Goal: Task Accomplishment & Management: Manage account settings

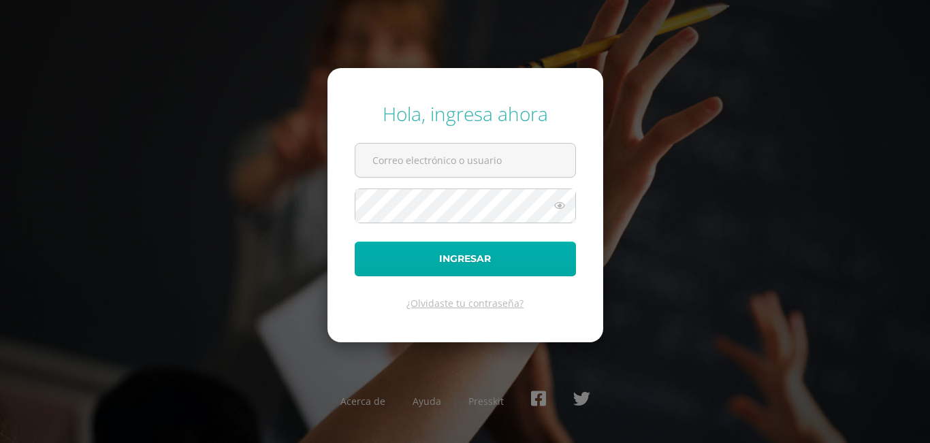
type input "sandra.turcios@colegiobelga.edu.gt"
click at [451, 259] on button "Ingresar" at bounding box center [465, 259] width 221 height 35
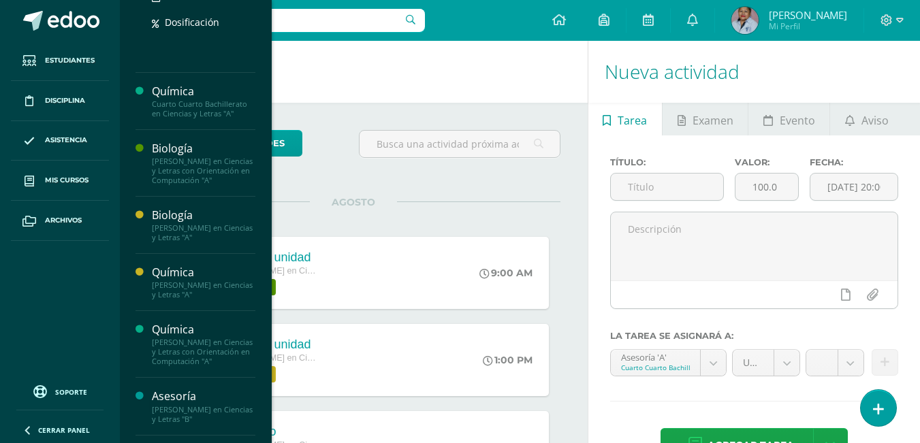
scroll to position [272, 0]
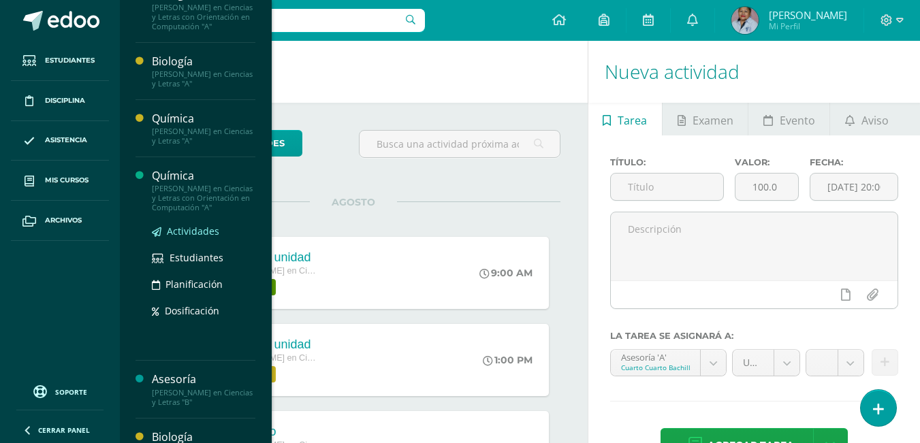
click at [191, 238] on span "Actividades" at bounding box center [193, 231] width 52 height 13
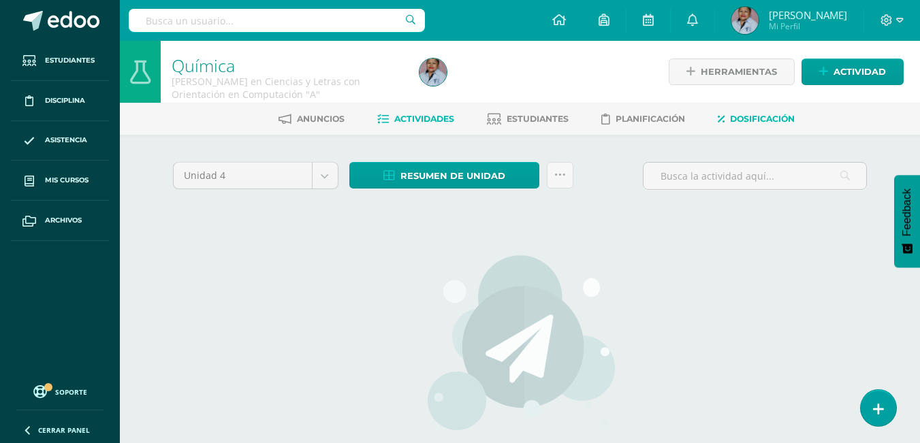
click at [751, 114] on span "Dosificación" at bounding box center [762, 119] width 65 height 10
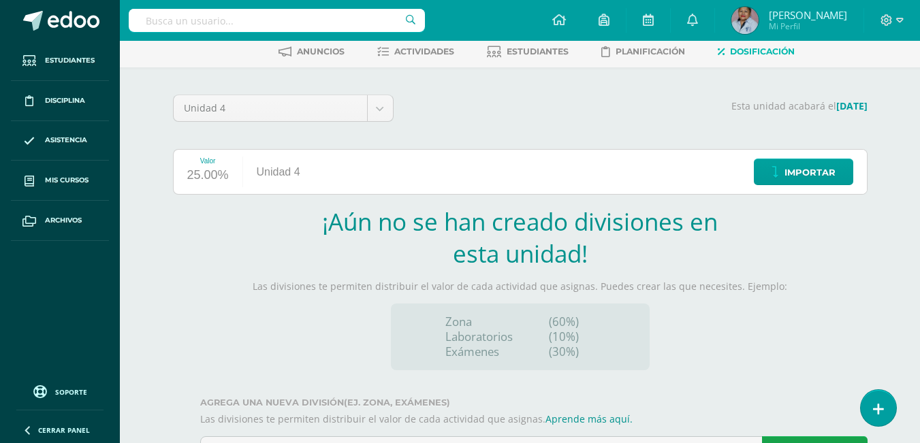
scroll to position [133, 0]
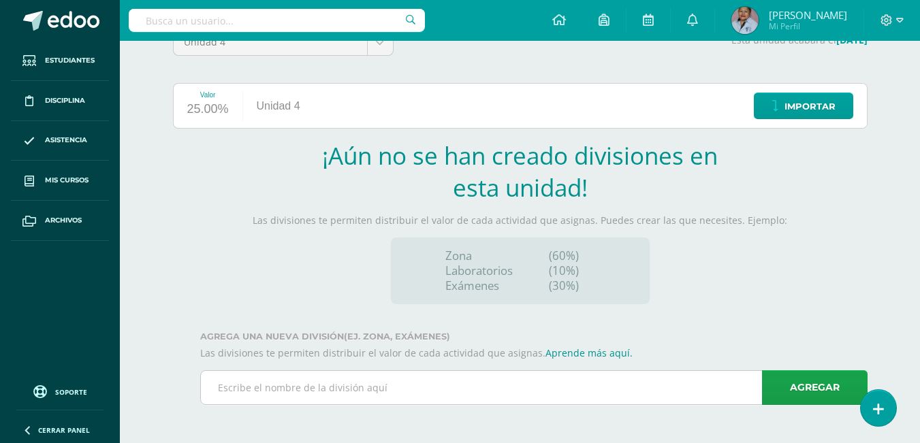
click at [240, 382] on input "text" at bounding box center [534, 387] width 666 height 33
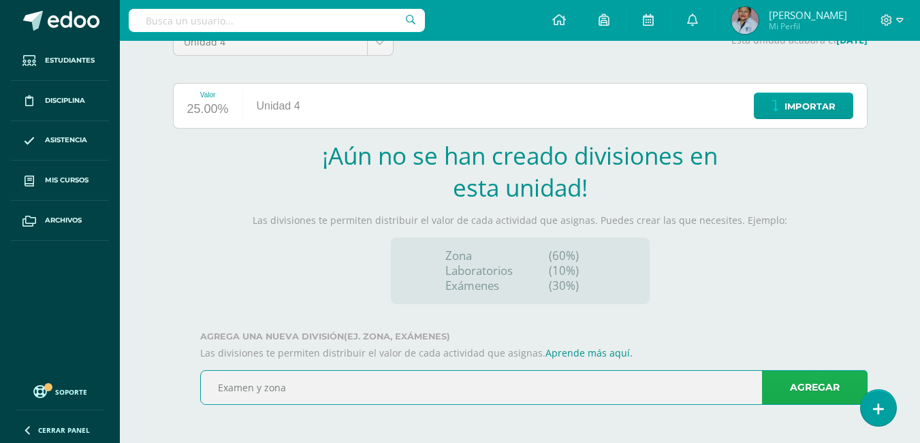
type input "Examen y zona"
click at [805, 385] on link "Agregar" at bounding box center [815, 387] width 106 height 35
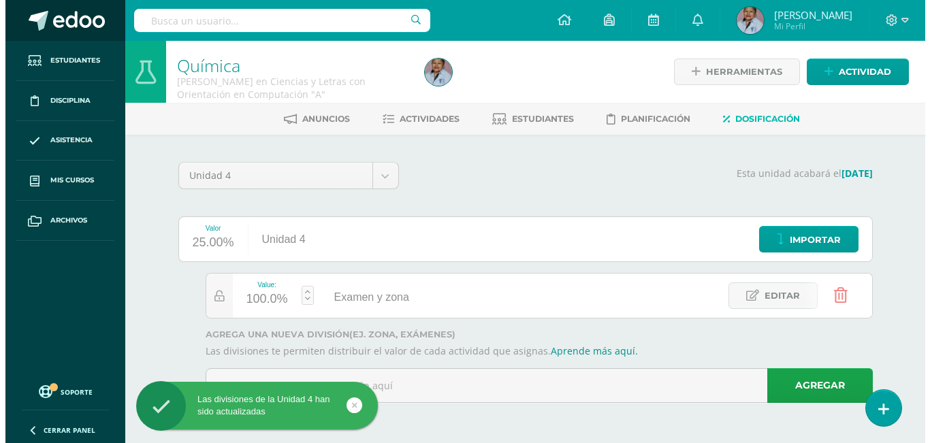
scroll to position [0, 0]
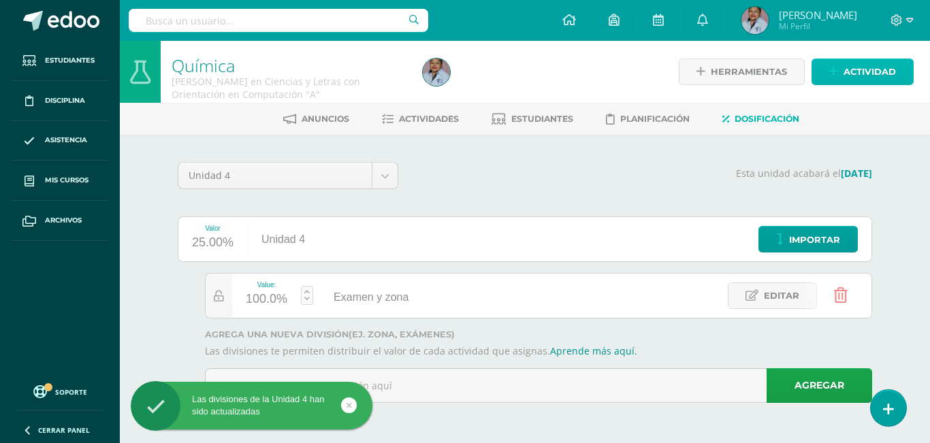
click at [861, 71] on span "Actividad" at bounding box center [870, 71] width 52 height 25
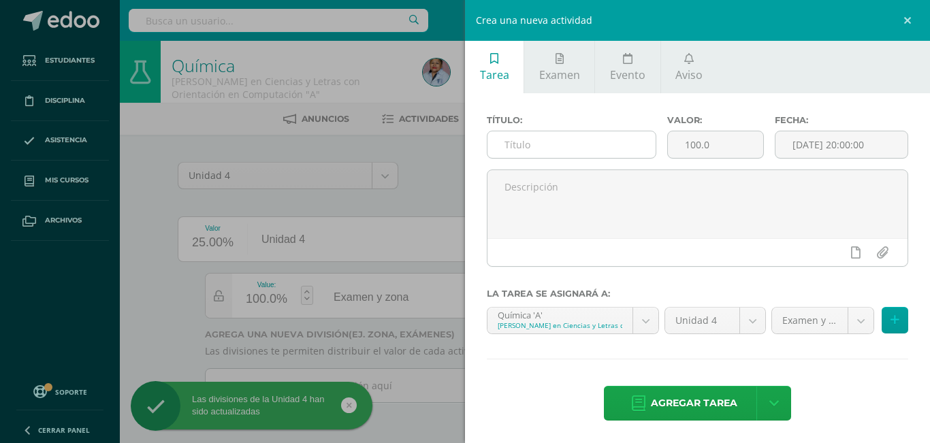
click at [520, 144] on input "text" at bounding box center [571, 144] width 168 height 27
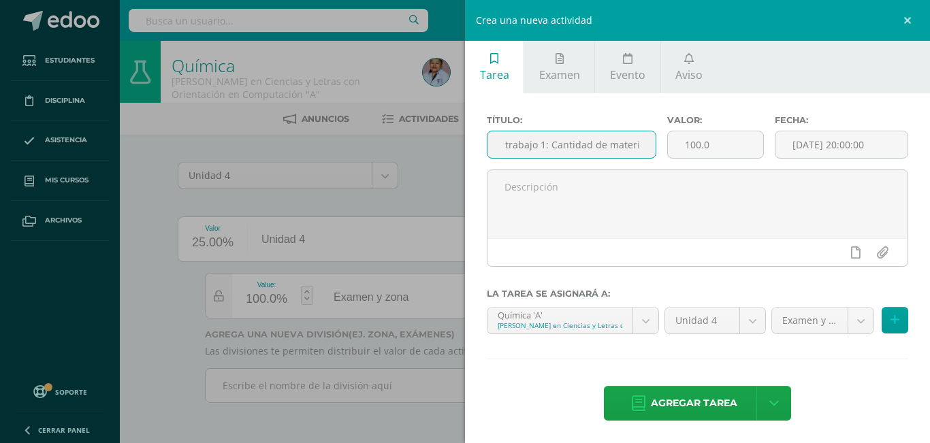
scroll to position [0, 42]
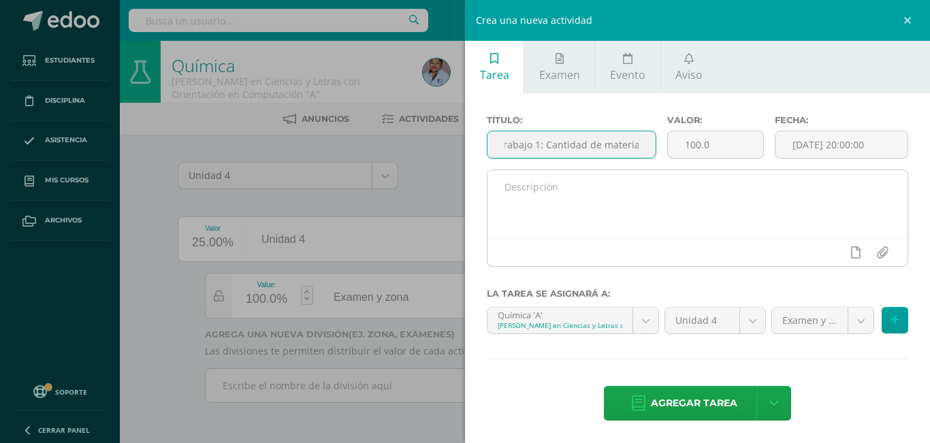
type input "Hoja de trabajo 1: Cantidad de materia"
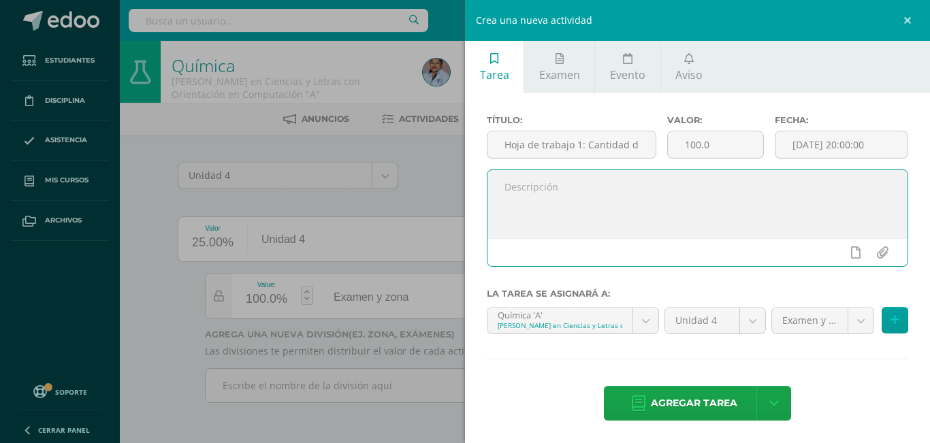
click at [535, 201] on textarea at bounding box center [697, 204] width 420 height 68
type textarea "Resolver hoja de trabajo sobre cantidad de materia"
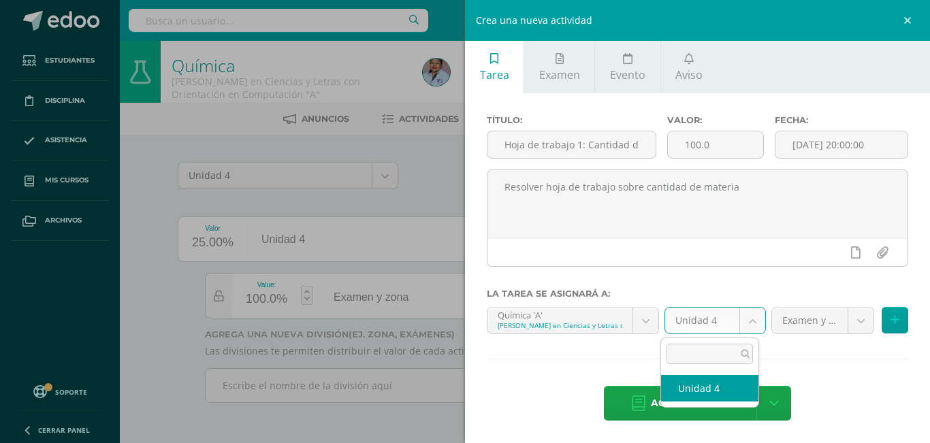
click at [742, 317] on body "Las divisiones de la Unidad 4 han sido actualizadas Estudiantes Disciplina Asis…" at bounding box center [465, 220] width 930 height 441
select select "117087"
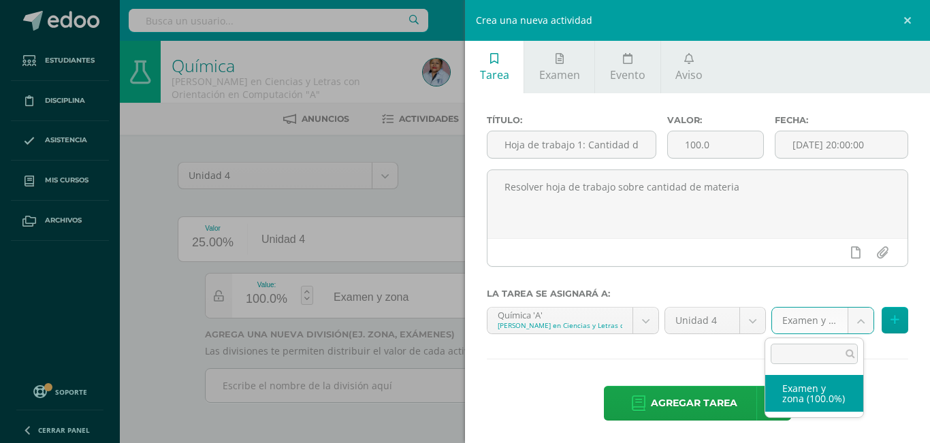
click at [852, 325] on body "Las divisiones de la Unidad 4 han sido actualizadas Estudiantes Disciplina Asis…" at bounding box center [465, 220] width 930 height 441
select select "126652"
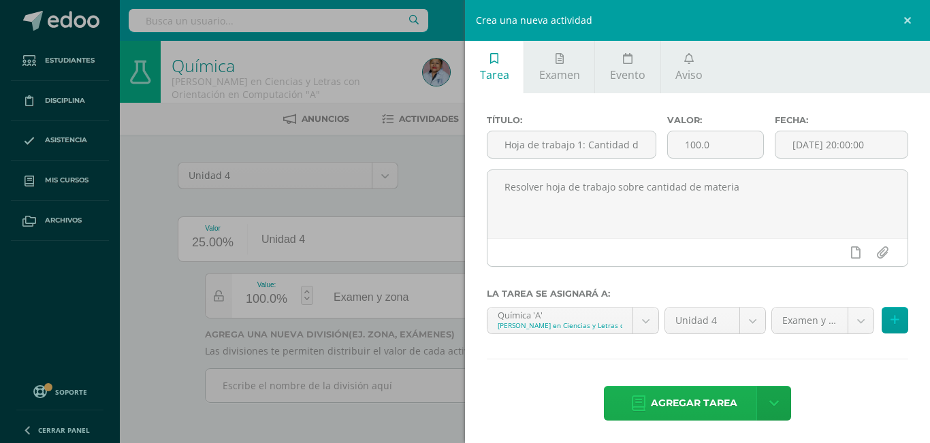
click at [716, 400] on span "Agregar tarea" at bounding box center [694, 403] width 86 height 33
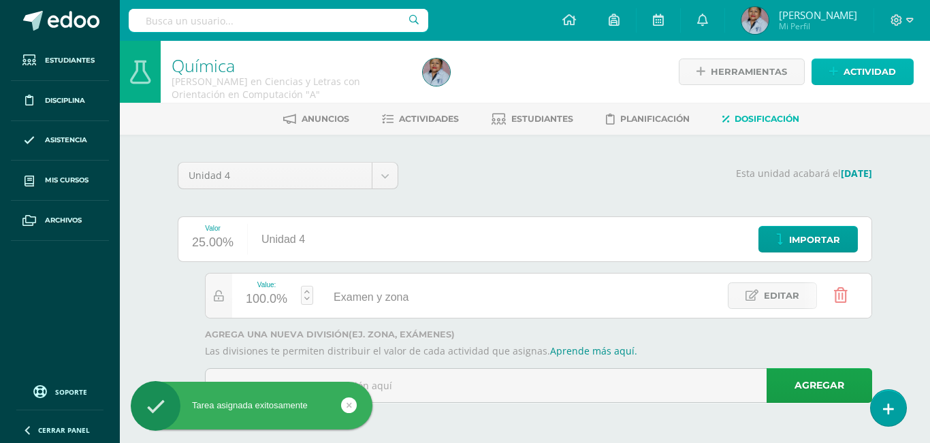
click at [886, 74] on span "Actividad" at bounding box center [870, 71] width 52 height 25
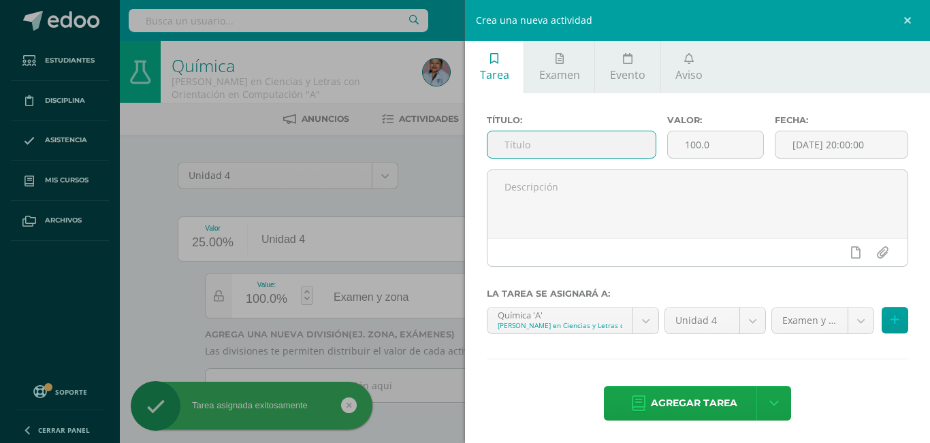
click at [518, 148] on input "text" at bounding box center [571, 144] width 168 height 27
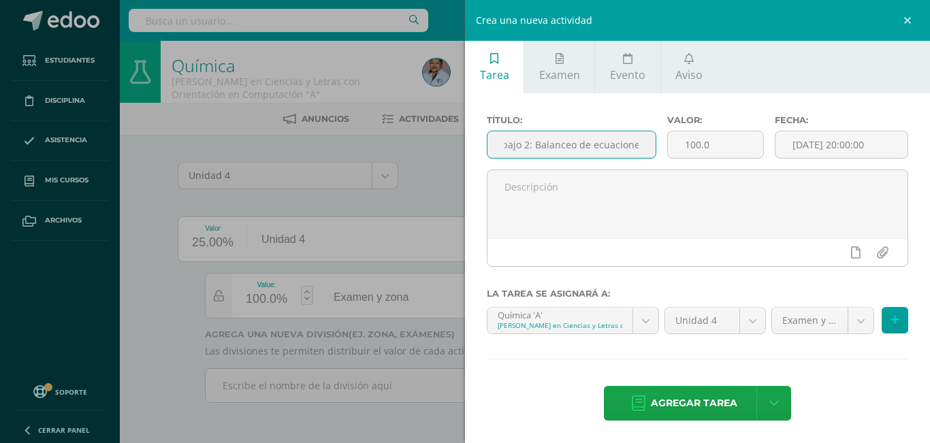
scroll to position [0, 58]
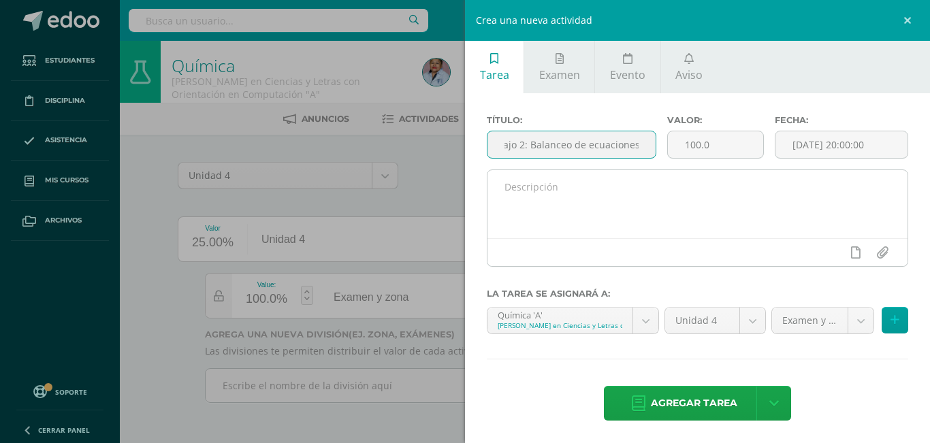
type input "Hoja de trabajo 2: Balanceo de ecuaciones"
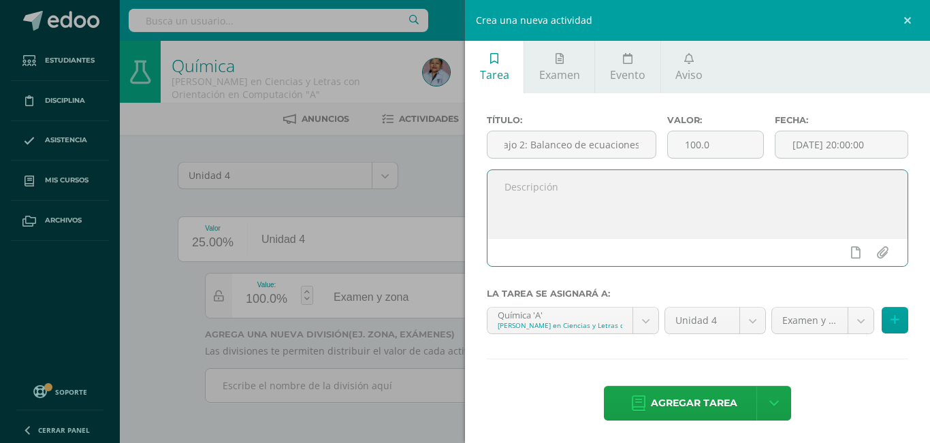
scroll to position [0, 0]
click at [510, 193] on textarea at bounding box center [697, 204] width 420 height 68
type textarea "Resolver hoja de trabajo sobre balanceo de ecuaciones"
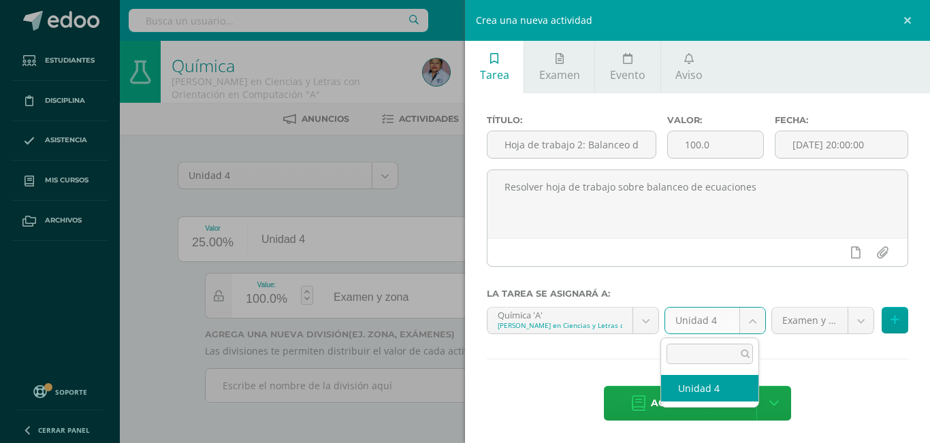
click at [739, 314] on body "Tarea asignada exitosamente Estudiantes Disciplina Asistencia Mis cursos Archiv…" at bounding box center [465, 220] width 930 height 441
select select "117087"
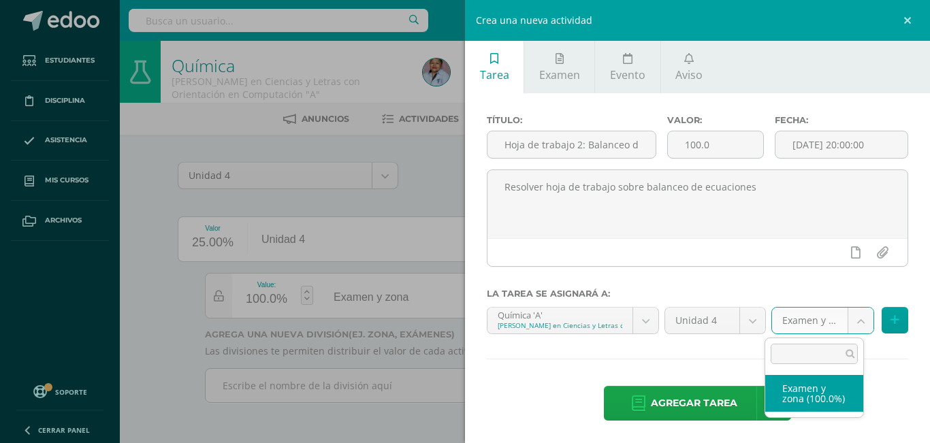
drag, startPoint x: 850, startPoint y: 319, endPoint x: 835, endPoint y: 342, distance: 27.9
click at [842, 330] on body "Tarea asignada exitosamente Estudiantes Disciplina Asistencia Mis cursos Archiv…" at bounding box center [465, 220] width 930 height 441
select select "126652"
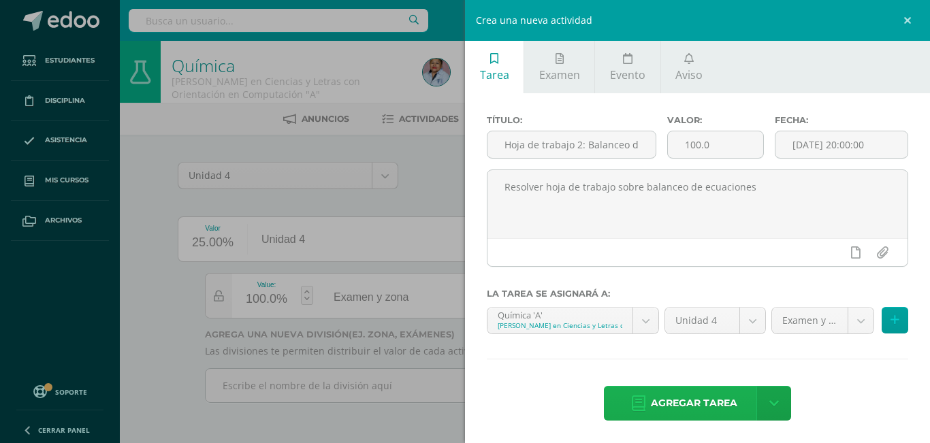
click at [705, 409] on span "Agregar tarea" at bounding box center [694, 403] width 86 height 33
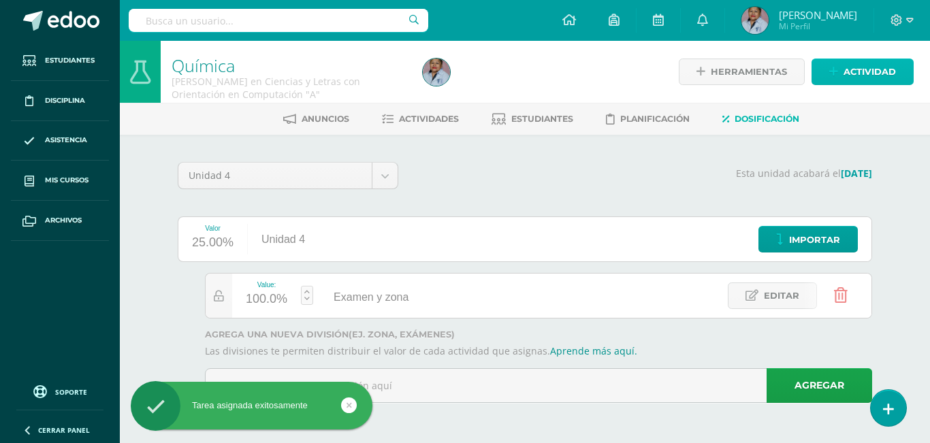
click at [848, 77] on span "Actividad" at bounding box center [870, 71] width 52 height 25
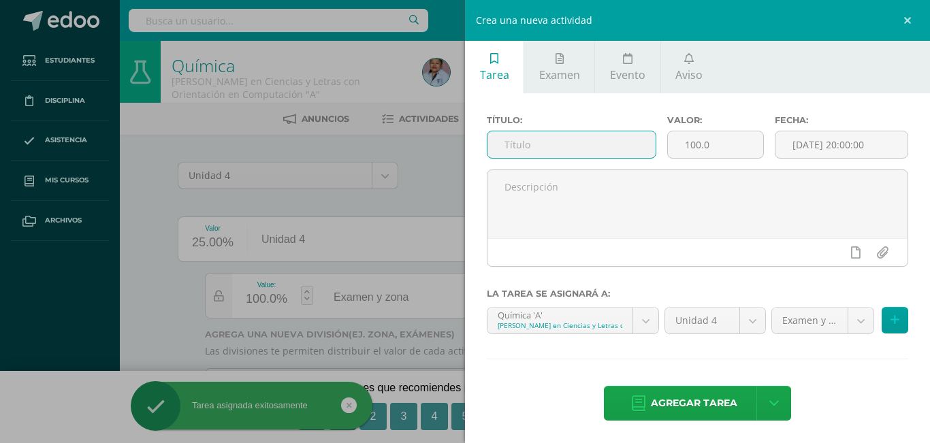
click at [548, 148] on input "text" at bounding box center [571, 144] width 168 height 27
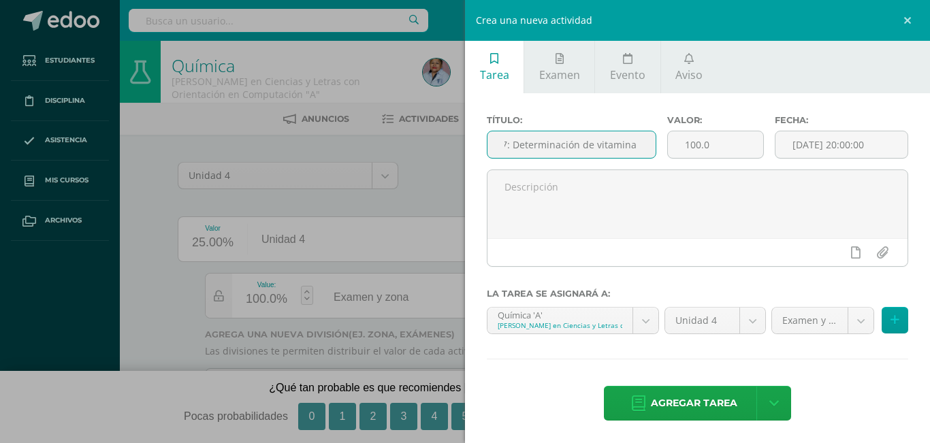
scroll to position [0, 48]
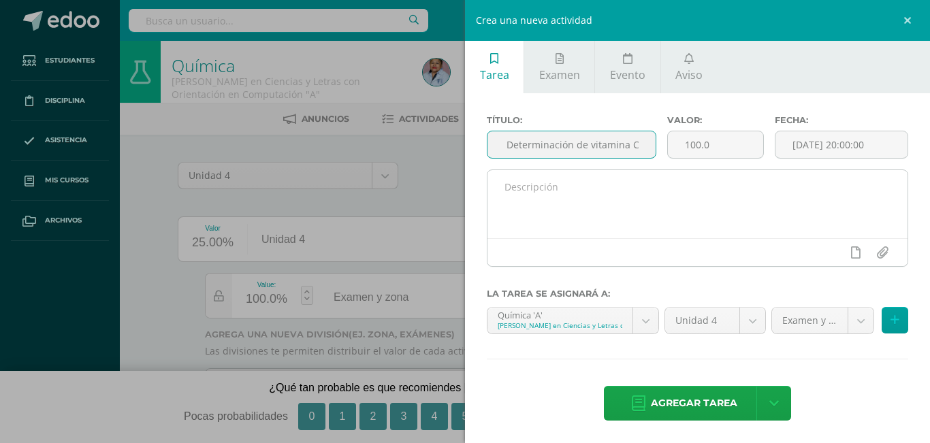
type input "Reporte 7: Determinación de vitamina C"
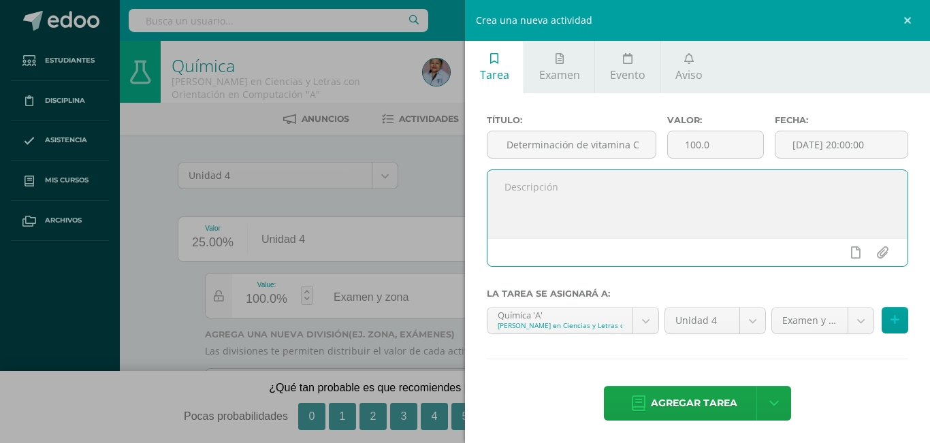
scroll to position [0, 0]
click at [528, 193] on textarea at bounding box center [697, 204] width 420 height 68
type textarea "R"
click at [528, 193] on textarea "Elaborar informe sobre" at bounding box center [697, 204] width 420 height 68
click at [610, 185] on textarea "Elaborar informe sobre" at bounding box center [697, 204] width 420 height 68
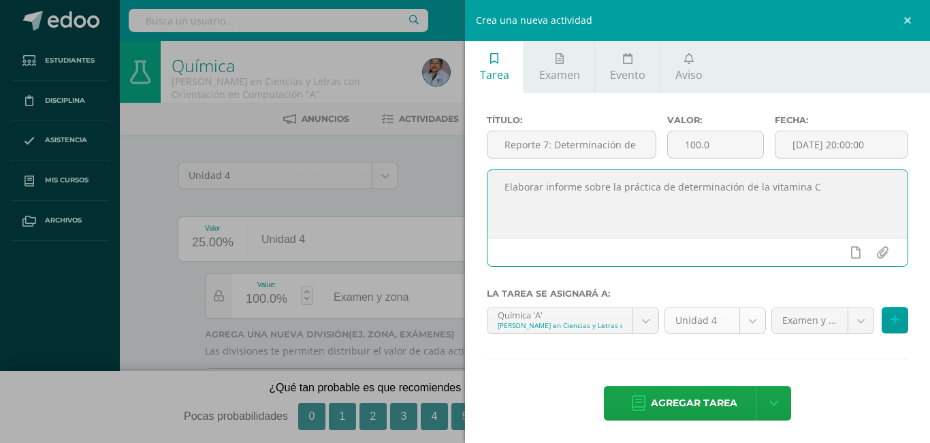
type textarea "Elaborar informe sobre la práctica de determinación de la vitamina C"
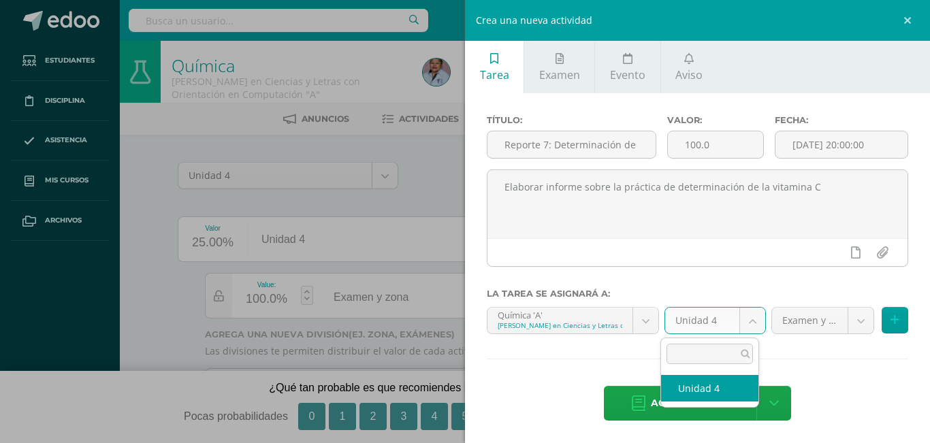
click at [748, 315] on body "Tarea asignada exitosamente Estudiantes Disciplina Asistencia Mis cursos Archiv…" at bounding box center [465, 220] width 930 height 441
select select "117087"
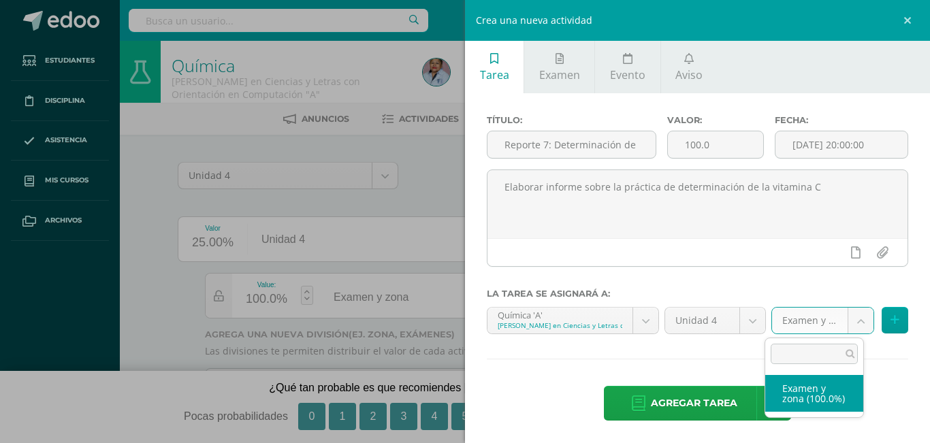
click at [844, 314] on body "Tarea asignada exitosamente Estudiantes Disciplina Asistencia Mis cursos Archiv…" at bounding box center [465, 220] width 930 height 441
drag, startPoint x: 793, startPoint y: 398, endPoint x: 750, endPoint y: 410, distance: 44.4
select select "126652"
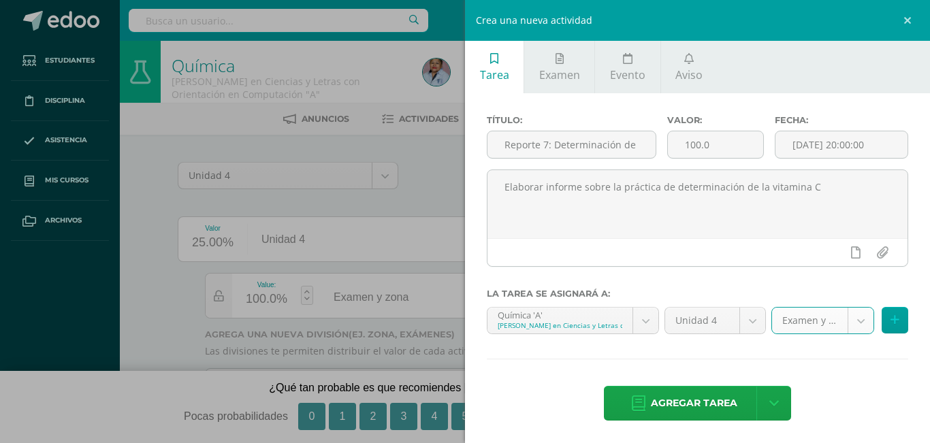
click at [709, 404] on span "Agregar tarea" at bounding box center [694, 403] width 86 height 33
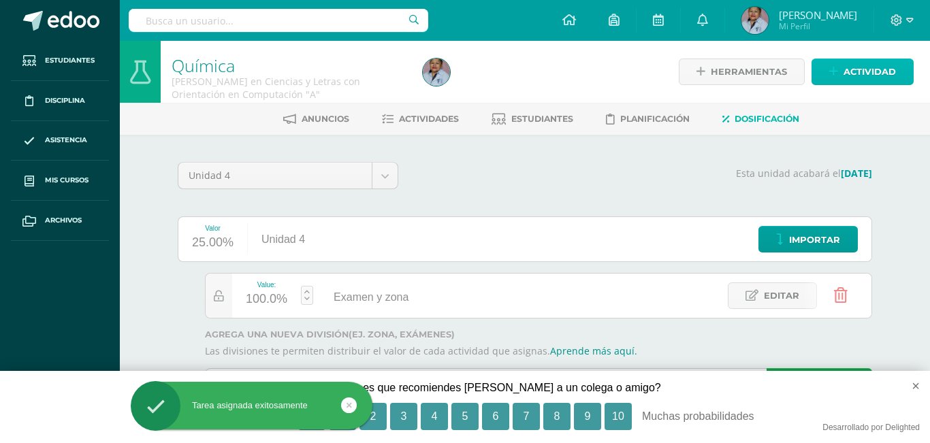
click at [852, 76] on span "Actividad" at bounding box center [870, 71] width 52 height 25
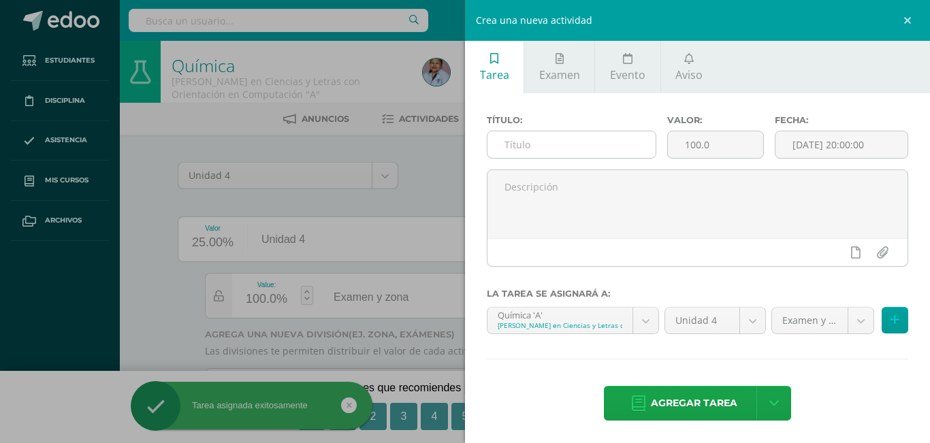
click at [517, 152] on input "text" at bounding box center [571, 144] width 168 height 27
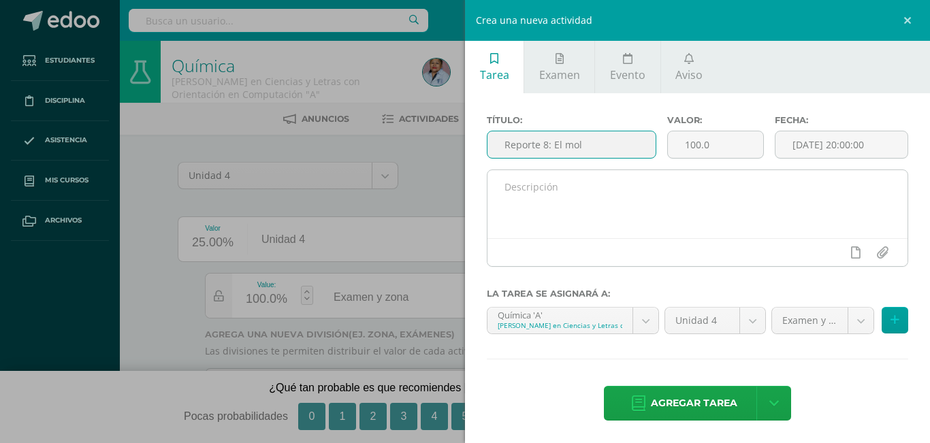
type input "Reporte 8: El mol"
click at [530, 192] on textarea at bounding box center [697, 204] width 420 height 68
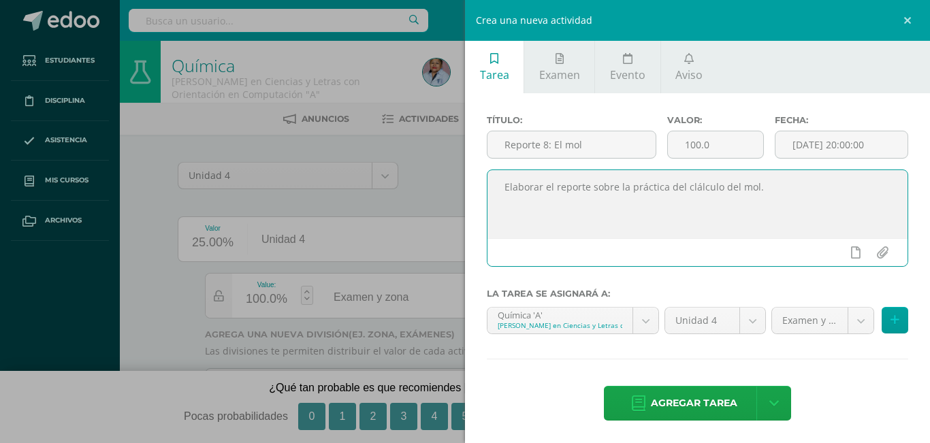
click at [693, 194] on textarea "Elaborar el reporte sobre la práctica del clálculo del mol." at bounding box center [697, 204] width 420 height 68
type textarea "Elaborar el reporte sobre la práctica del cálculo del mol."
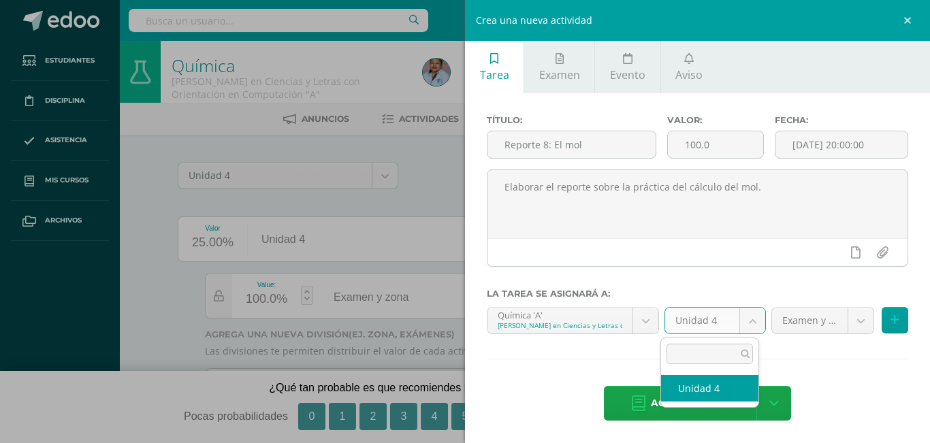
click at [749, 319] on body "Tarea asignada exitosamente Estudiantes Disciplina Asistencia Mis cursos Archiv…" at bounding box center [465, 220] width 930 height 441
drag, startPoint x: 730, startPoint y: 387, endPoint x: 793, endPoint y: 352, distance: 72.2
select select "117087"
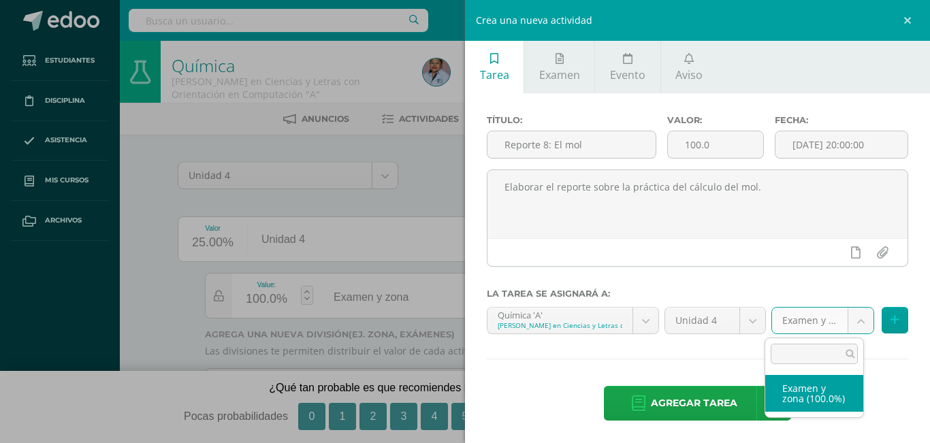
click at [847, 325] on body "Tarea asignada exitosamente Estudiantes Disciplina Asistencia Mis cursos Archiv…" at bounding box center [465, 220] width 930 height 441
drag, startPoint x: 831, startPoint y: 386, endPoint x: 805, endPoint y: 398, distance: 28.0
select select "126652"
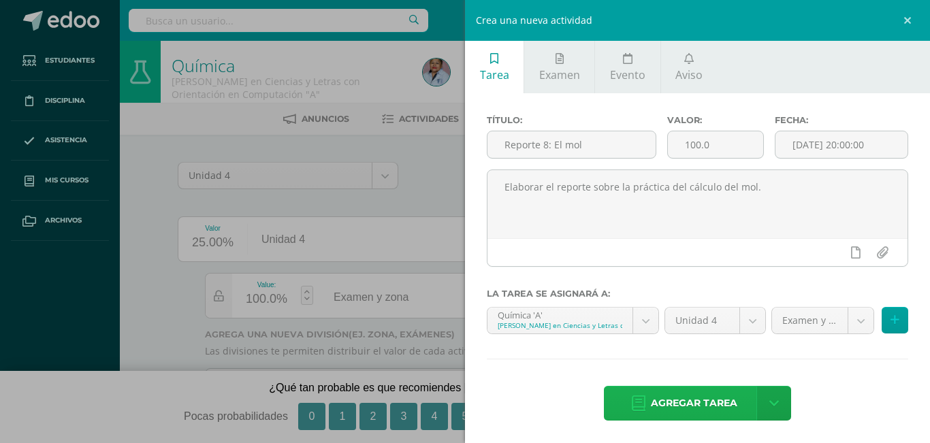
click at [709, 400] on span "Agregar tarea" at bounding box center [694, 403] width 86 height 33
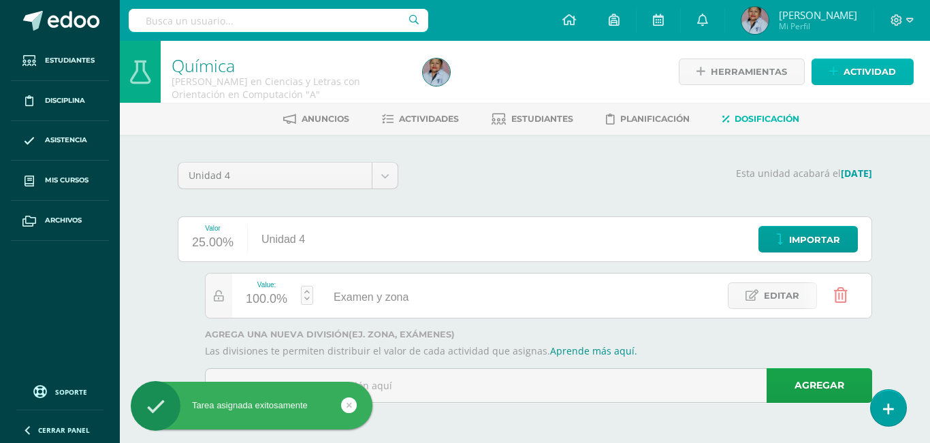
click at [852, 70] on span "Actividad" at bounding box center [870, 71] width 52 height 25
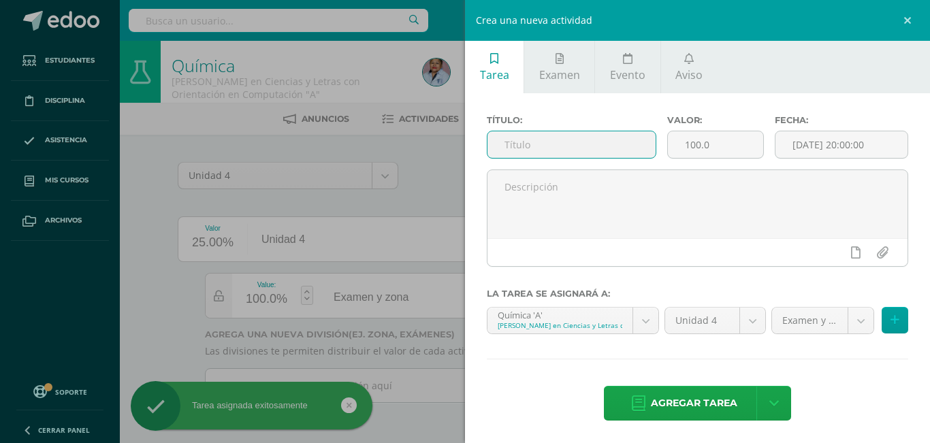
drag, startPoint x: 534, startPoint y: 145, endPoint x: 528, endPoint y: 142, distance: 7.0
click at [532, 145] on input "text" at bounding box center [571, 144] width 168 height 27
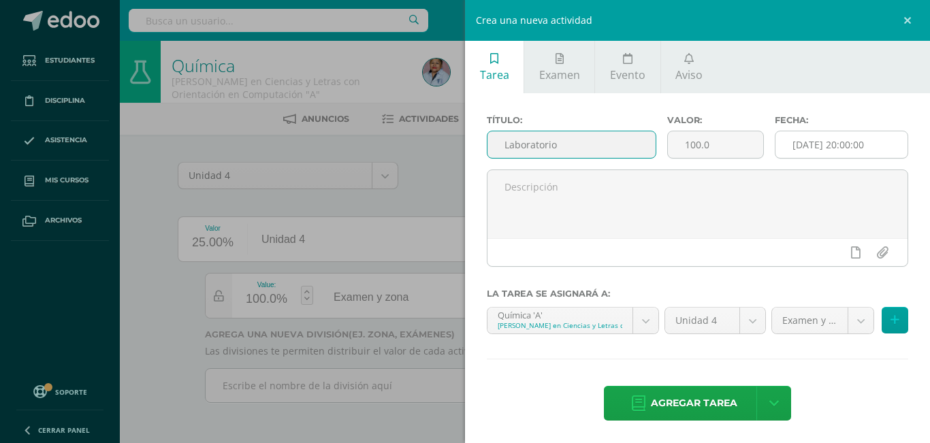
type input "Laboratorio"
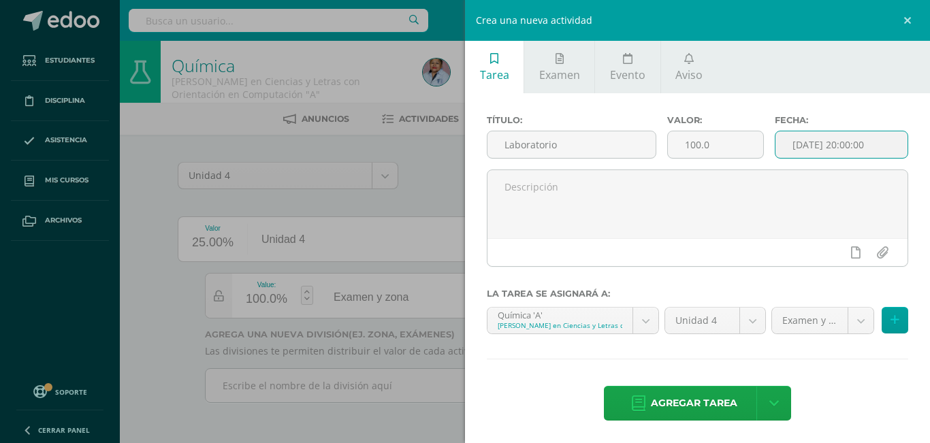
click at [822, 148] on input "[DATE] 20:00:00" at bounding box center [841, 144] width 132 height 27
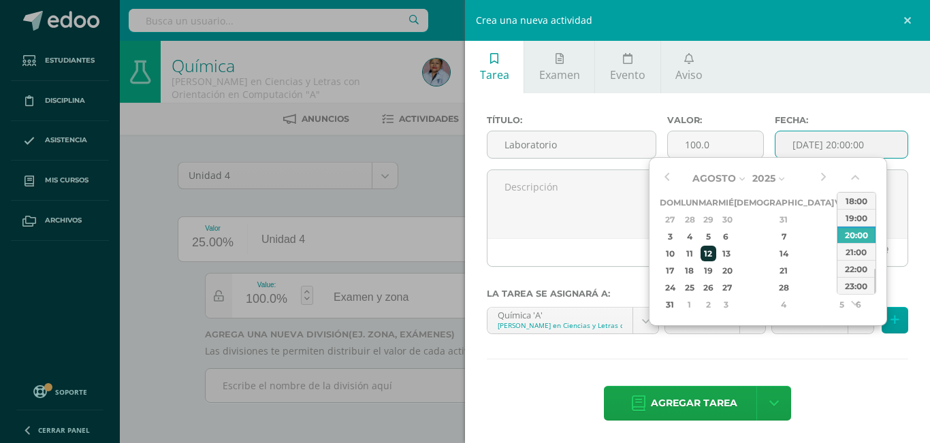
click at [716, 252] on div "12" at bounding box center [709, 254] width 16 height 16
click at [853, 215] on div "10:00" at bounding box center [856, 214] width 38 height 17
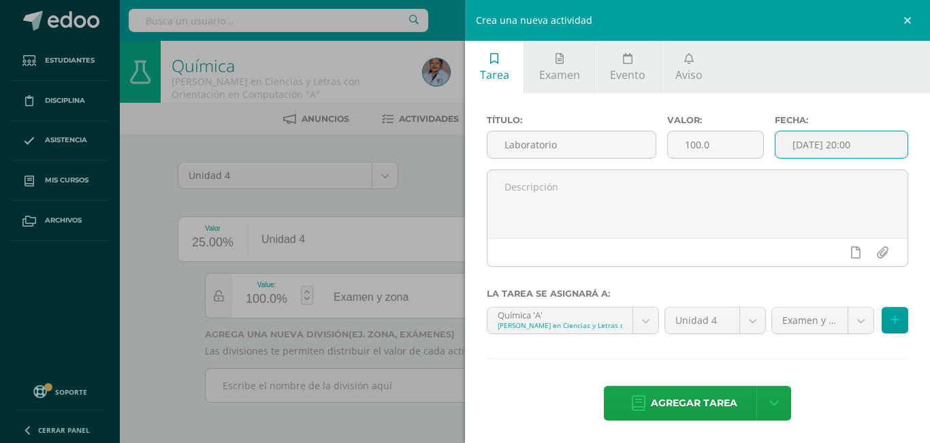
type input "[DATE] 10:00"
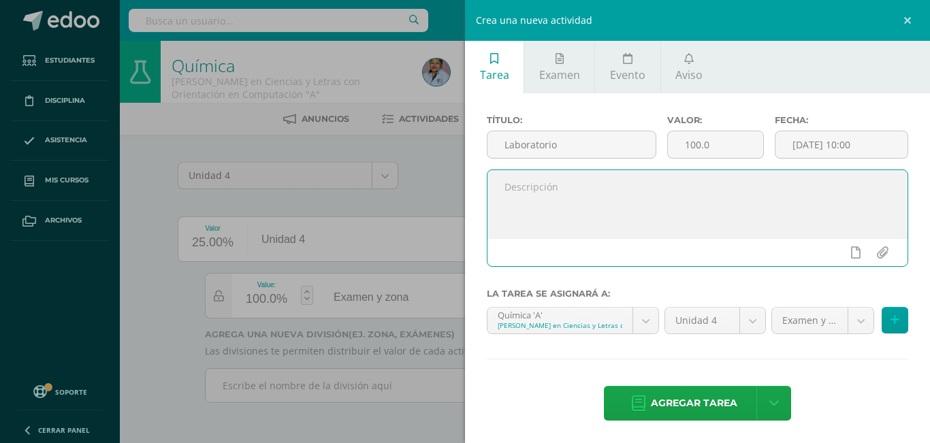
click at [544, 197] on textarea at bounding box center [697, 204] width 420 height 68
type textarea "Evidencia de ejecución de laboratorio"
click at [749, 322] on body "Tarea asignada exitosamente Estudiantes Disciplina Asistencia Mis cursos Archiv…" at bounding box center [465, 220] width 930 height 441
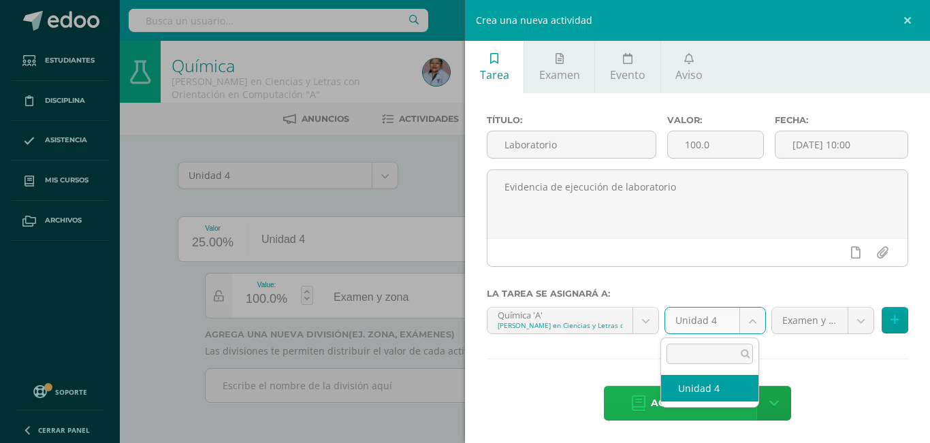
select select "117087"
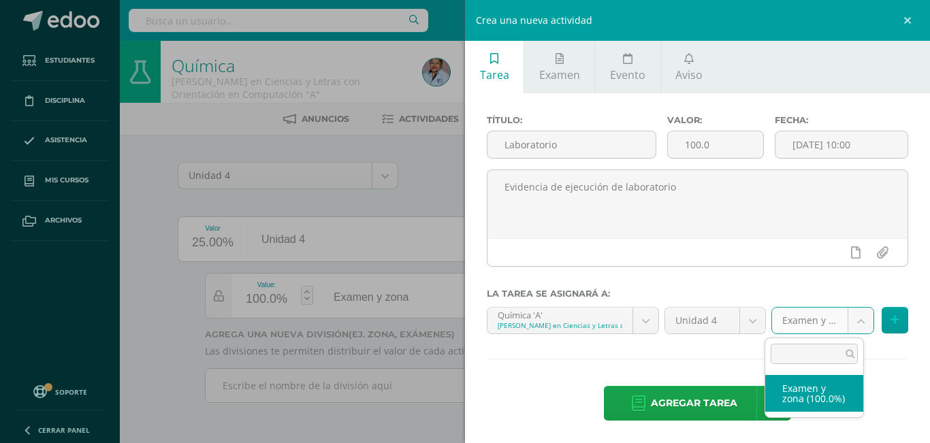
click at [850, 315] on body "Tarea asignada exitosamente Estudiantes Disciplina Asistencia Mis cursos Archiv…" at bounding box center [465, 220] width 930 height 441
drag, startPoint x: 818, startPoint y: 389, endPoint x: 811, endPoint y: 396, distance: 9.6
select select "126652"
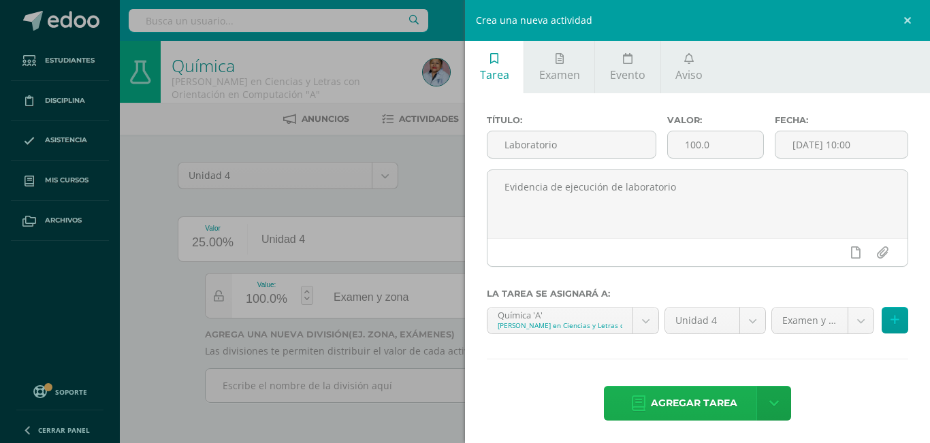
click at [711, 396] on span "Agregar tarea" at bounding box center [694, 403] width 86 height 33
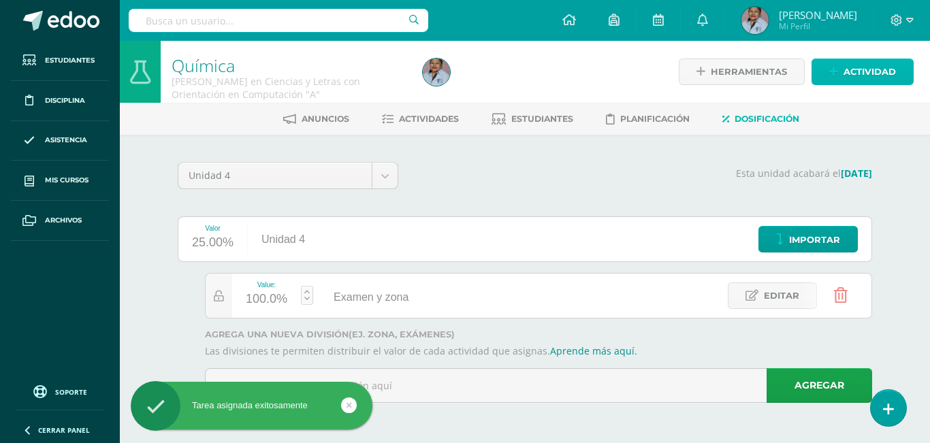
click at [844, 74] on span "Actividad" at bounding box center [870, 71] width 52 height 25
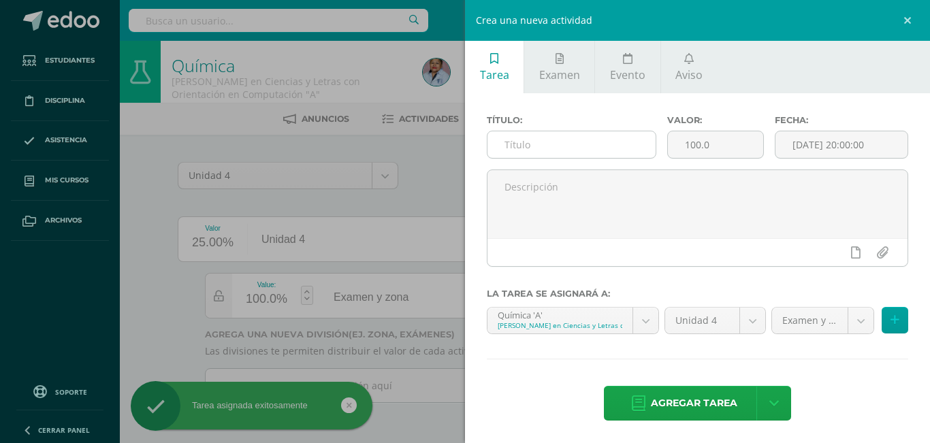
click at [556, 148] on input "text" at bounding box center [571, 144] width 168 height 27
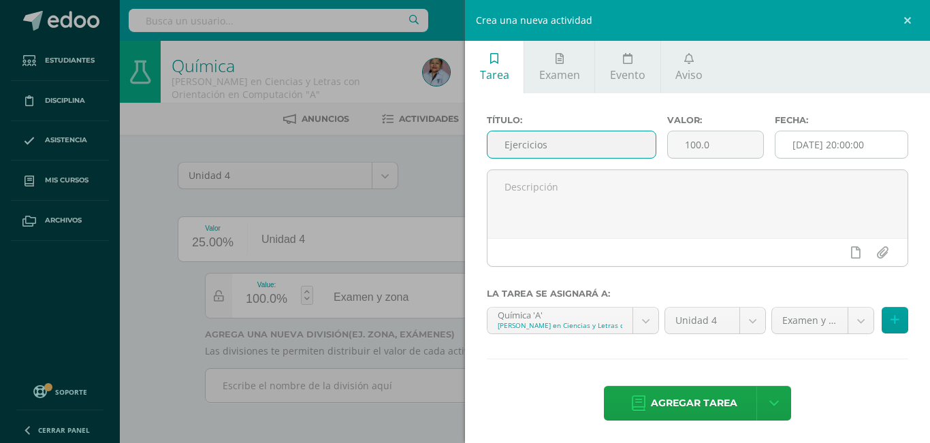
type input "Ejercicios"
click at [834, 144] on input "[DATE] 20:00:00" at bounding box center [841, 144] width 132 height 27
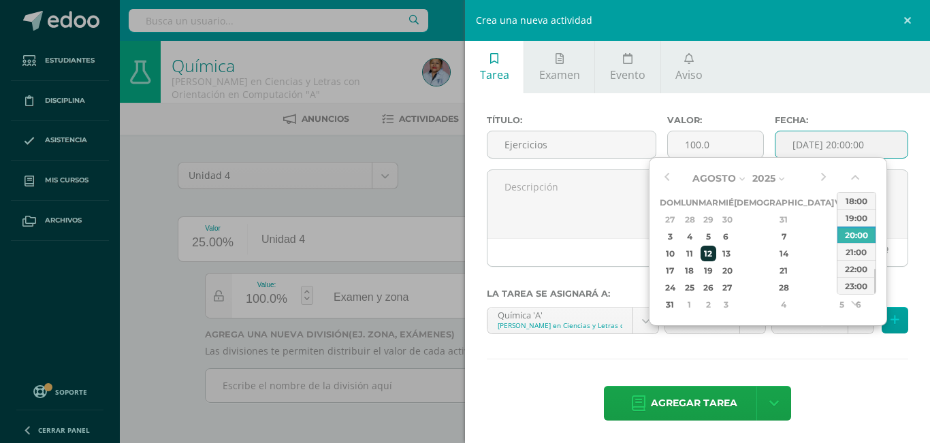
click at [716, 253] on div "12" at bounding box center [709, 254] width 16 height 16
click at [846, 226] on div "10:00" at bounding box center [856, 227] width 38 height 17
type input "2025-08-12 10:00"
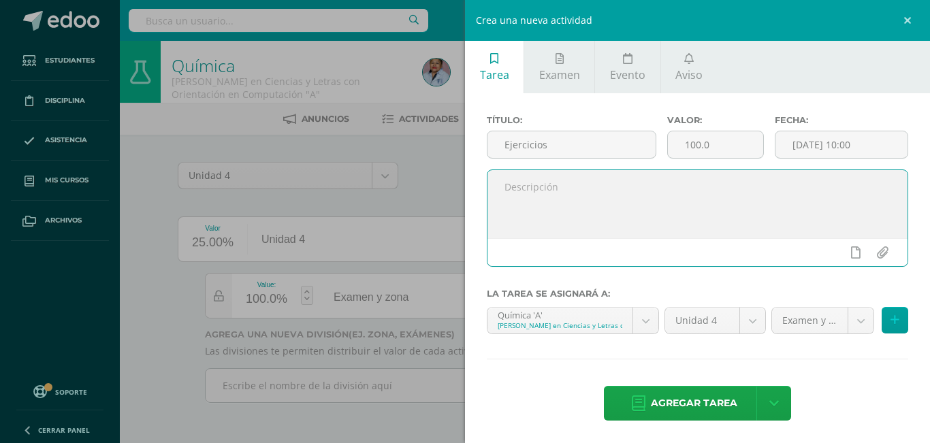
click at [530, 186] on textarea at bounding box center [697, 204] width 420 height 68
type textarea "Evidencia de resolución de ejercicios en clase."
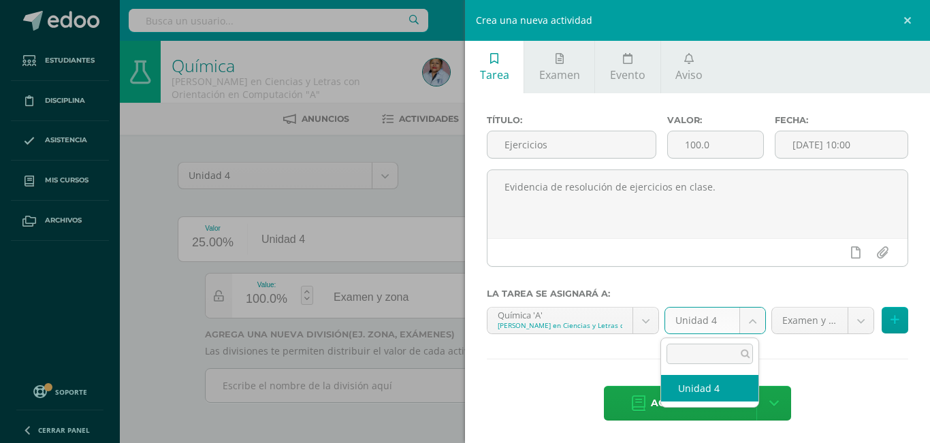
click at [742, 327] on body "Tarea asignada exitosamente Estudiantes Disciplina Asistencia Mis cursos Archiv…" at bounding box center [465, 220] width 930 height 441
select select "117087"
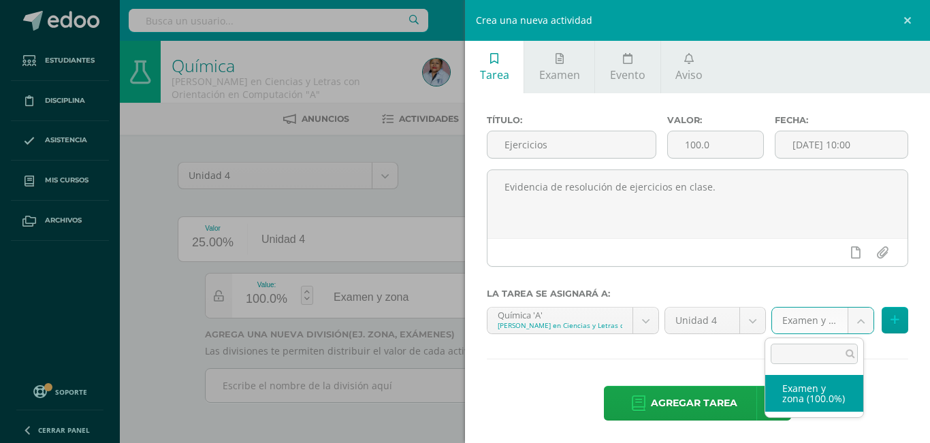
click at [837, 325] on body "Tarea asignada exitosamente Estudiantes Disciplina Asistencia Mis cursos Archiv…" at bounding box center [465, 220] width 930 height 441
select select "126652"
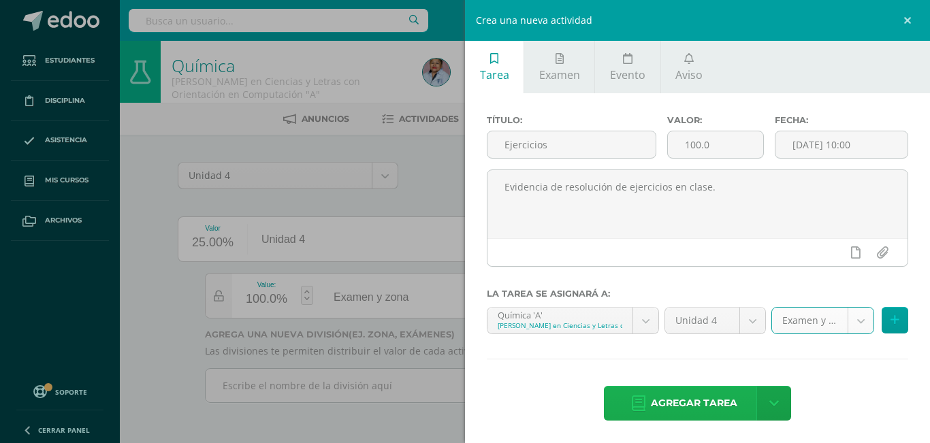
click at [705, 403] on span "Agregar tarea" at bounding box center [694, 403] width 86 height 33
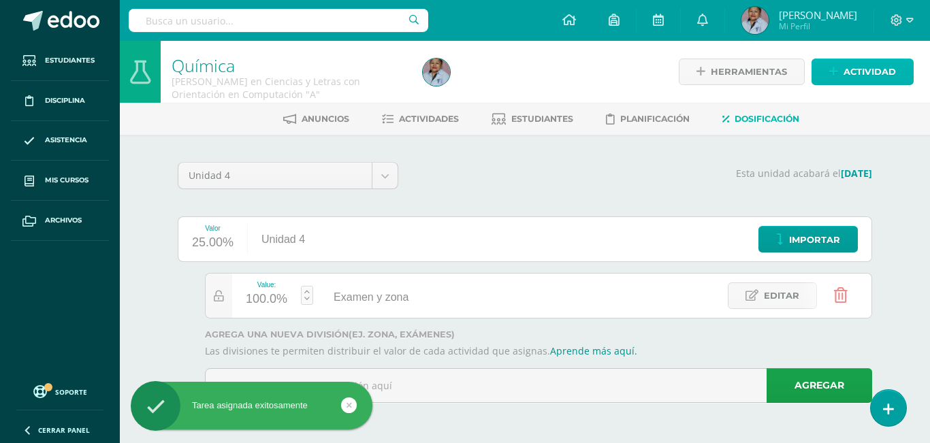
click at [861, 68] on span "Actividad" at bounding box center [870, 71] width 52 height 25
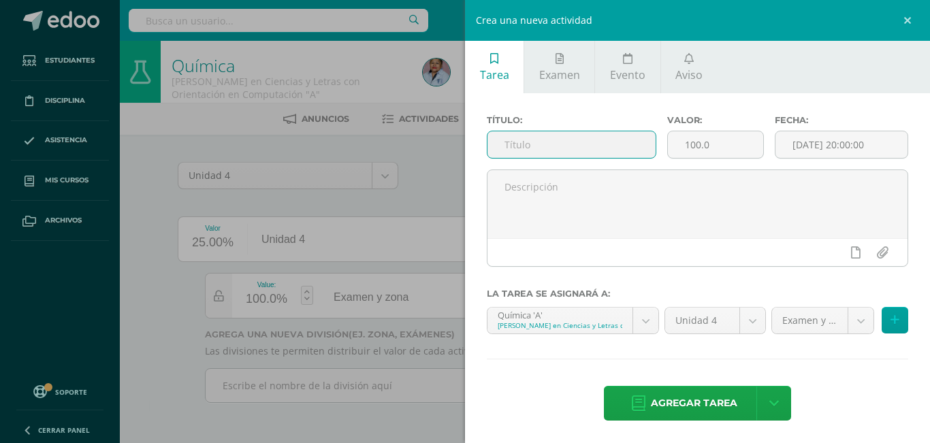
click at [545, 144] on input "text" at bounding box center [571, 144] width 168 height 27
type input "Prueba de unidad"
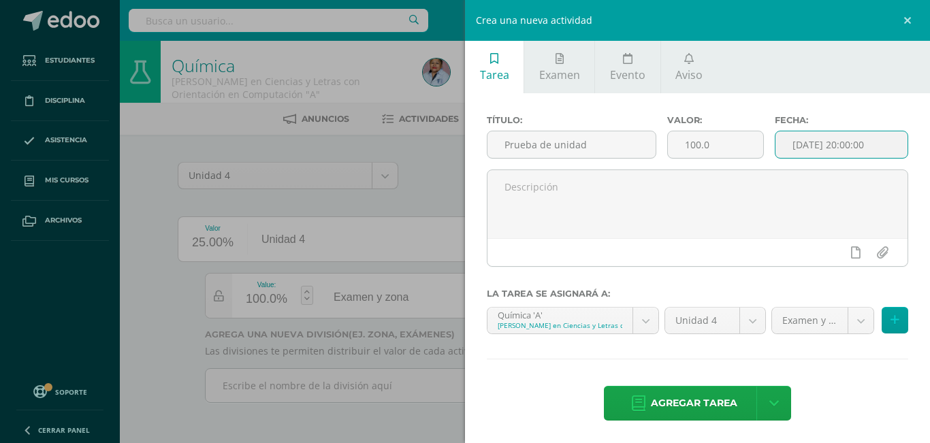
click at [801, 148] on input "[DATE] 20:00:00" at bounding box center [841, 144] width 132 height 27
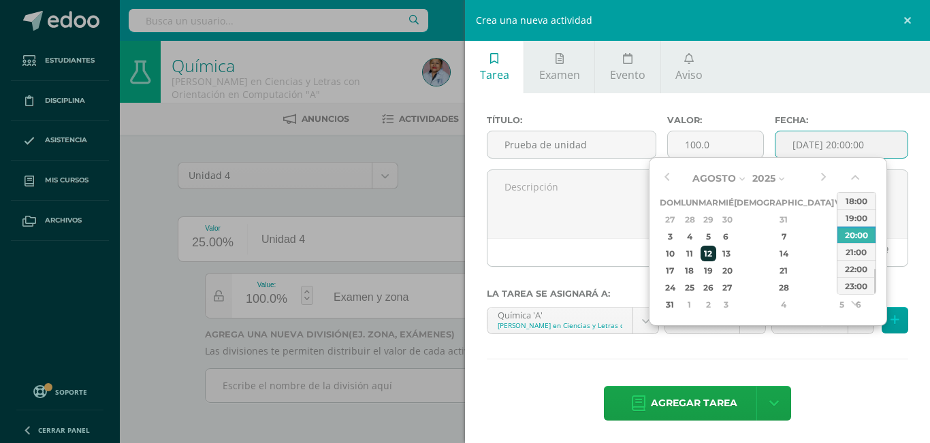
click at [715, 250] on div "12" at bounding box center [709, 254] width 16 height 16
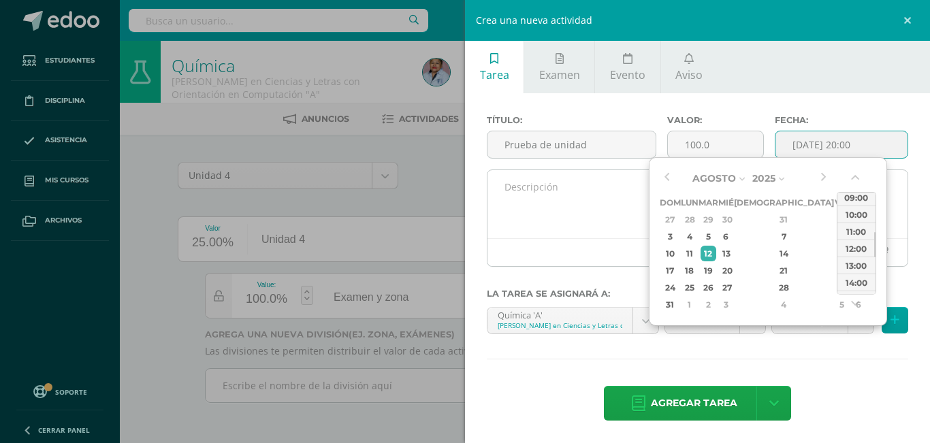
click at [858, 216] on div "10:00" at bounding box center [856, 214] width 38 height 17
type input "[DATE] 10:00"
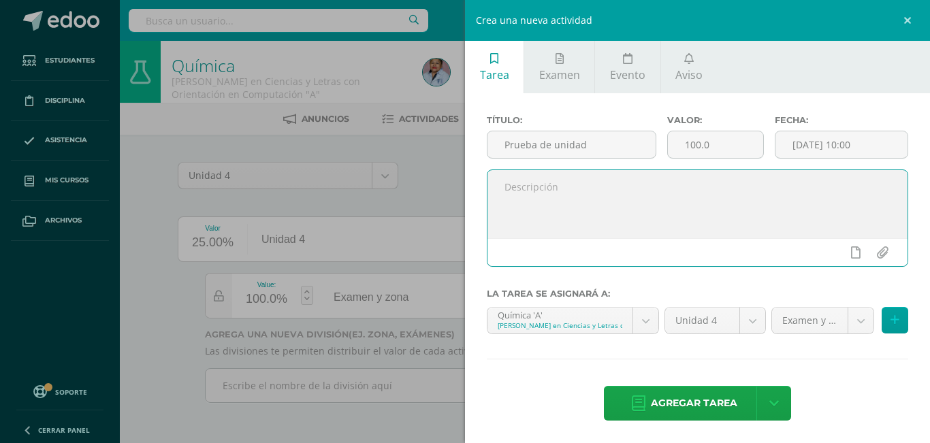
click at [544, 191] on textarea at bounding box center [697, 204] width 420 height 68
type textarea "Resolución de prueba de unidad"
click at [749, 324] on body "Tarea asignada exitosamente Estudiantes Disciplina Asistencia Mis cursos Archiv…" at bounding box center [465, 220] width 930 height 441
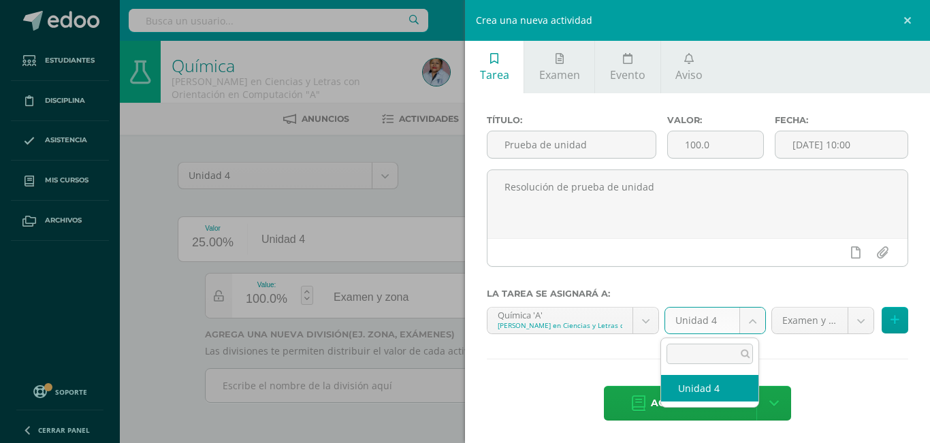
select select "117087"
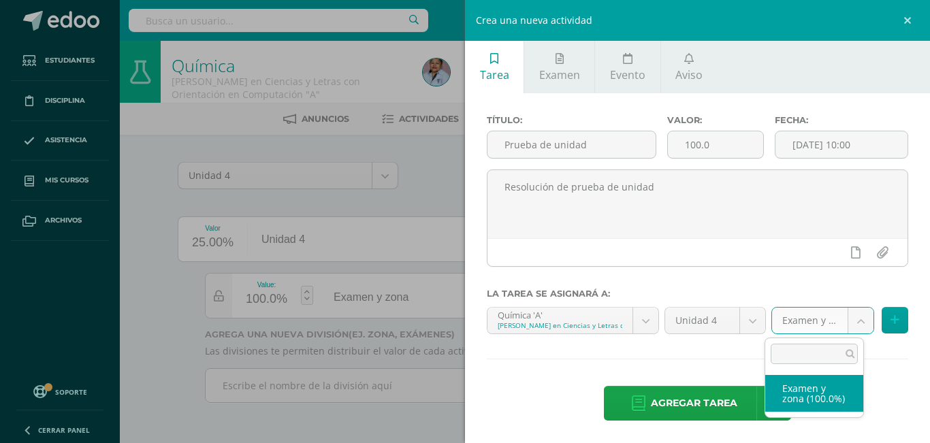
click at [848, 325] on body "Tarea asignada exitosamente Estudiantes Disciplina Asistencia Mis cursos Archiv…" at bounding box center [465, 220] width 930 height 441
select select "126652"
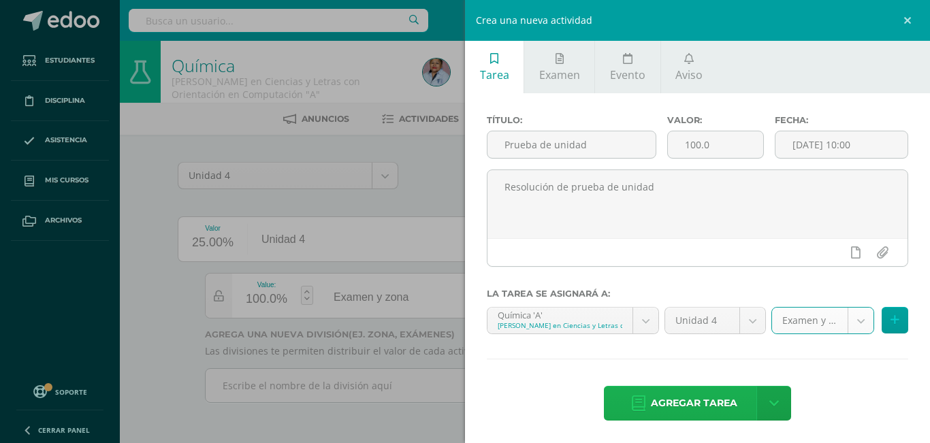
click at [721, 411] on span "Agregar tarea" at bounding box center [694, 403] width 86 height 33
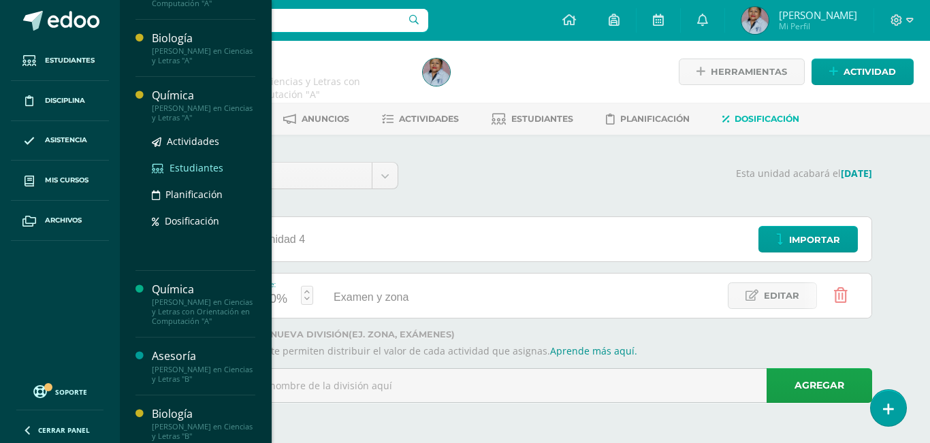
scroll to position [204, 0]
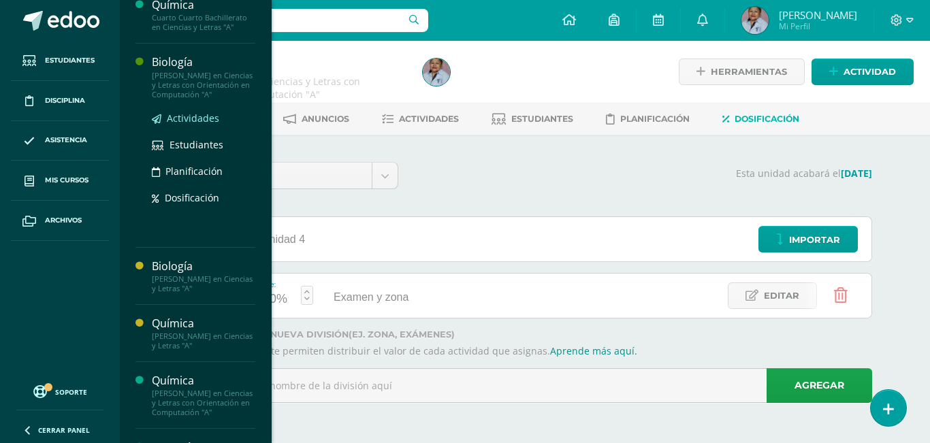
click at [183, 125] on span "Actividades" at bounding box center [193, 118] width 52 height 13
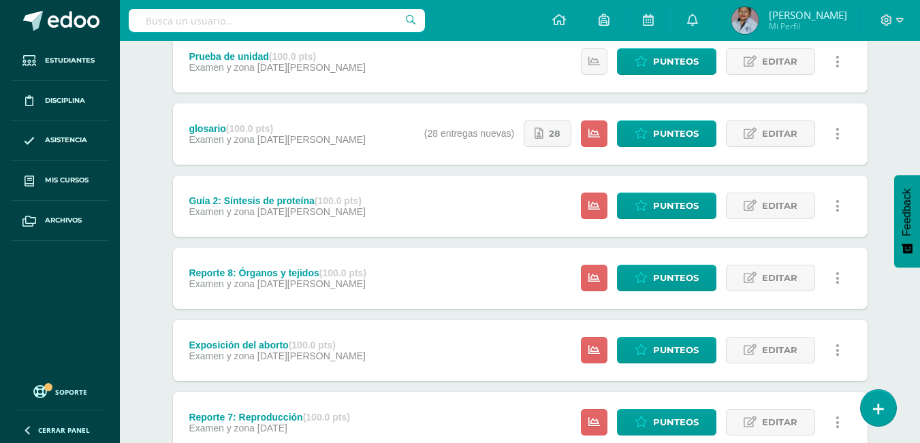
scroll to position [172, 0]
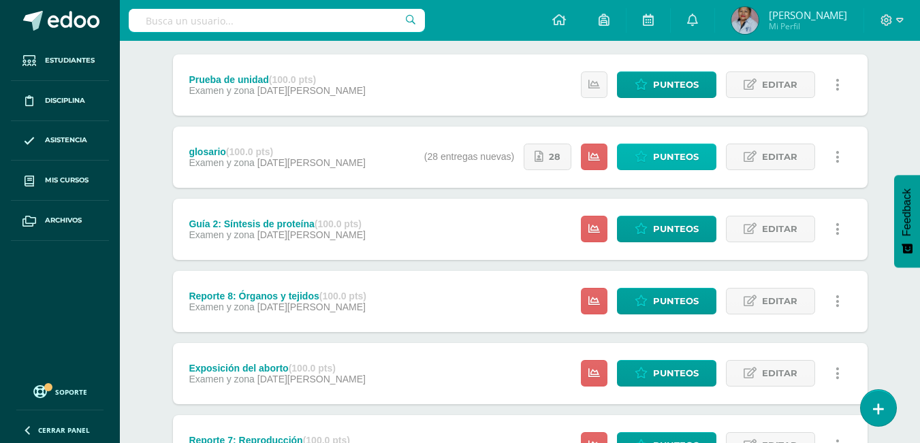
click at [660, 158] on span "Punteos" at bounding box center [676, 156] width 46 height 25
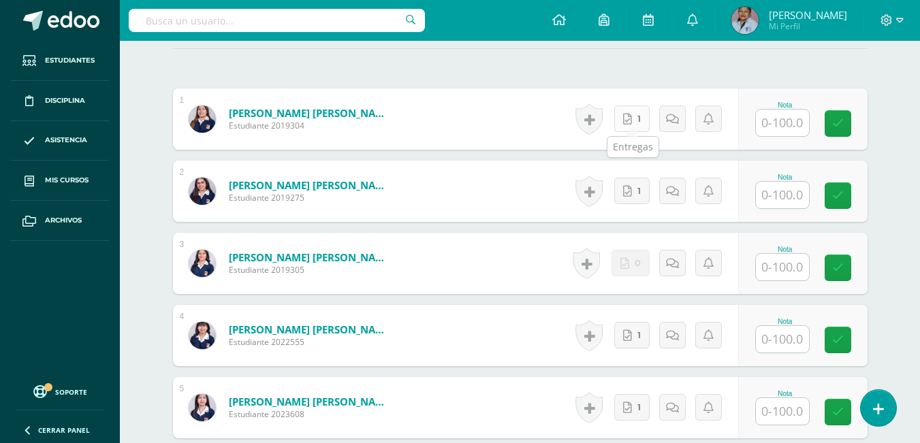
scroll to position [398, 0]
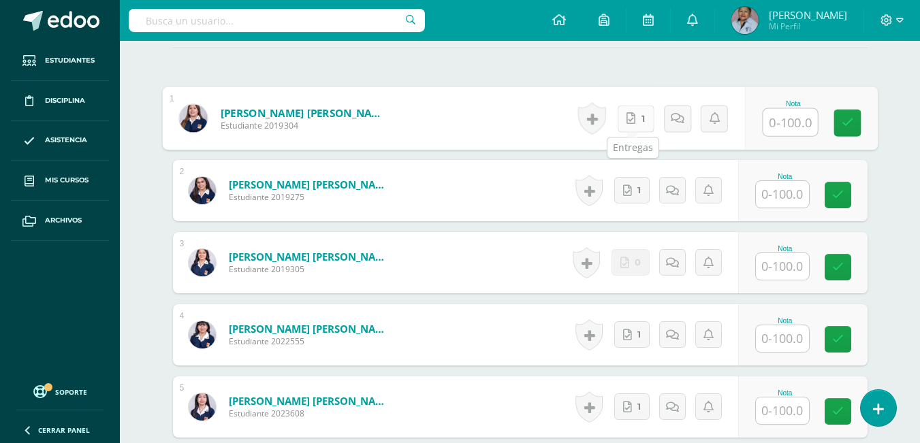
click at [630, 127] on link "1" at bounding box center [635, 118] width 37 height 27
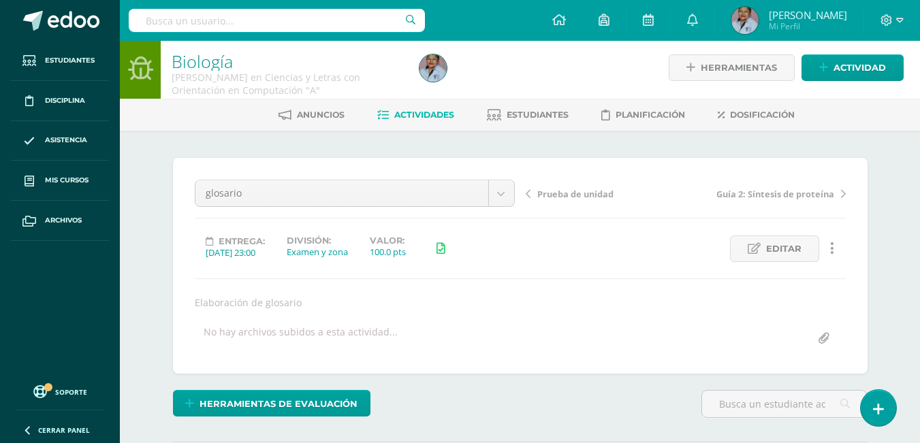
scroll to position [0, 0]
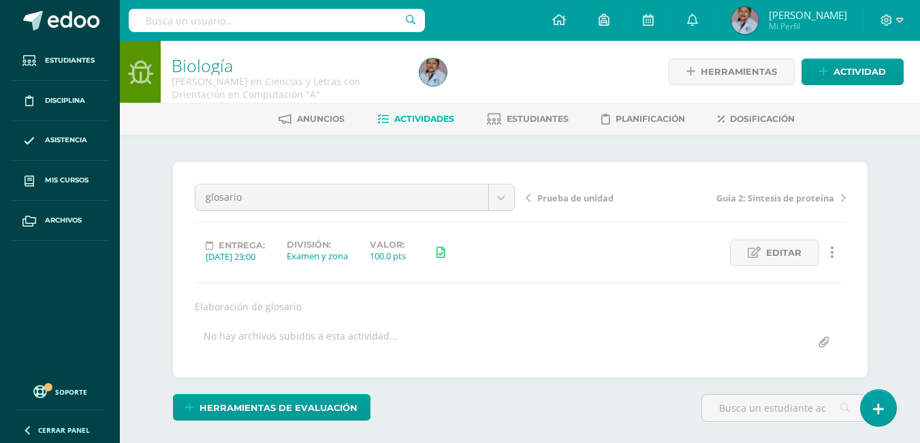
click at [417, 118] on span "Actividades" at bounding box center [424, 119] width 60 height 10
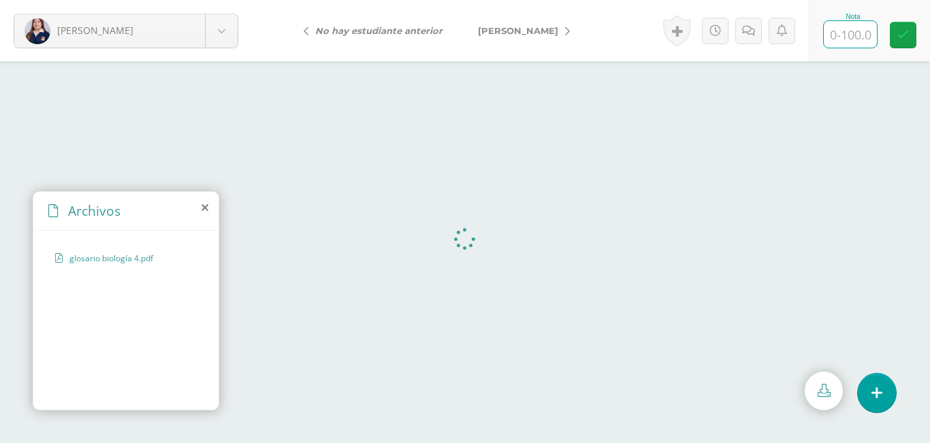
click at [854, 43] on input "text" at bounding box center [850, 34] width 53 height 27
type input "100"
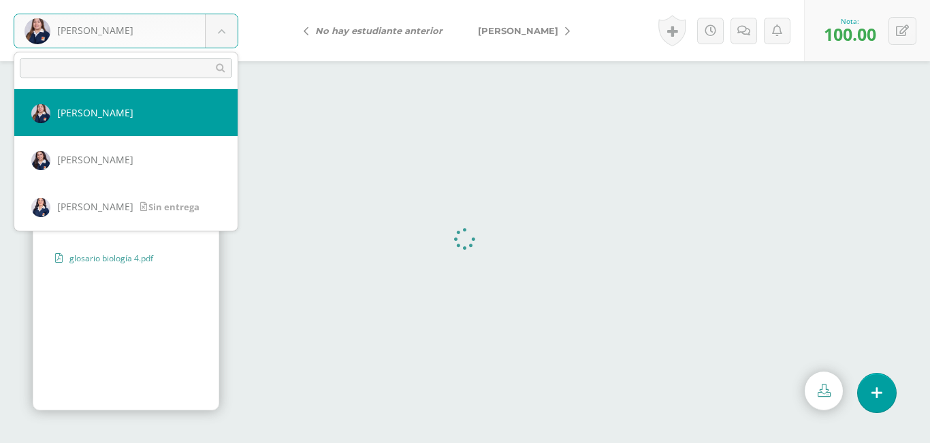
click at [221, 0] on body "[PERSON_NAME] [PERSON_NAME][GEOGRAPHIC_DATA] [PERSON_NAME] [PERSON_NAME] [PERSO…" at bounding box center [465, 0] width 930 height 0
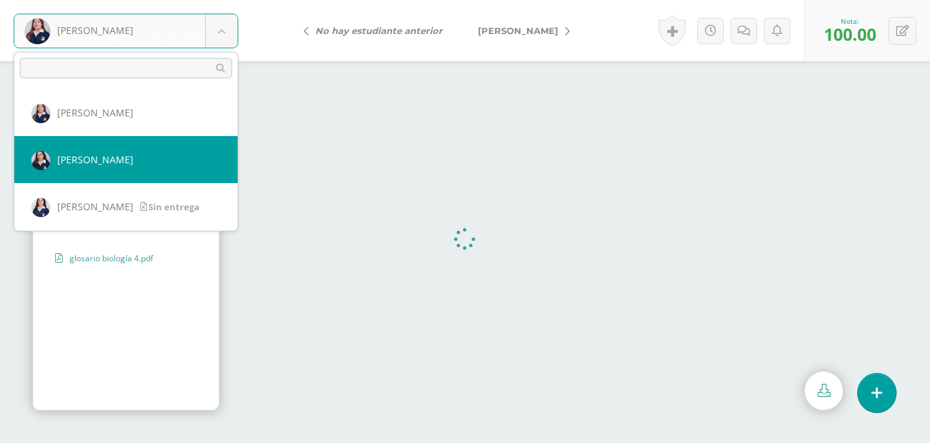
select select "2208"
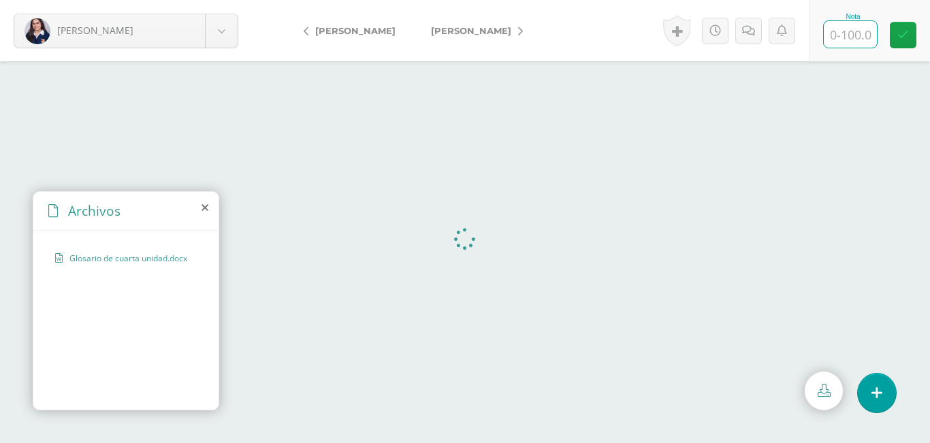
click at [848, 41] on input "text" at bounding box center [850, 34] width 53 height 27
type input "100"
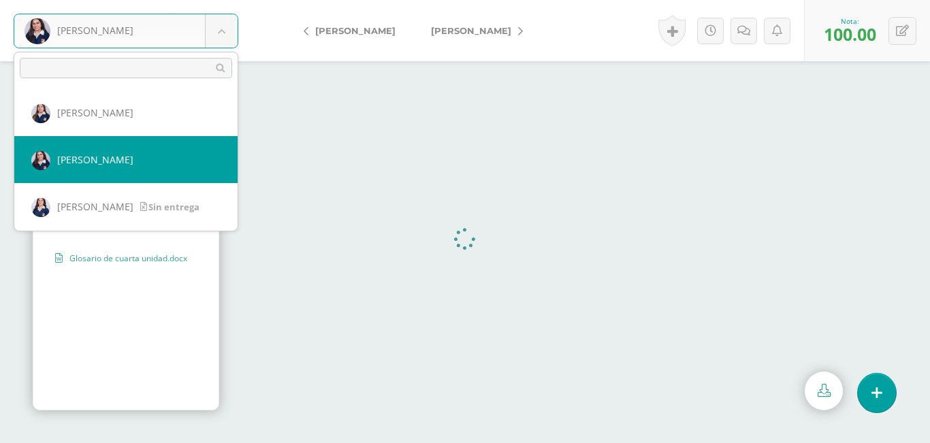
click at [223, 0] on body "Calito, María Alvarado, Camila Calito, María Carrera, Jimena Coronado, Andrea C…" at bounding box center [465, 0] width 930 height 0
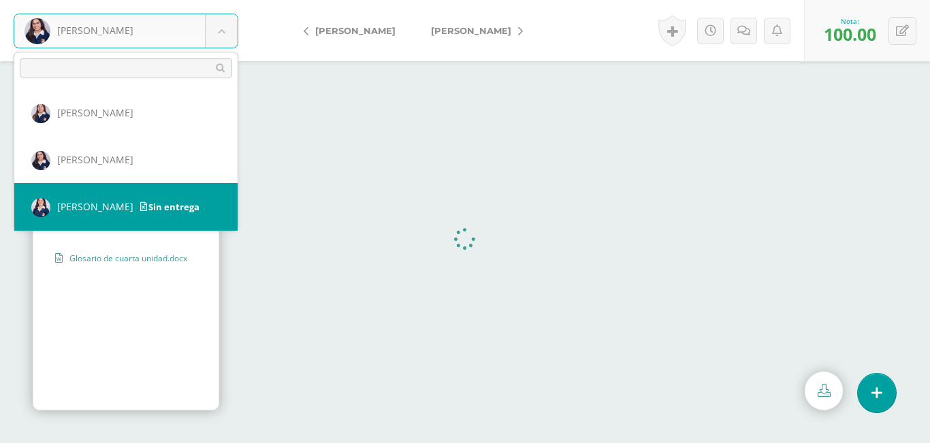
select select "2238"
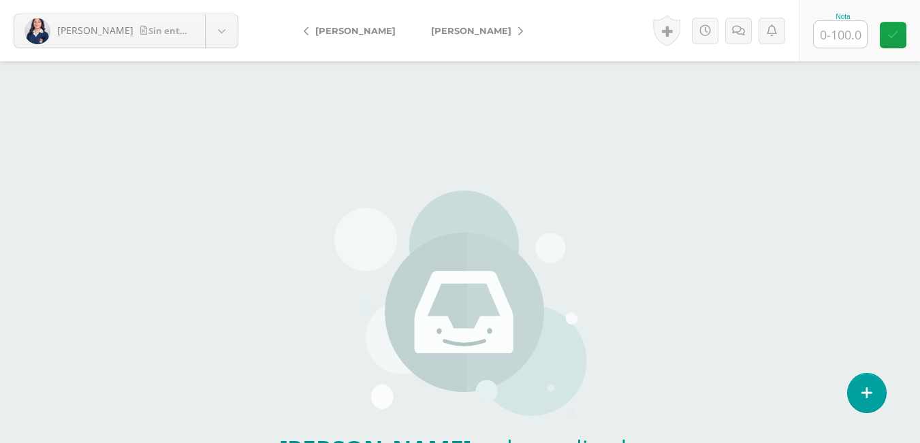
click at [831, 28] on input "text" at bounding box center [840, 34] width 53 height 27
type input "0"
click at [739, 33] on icon at bounding box center [738, 31] width 13 height 12
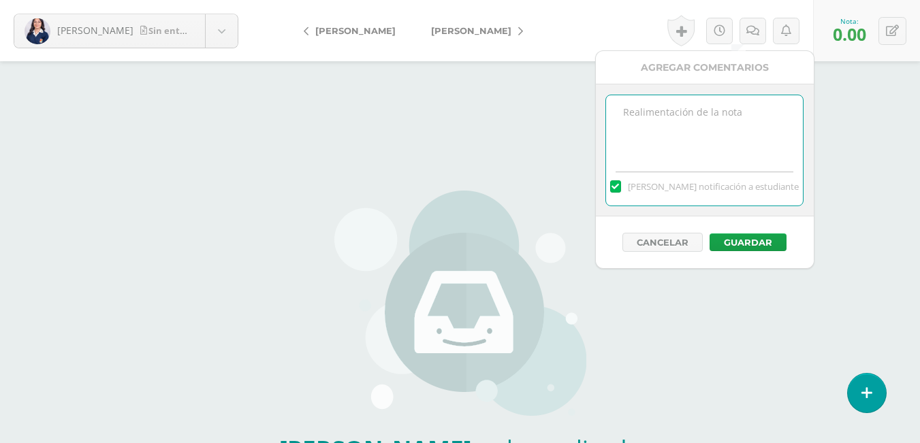
click at [665, 110] on textarea at bounding box center [704, 129] width 197 height 68
type textarea "Que paso trabajo no entregado"
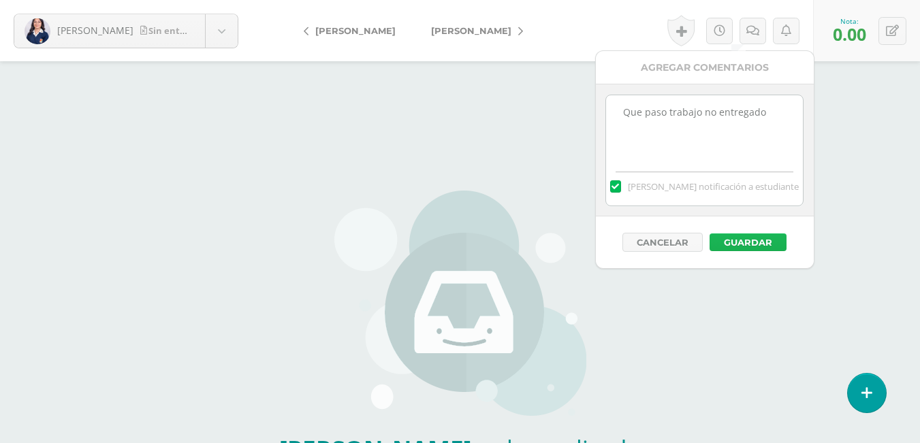
click at [741, 244] on button "Guardar" at bounding box center [747, 243] width 77 height 18
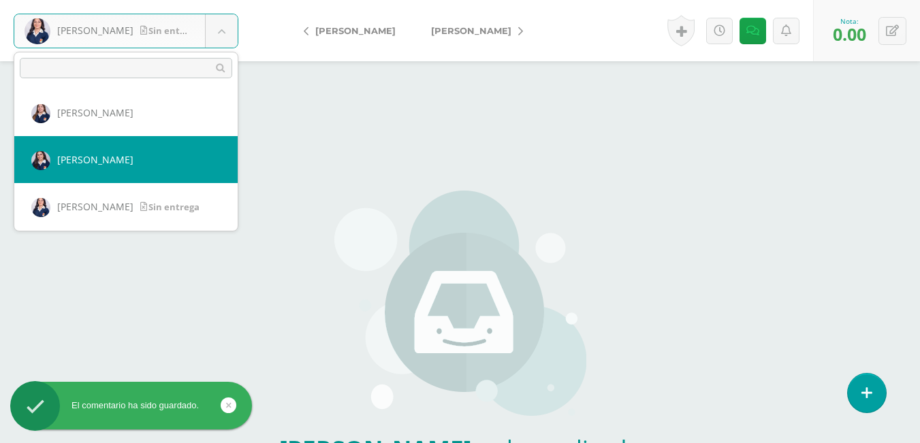
scroll to position [68, 0]
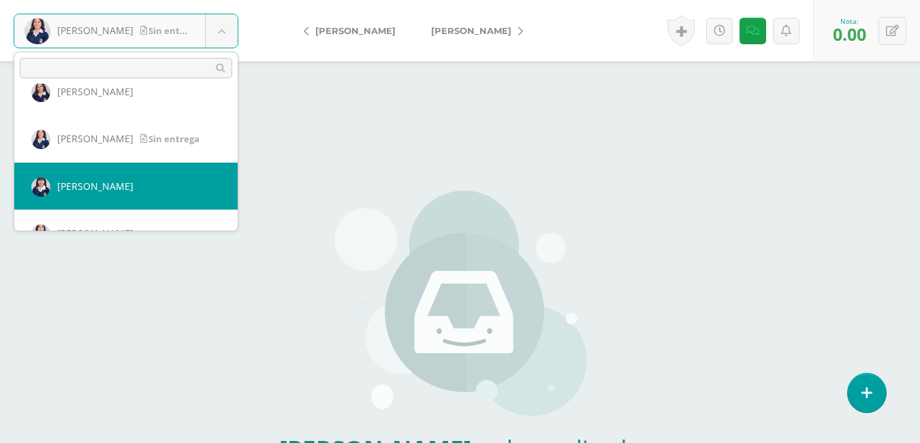
select select "2811"
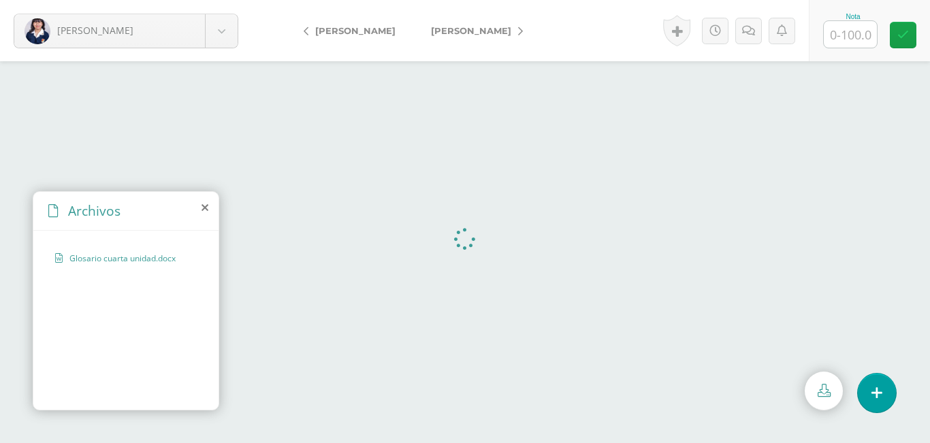
click at [839, 42] on input "text" at bounding box center [850, 34] width 53 height 27
type input "100"
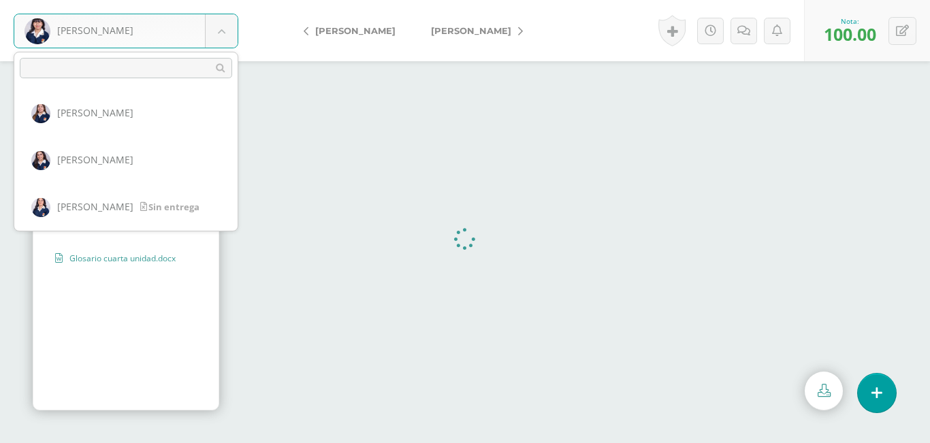
click at [218, 0] on body "Coronado, Andrea Alvarado, Camila Calito, María Carrera, Jimena Coronado, Andre…" at bounding box center [465, 0] width 930 height 0
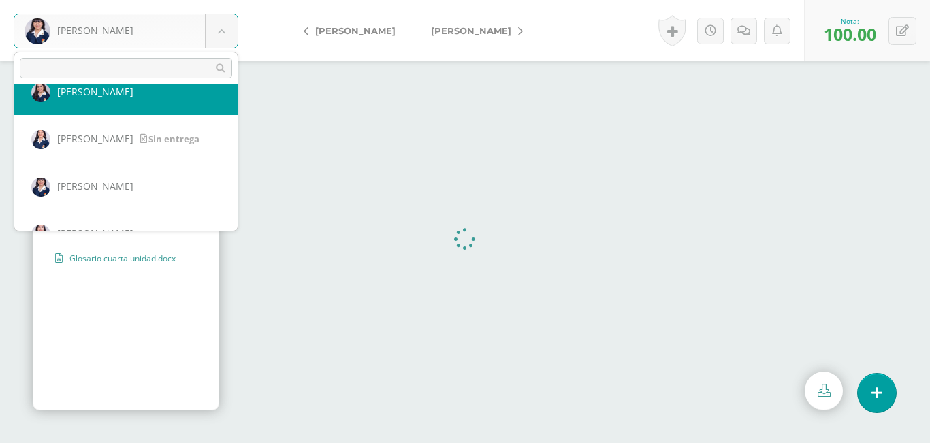
scroll to position [136, 0]
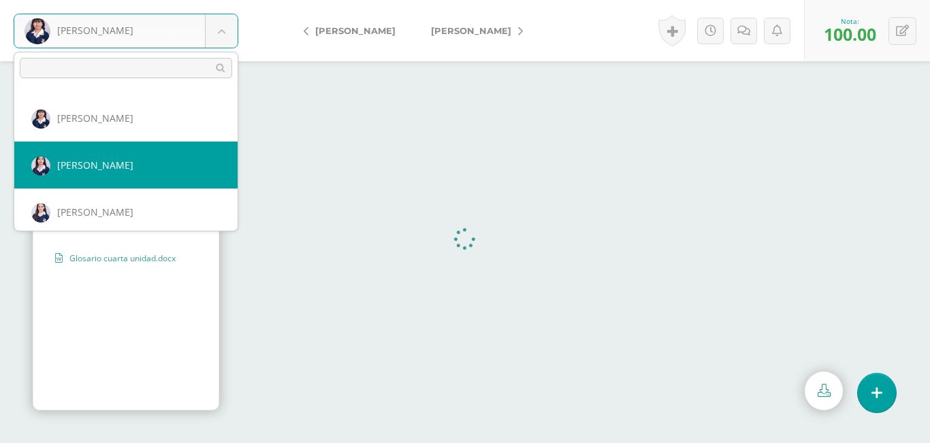
select select "2969"
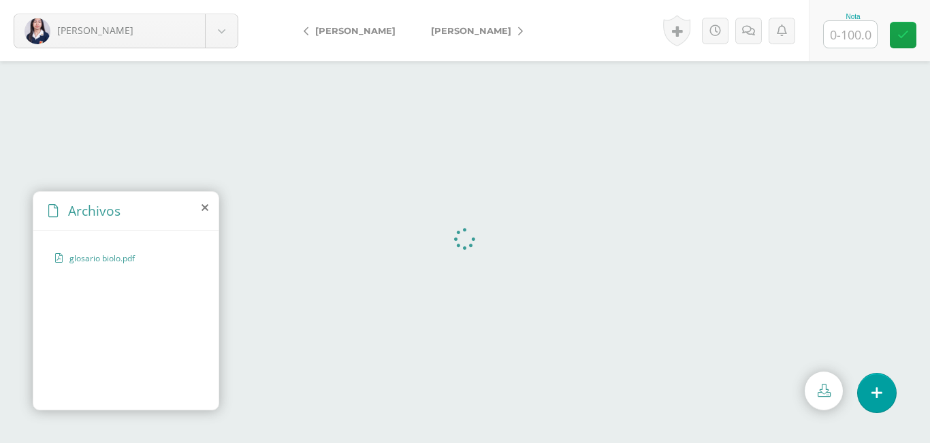
click at [840, 37] on input "text" at bounding box center [850, 34] width 53 height 27
type input "100"
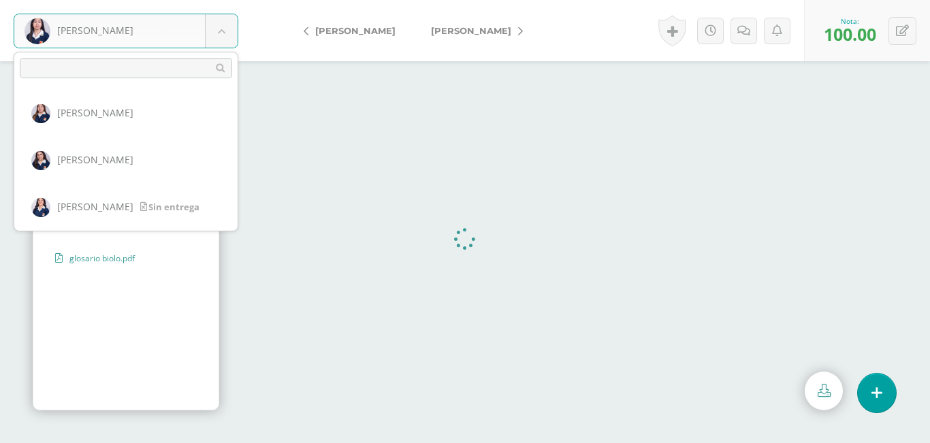
click at [224, 0] on body "Cruz, Angela Alvarado, Camila Calito, María Carrera, Jimena Coronado, Andrea Cr…" at bounding box center [465, 0] width 930 height 0
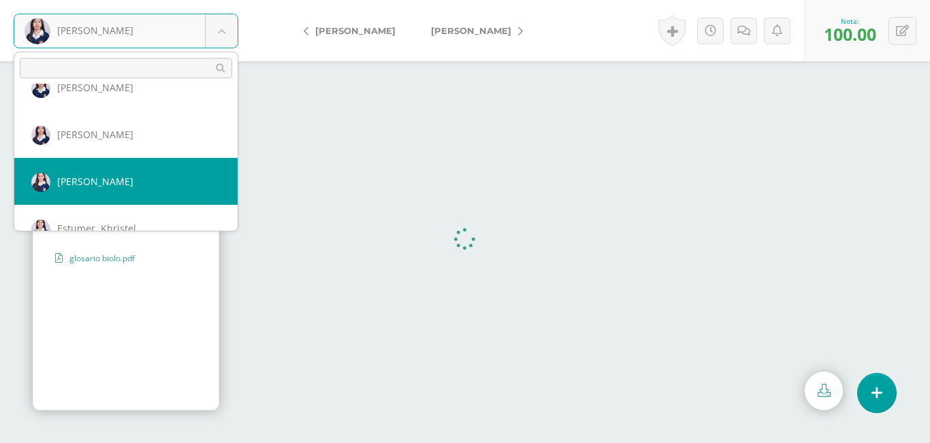
scroll to position [235, 0]
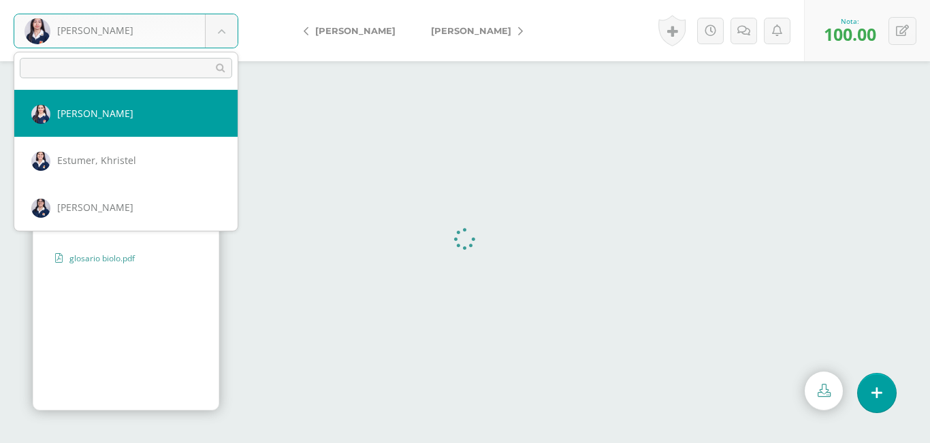
select select "2827"
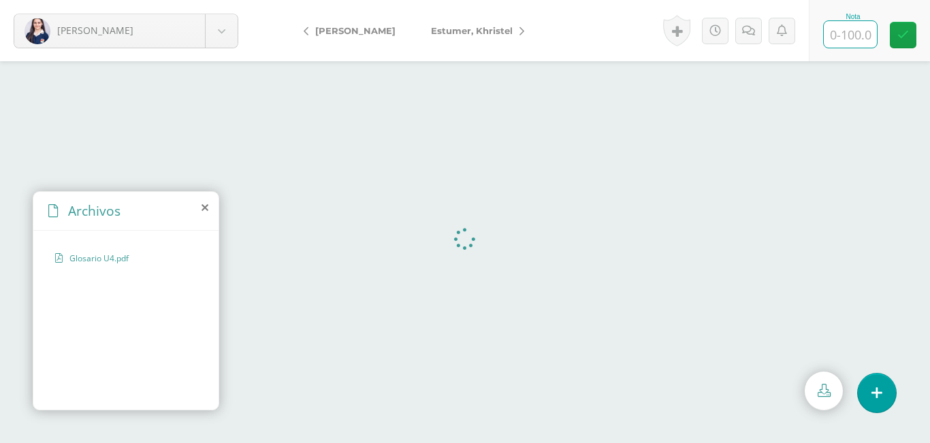
click at [845, 42] on input "text" at bounding box center [850, 34] width 53 height 27
type input "100"
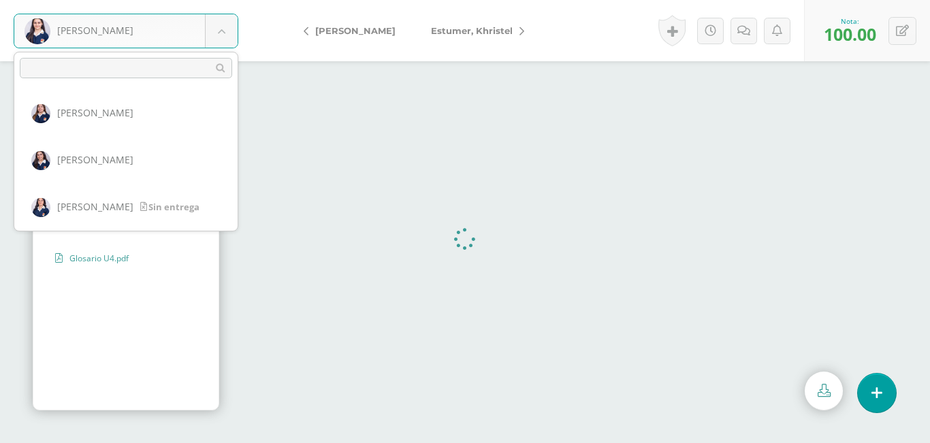
click at [224, 0] on body "Dubón, Mariana Alvarado, Camila Calito, María Carrera, Jimena Coronado, Andrea …" at bounding box center [465, 0] width 930 height 0
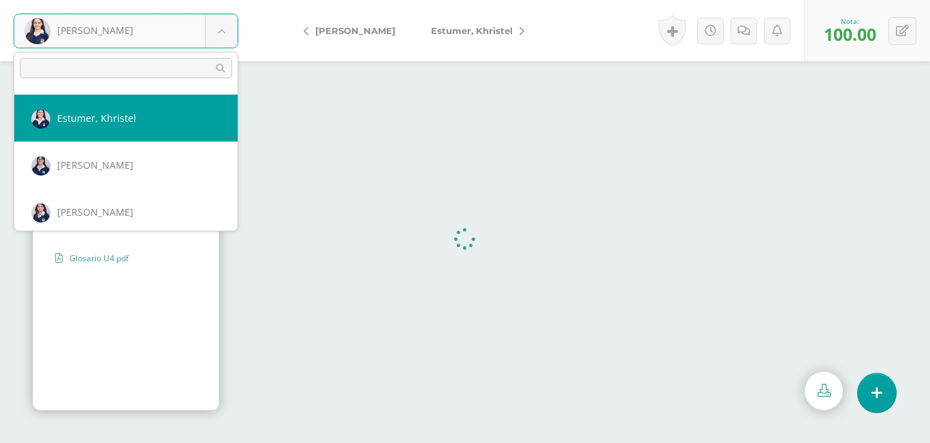
scroll to position [209, 0]
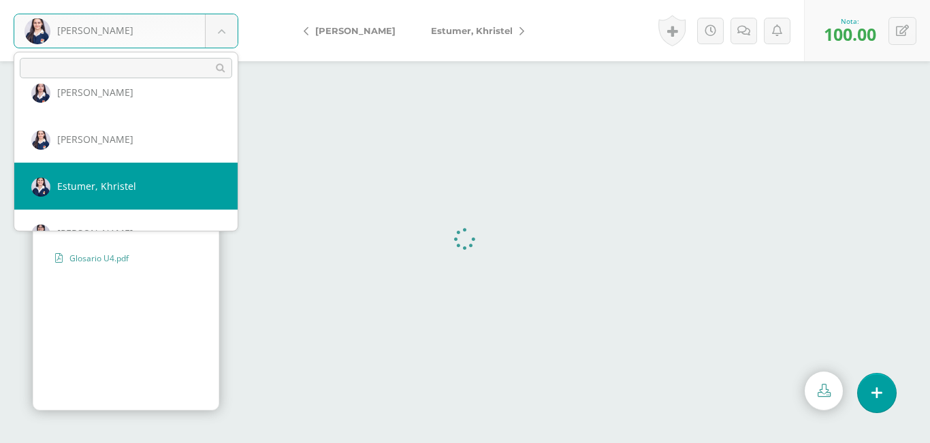
select select "2582"
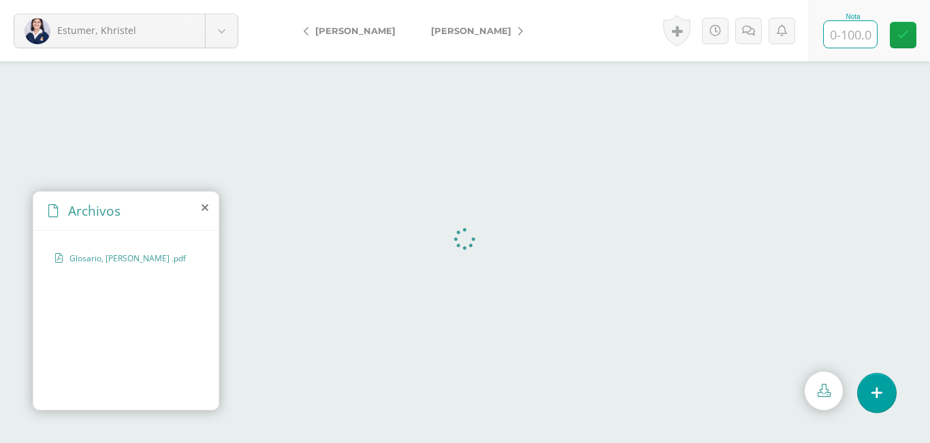
click at [837, 37] on input "text" at bounding box center [850, 34] width 53 height 27
type input "100"
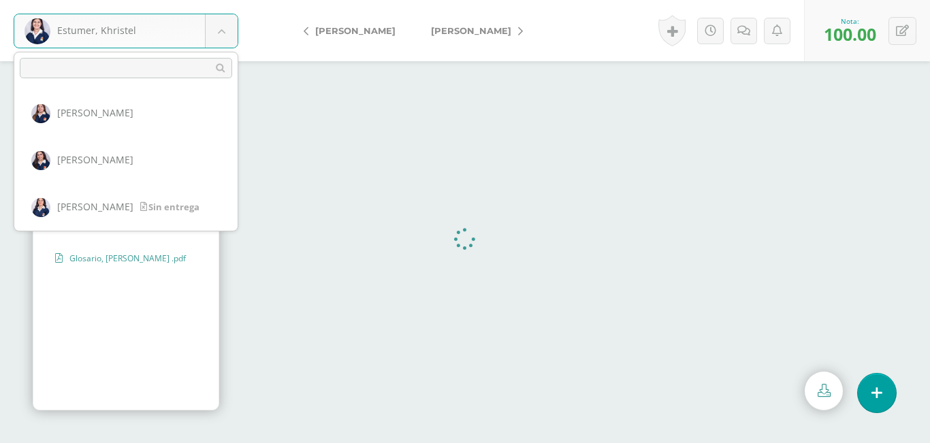
click at [224, 0] on body "[PERSON_NAME] [PERSON_NAME][GEOGRAPHIC_DATA] [PERSON_NAME] [PERSON_NAME] [PERSO…" at bounding box center [465, 0] width 930 height 0
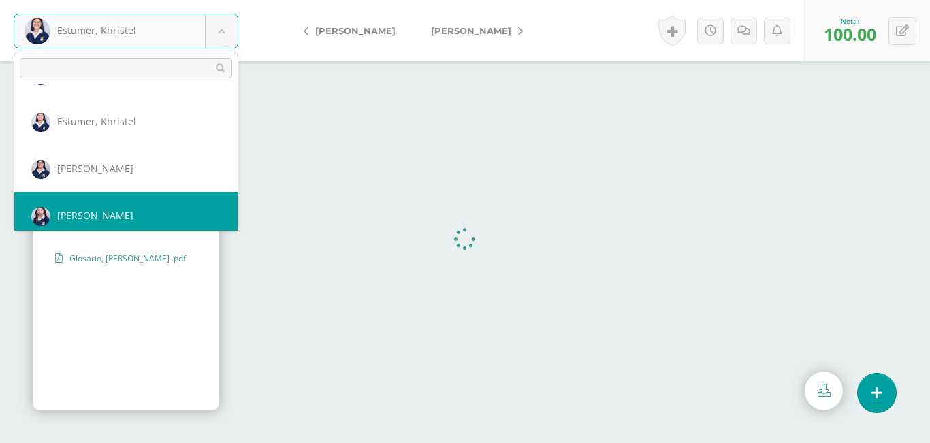
scroll to position [256, 0]
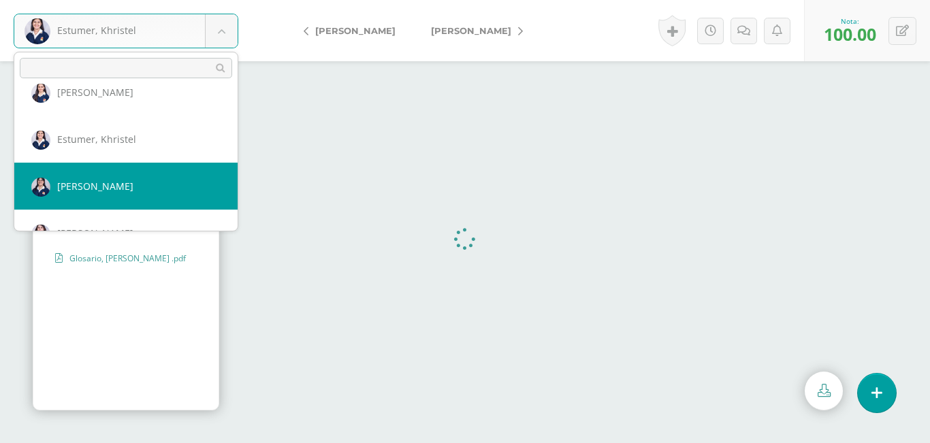
select select "2247"
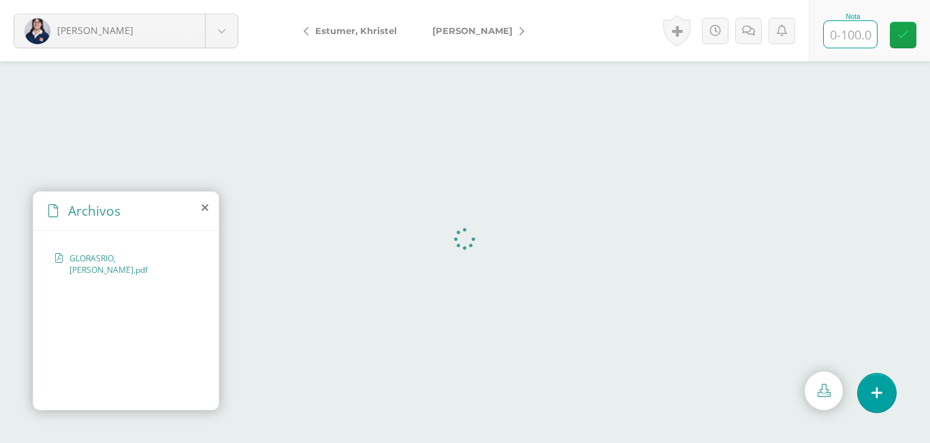
click at [839, 37] on input "text" at bounding box center [850, 34] width 53 height 27
type input "100"
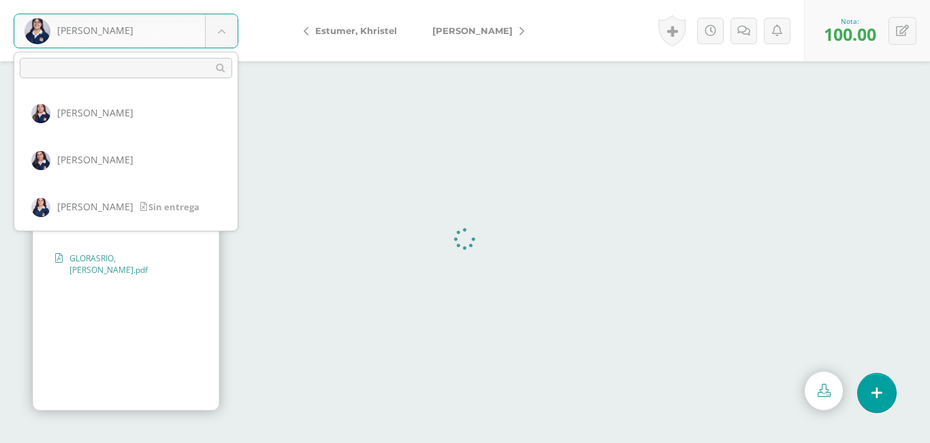
click at [220, 0] on body "García, Nancy Alvarado, Camila Calito, María Carrera, Jimena Coronado, Andrea C…" at bounding box center [465, 0] width 930 height 0
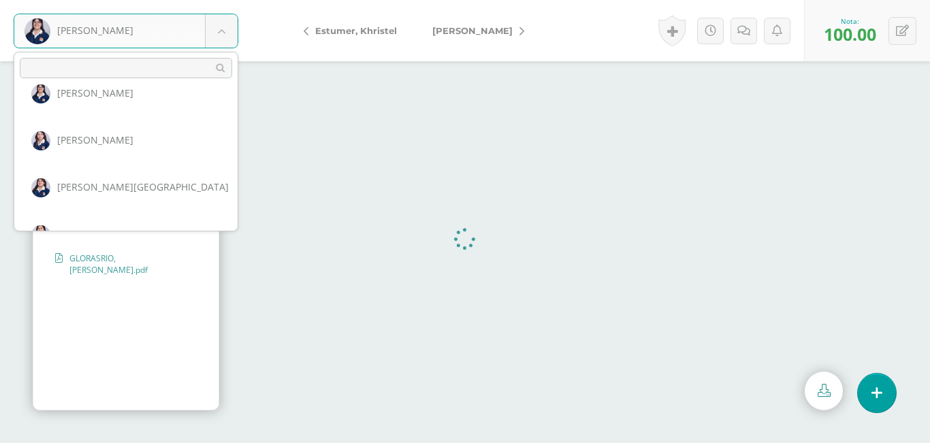
scroll to position [330, 0]
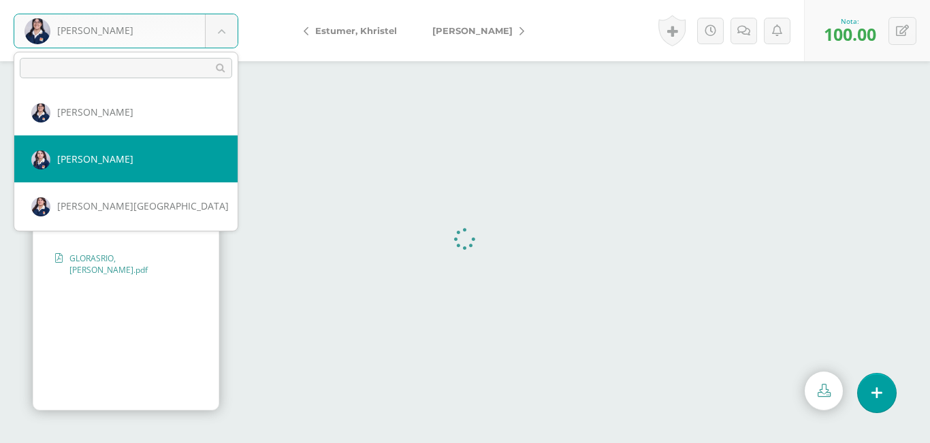
select select "2990"
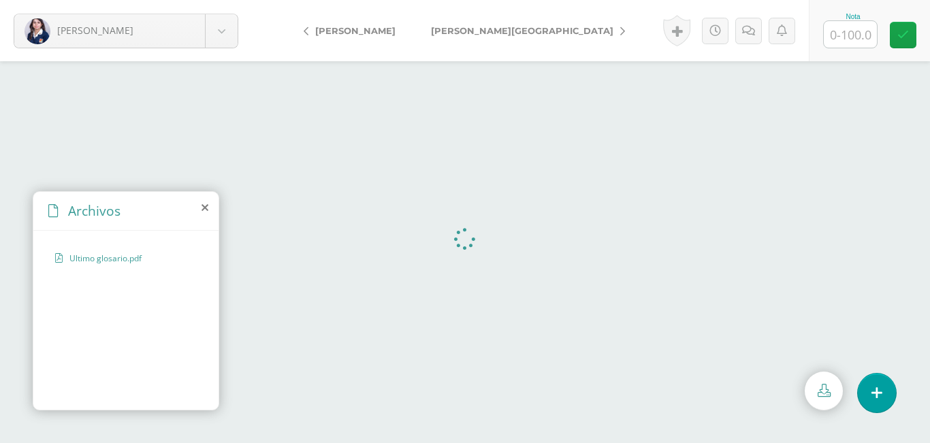
click at [844, 40] on input "text" at bounding box center [850, 34] width 53 height 27
type input "100"
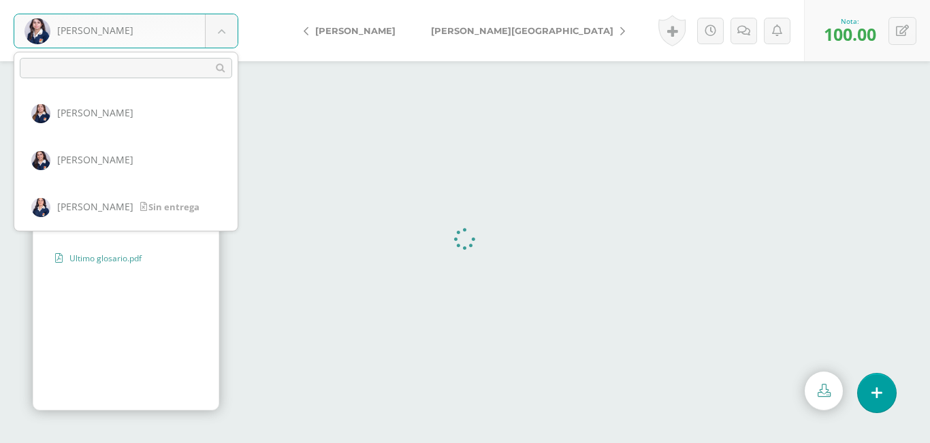
click at [228, 0] on body "[PERSON_NAME] [PERSON_NAME][GEOGRAPHIC_DATA] [PERSON_NAME] [PERSON_NAME] [PERSO…" at bounding box center [465, 0] width 930 height 0
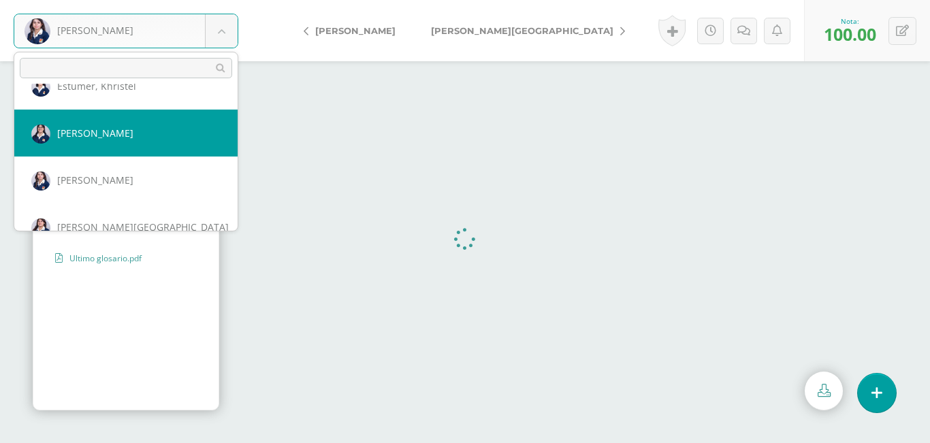
scroll to position [377, 0]
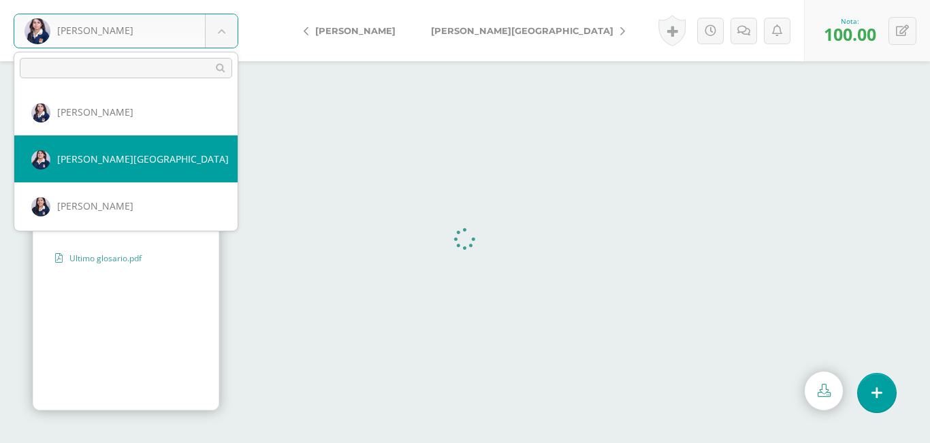
select select "2664"
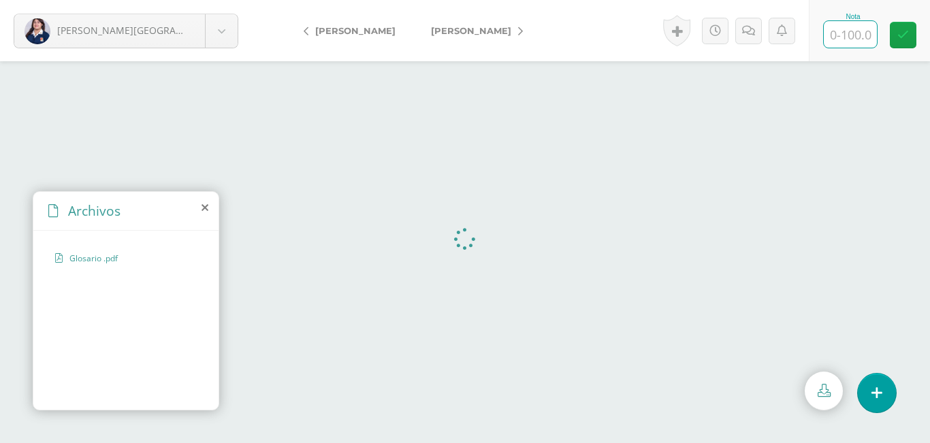
click at [846, 36] on input "text" at bounding box center [850, 34] width 53 height 27
type input "100"
click at [217, 0] on body "González, Victoria Alvarado, Camila Calito, María Carrera, Jimena Coronado, And…" at bounding box center [465, 0] width 930 height 0
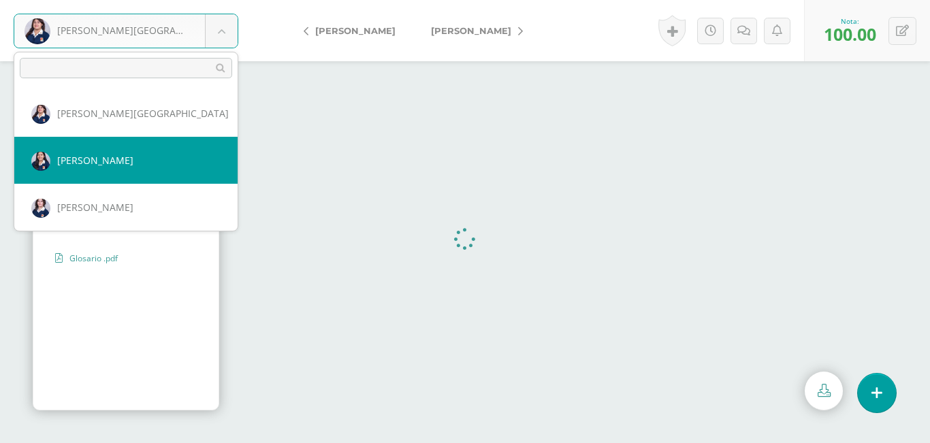
scroll to position [424, 0]
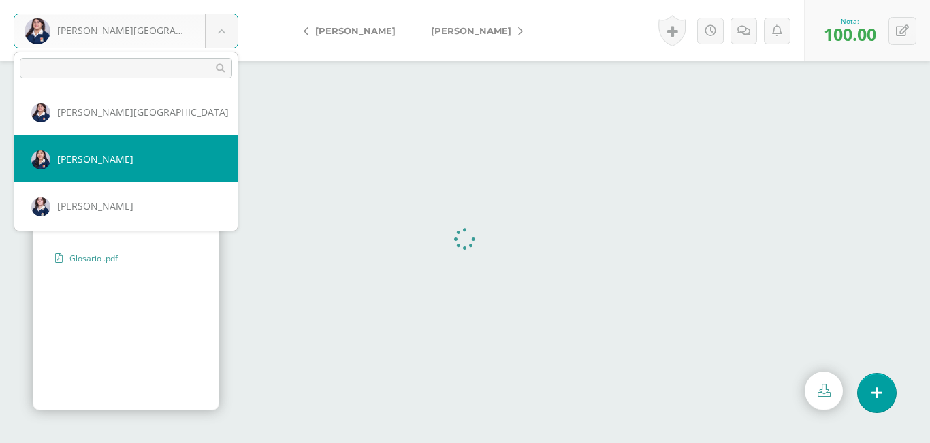
select select "2703"
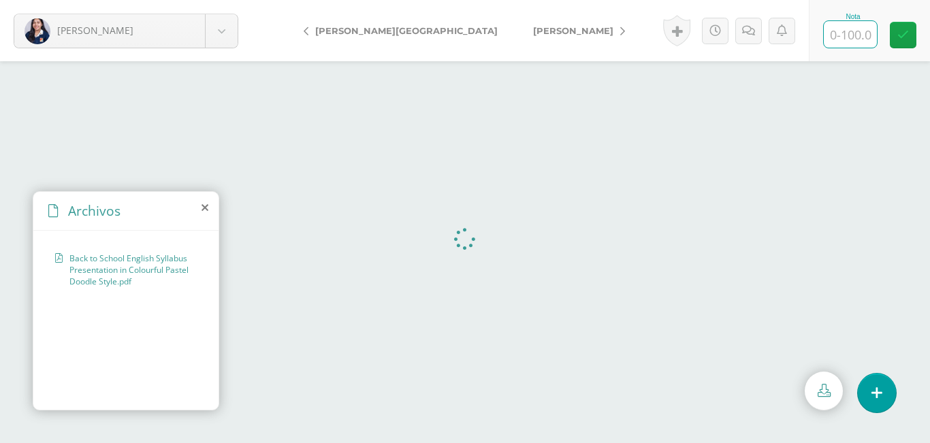
click at [845, 35] on input "text" at bounding box center [850, 34] width 53 height 27
type input "100"
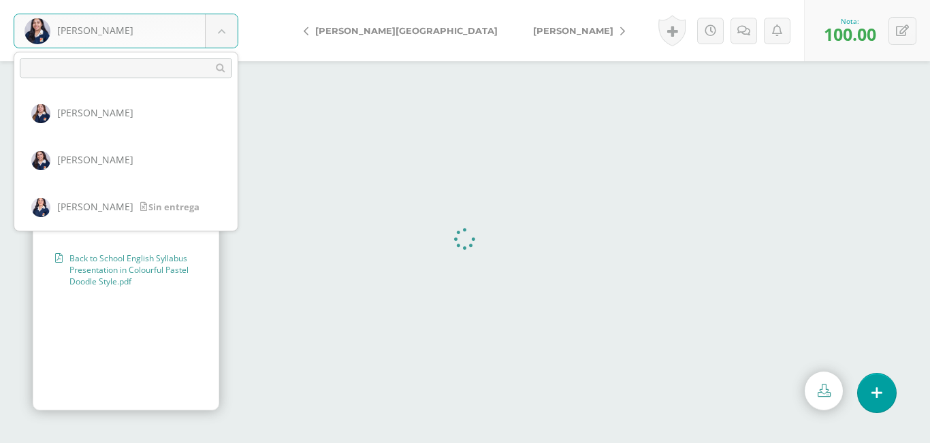
click at [219, 0] on body "González, Katerin Alvarado, Camila Calito, María Carrera, Jimena Coronado, Andr…" at bounding box center [465, 0] width 930 height 0
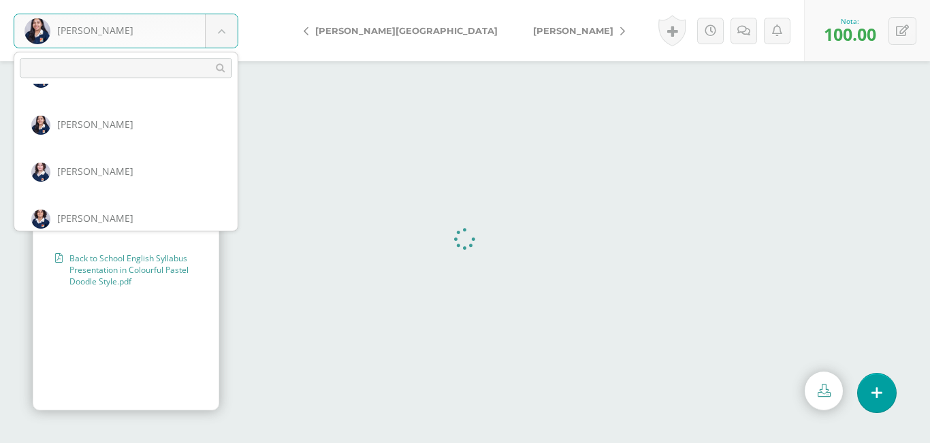
scroll to position [471, 0]
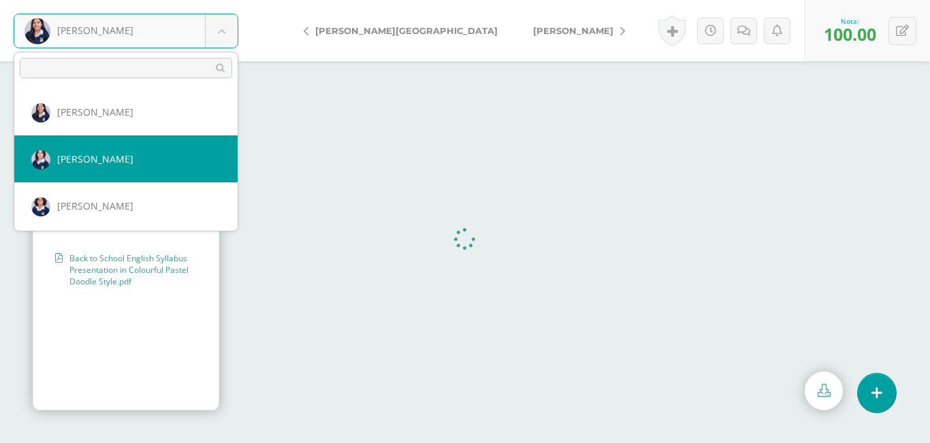
select select "2249"
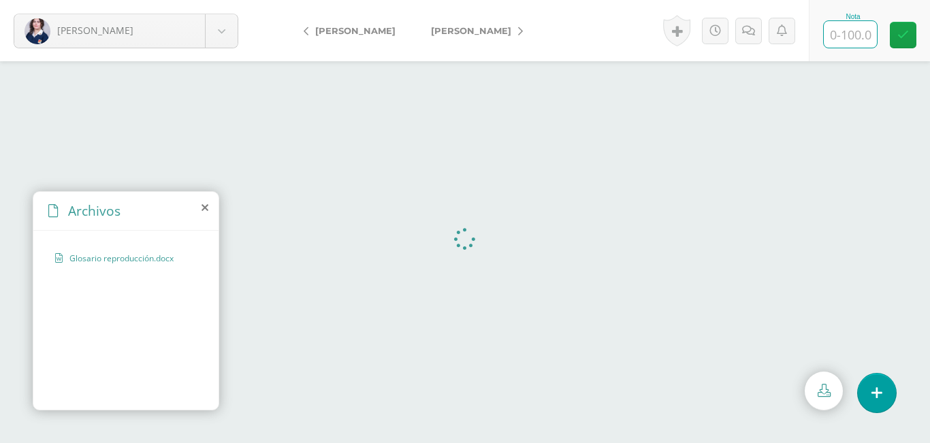
click at [846, 35] on input "text" at bounding box center [850, 34] width 53 height 27
type input "100"
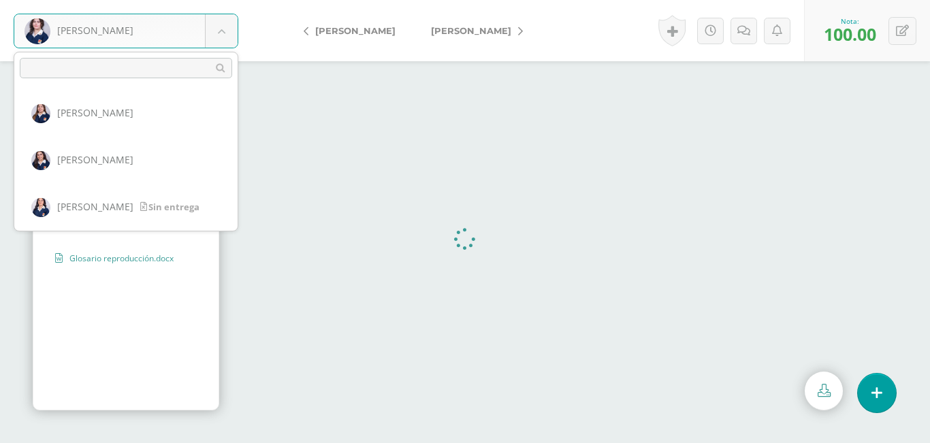
click at [223, 0] on body "Gordillo, Rosa Alvarado, Camila Calito, María Carrera, Jimena Coronado, Andrea …" at bounding box center [465, 0] width 930 height 0
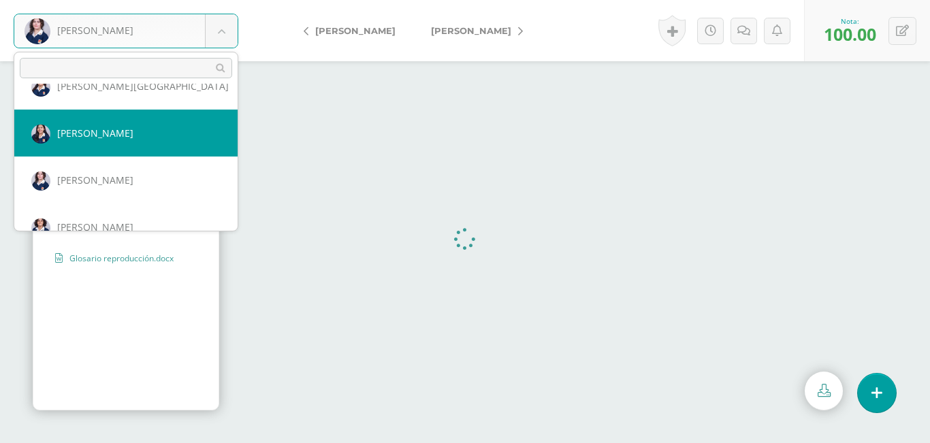
scroll to position [518, 0]
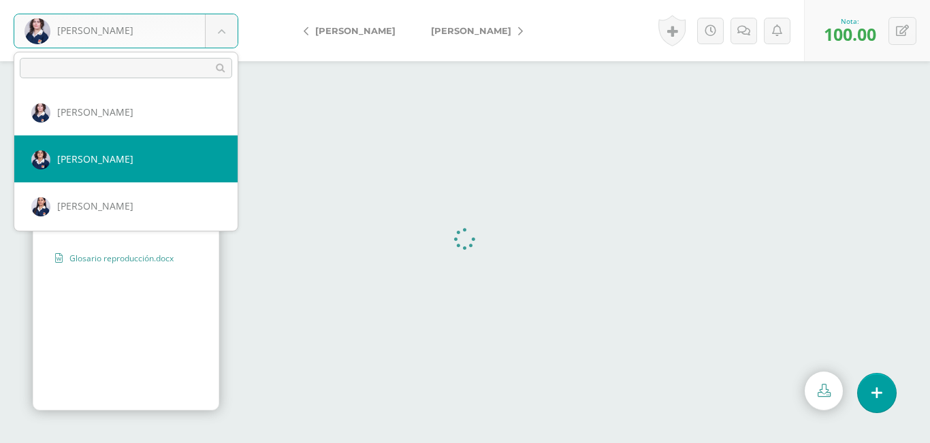
select select "2671"
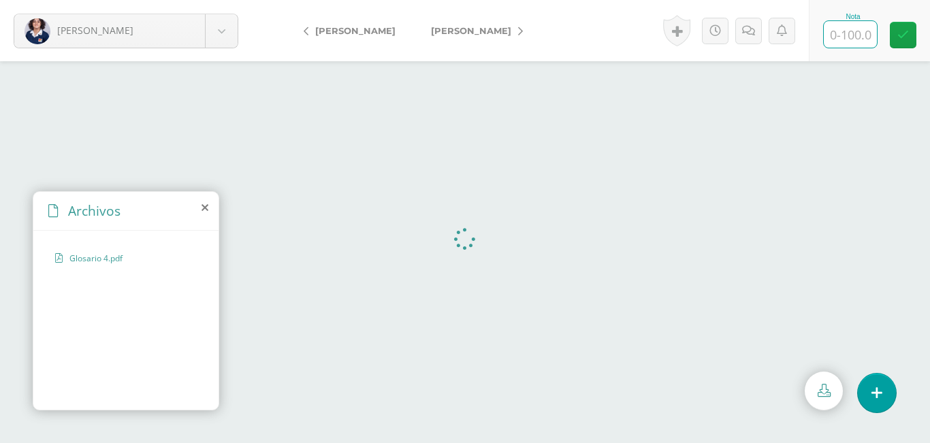
click at [835, 37] on input "text" at bounding box center [850, 34] width 53 height 27
type input "100"
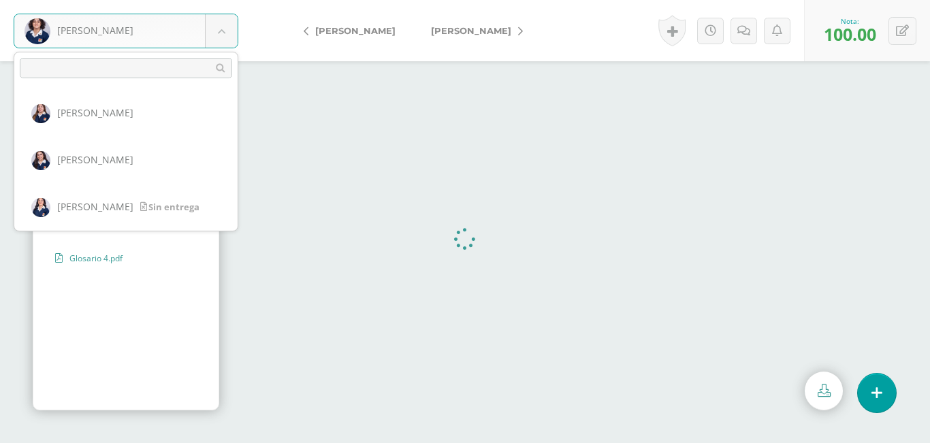
click at [225, 0] on body "[PERSON_NAME] [PERSON_NAME][GEOGRAPHIC_DATA] [PERSON_NAME] [PERSON_NAME] [PERSO…" at bounding box center [465, 0] width 930 height 0
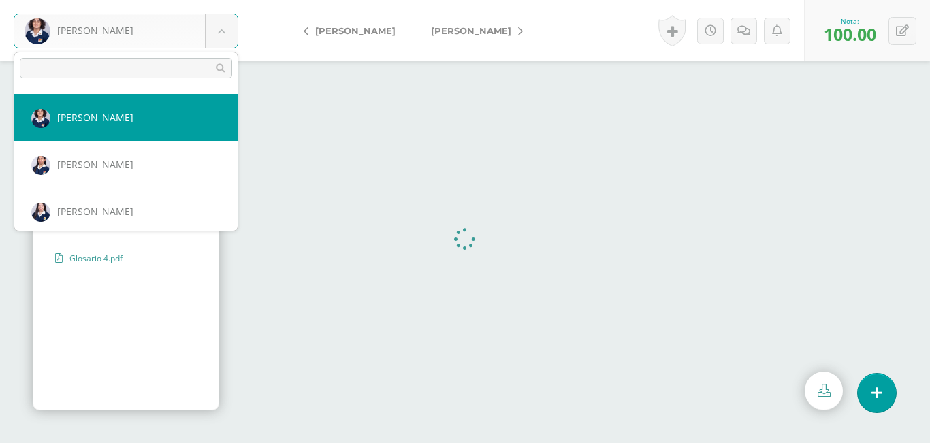
scroll to position [565, 0]
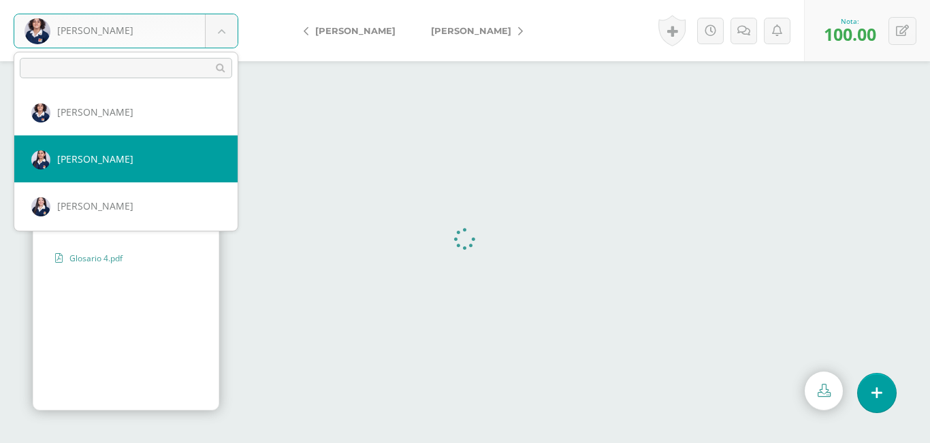
select select "2216"
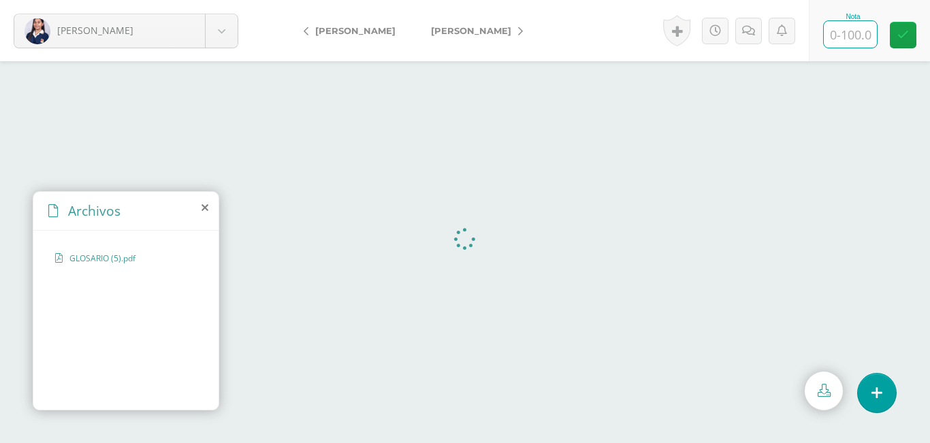
click at [855, 38] on input "text" at bounding box center [850, 34] width 53 height 27
type input "100"
click at [219, 0] on body "Hernández, Daniela Alvarado, Camila Calito, María Carrera, Jimena Coronado, And…" at bounding box center [465, 0] width 930 height 0
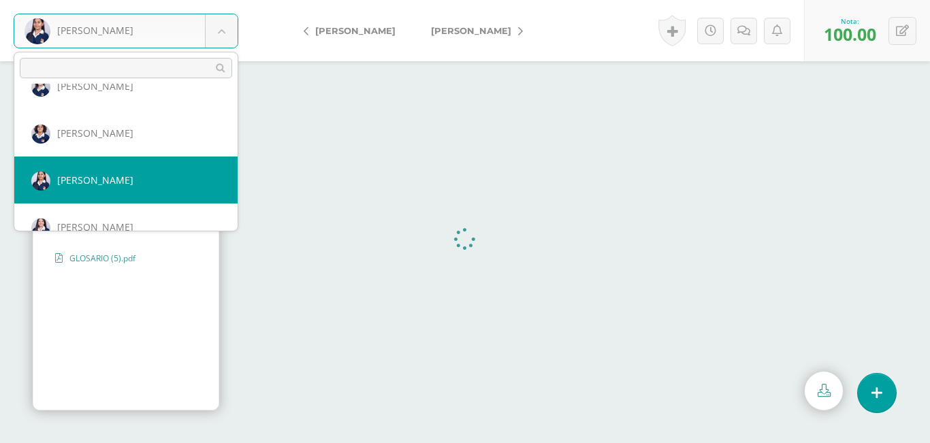
scroll to position [612, 0]
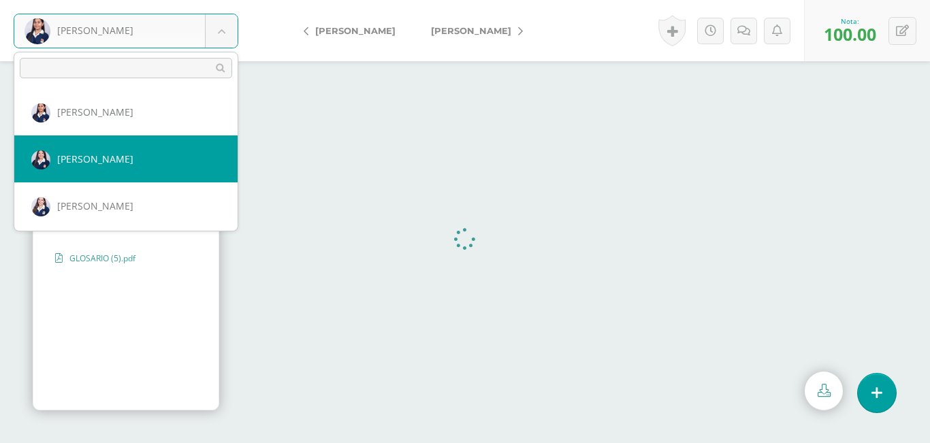
select select "2218"
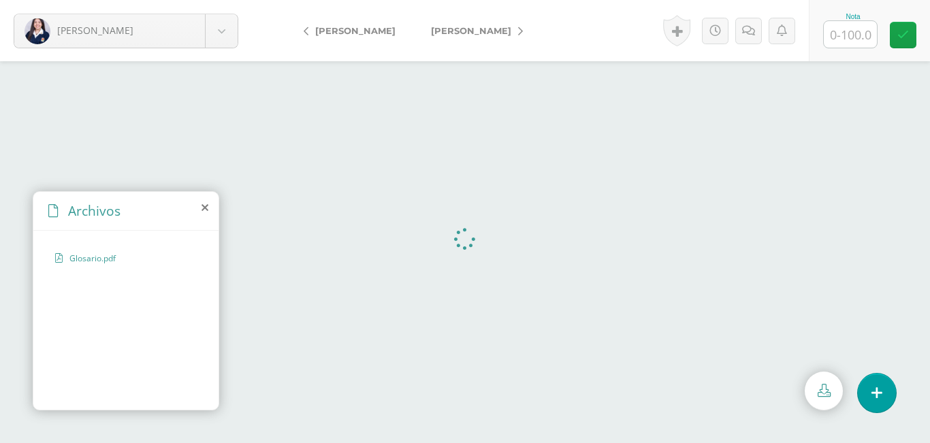
click at [846, 36] on input "text" at bounding box center [850, 34] width 53 height 27
type input "100"
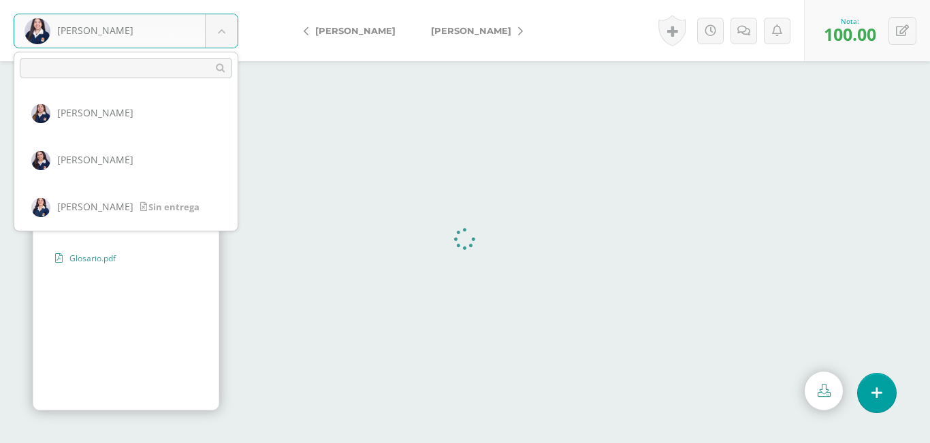
click at [219, 0] on body "Herrera, Maria Alvarado, Camila Calito, María Carrera, Jimena Coronado, Andrea …" at bounding box center [465, 0] width 930 height 0
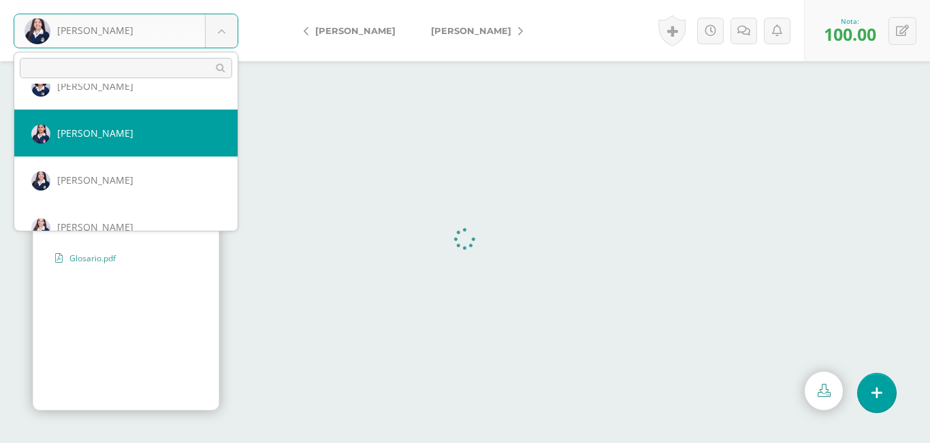
scroll to position [659, 0]
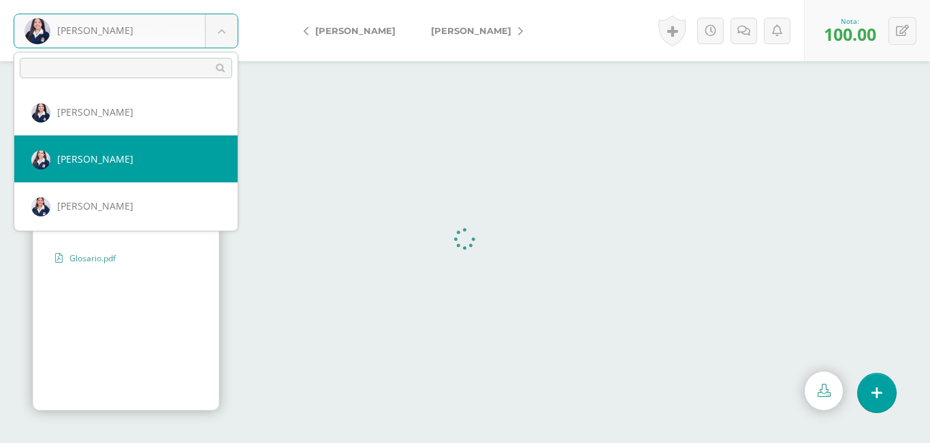
select select "2251"
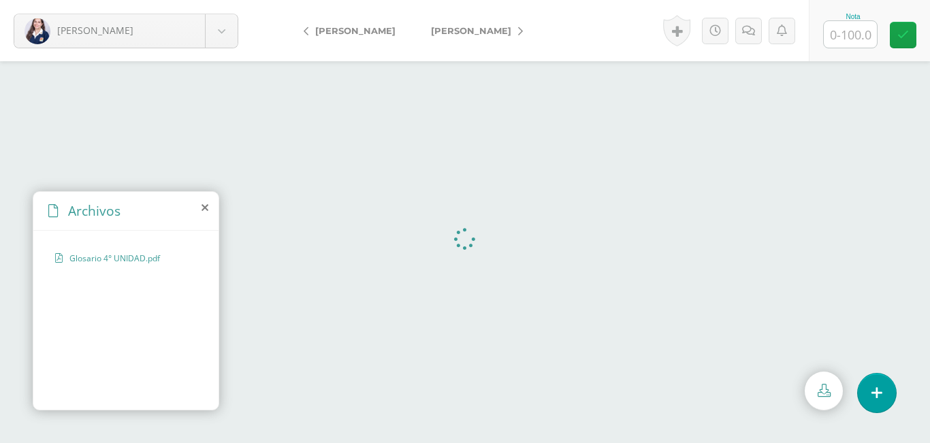
click at [848, 35] on input "text" at bounding box center [850, 34] width 53 height 27
type input "100"
click at [219, 0] on body "Jenner, Samanta Alvarado, Camila Calito, María Carrera, Jimena Coronado, Andrea…" at bounding box center [465, 0] width 930 height 0
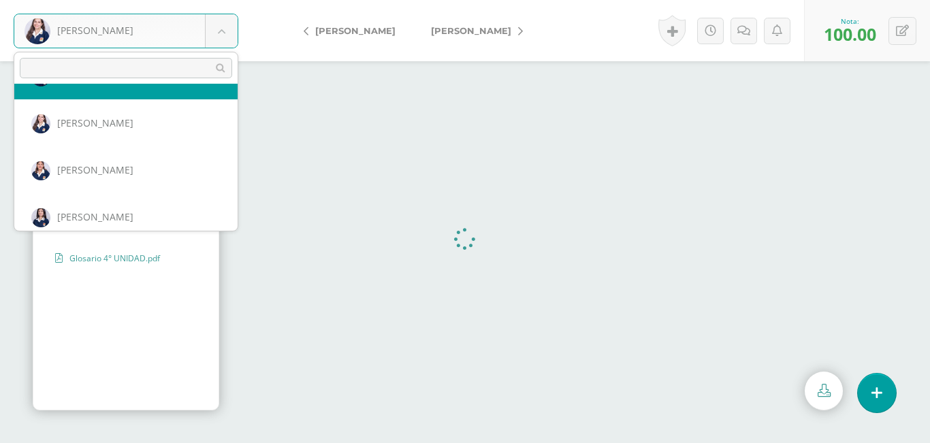
scroll to position [706, 0]
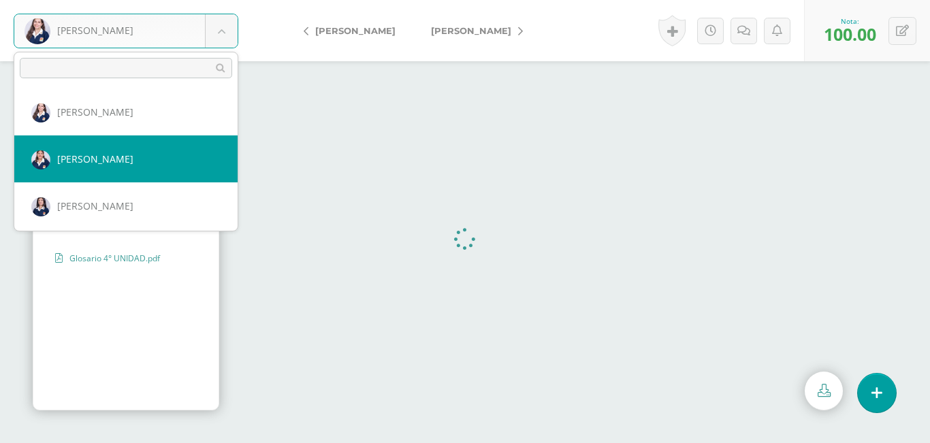
select select "2219"
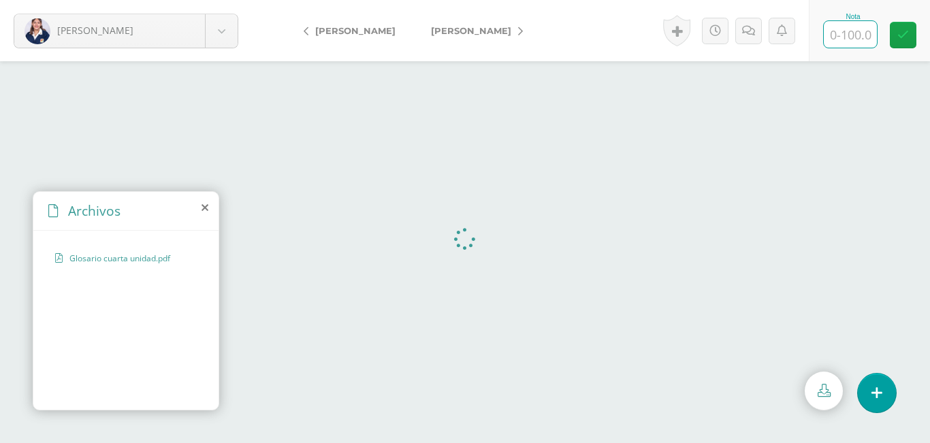
click at [846, 36] on input "text" at bounding box center [850, 34] width 53 height 27
type input "100"
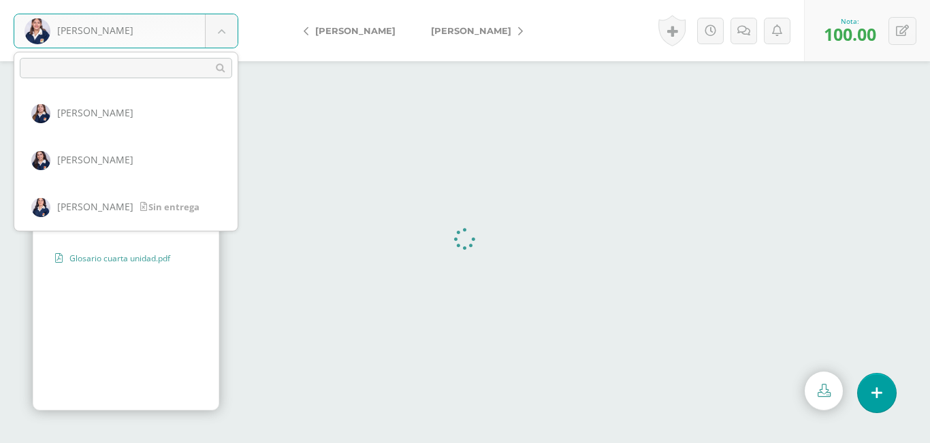
click at [219, 0] on body "López, Adriana Alvarado, Camila Calito, María Carrera, Jimena Coronado, Andrea …" at bounding box center [465, 0] width 930 height 0
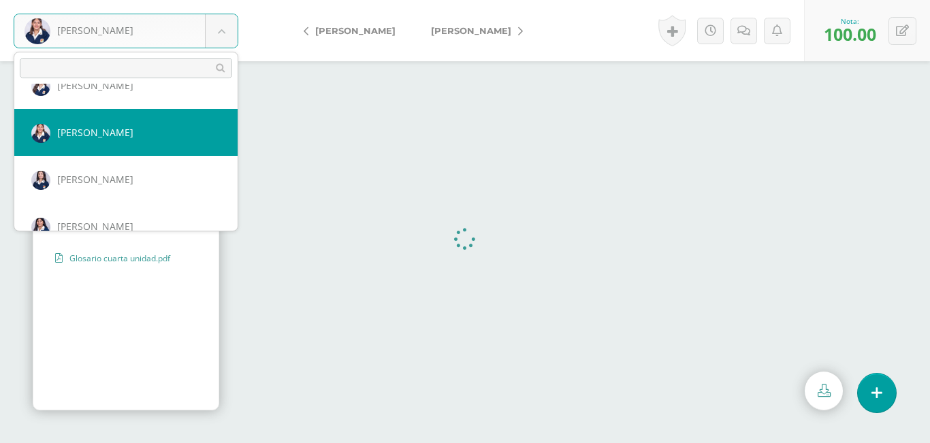
scroll to position [753, 0]
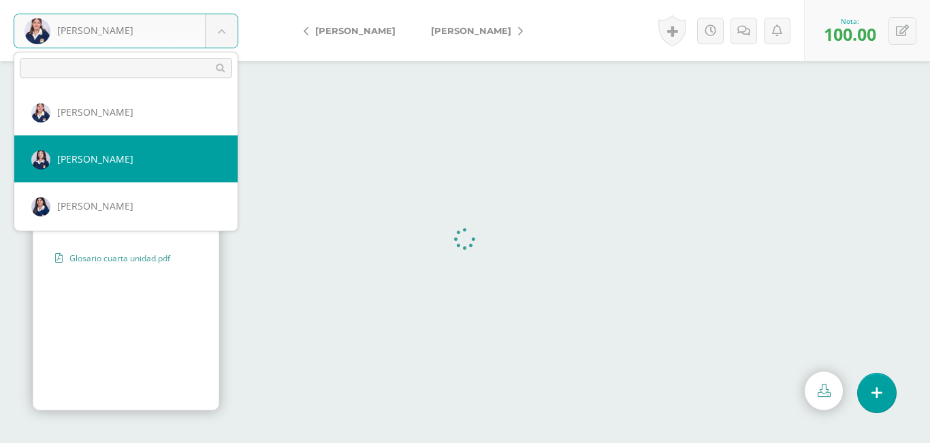
select select "2715"
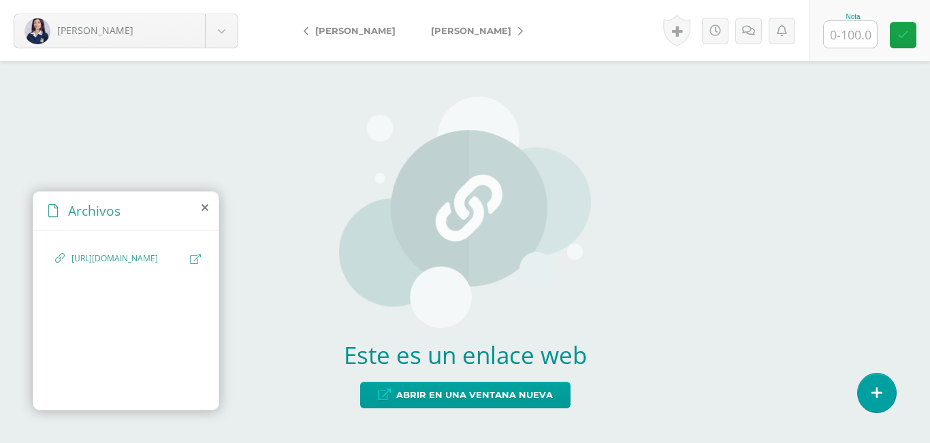
click at [195, 262] on icon at bounding box center [195, 259] width 11 height 10
click at [845, 35] on input "text" at bounding box center [850, 34] width 53 height 27
type input "100"
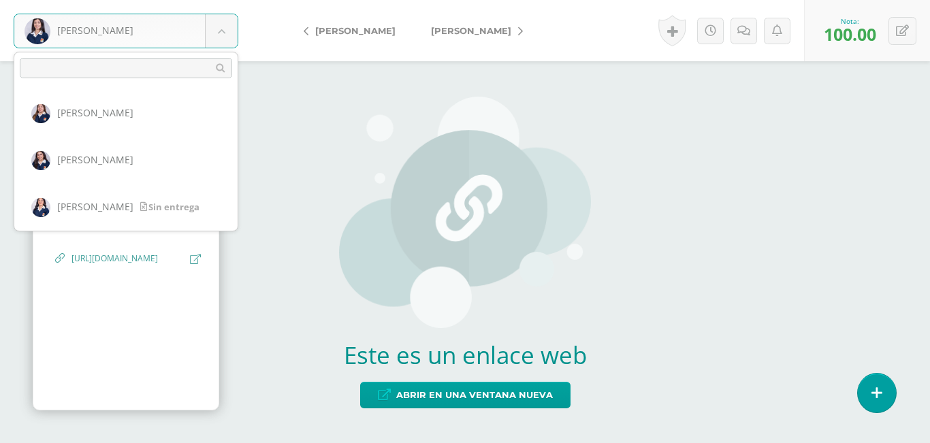
click at [219, 0] on body "Mayorga, Hazel Alvarado, Camila Calito, María Carrera, Jimena Coronado, Andrea …" at bounding box center [465, 0] width 930 height 0
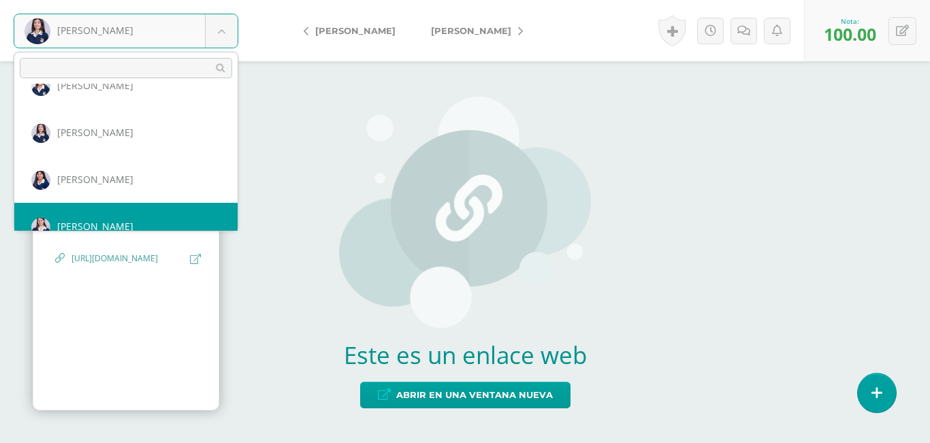
scroll to position [800, 0]
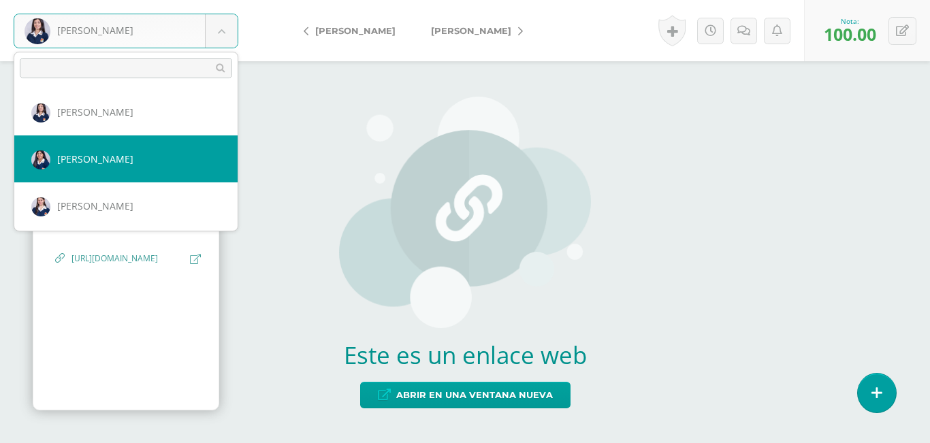
select select "2944"
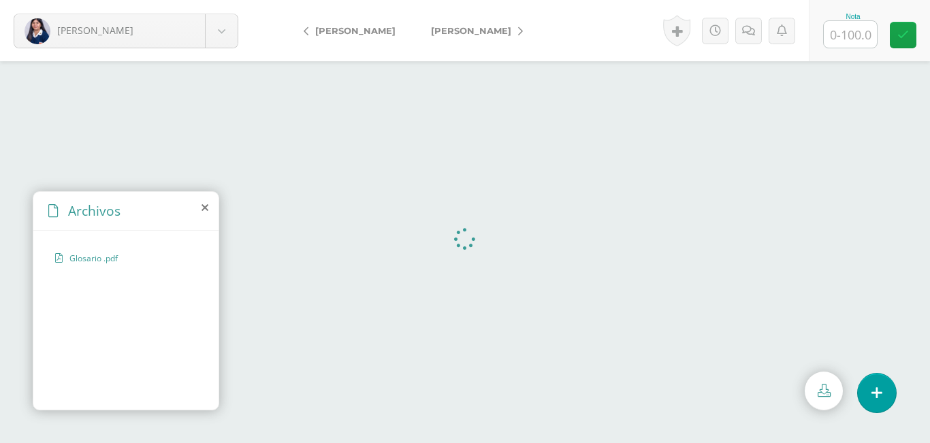
click at [843, 38] on input "text" at bounding box center [850, 34] width 53 height 27
type input "100"
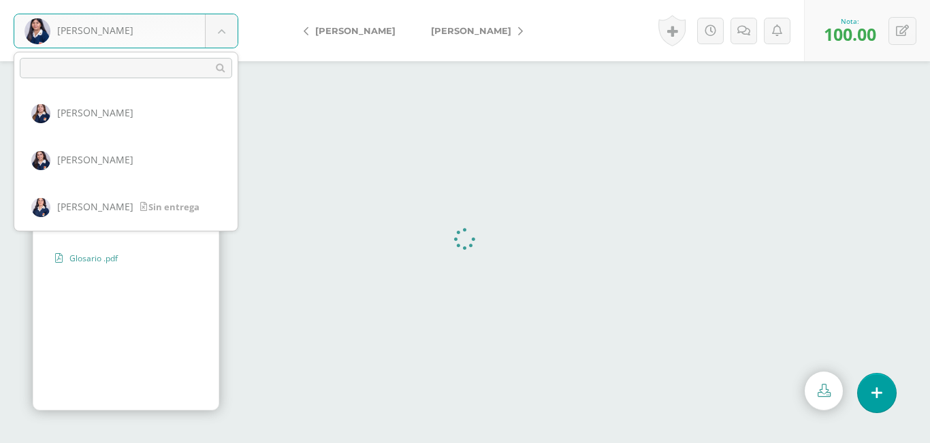
click at [223, 0] on body "Mejía, María Alvarado, Camila Calito, María Carrera, Jimena Coronado, Andrea Cr…" at bounding box center [465, 0] width 930 height 0
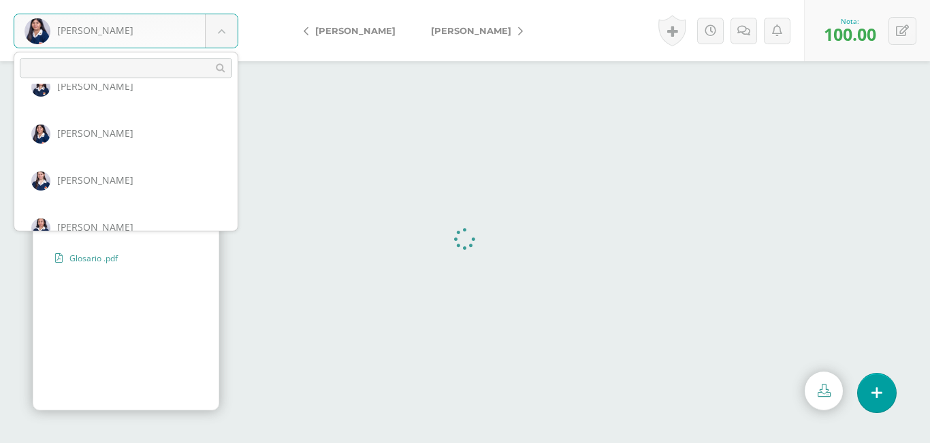
scroll to position [847, 0]
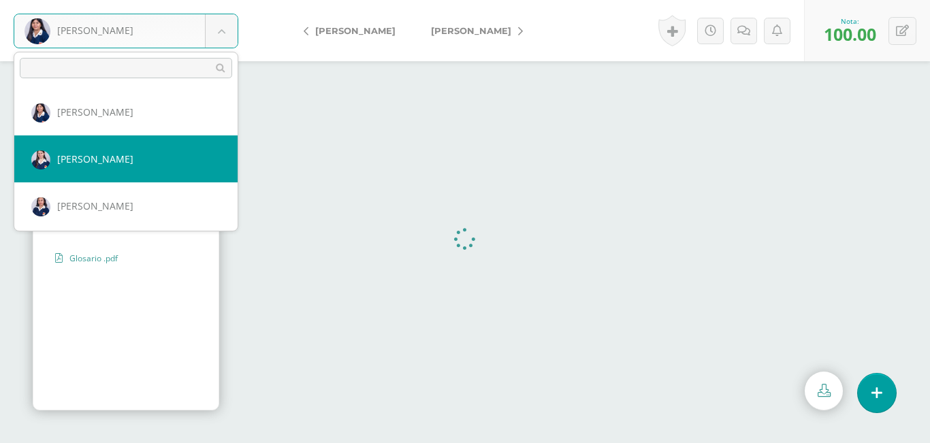
select select "2256"
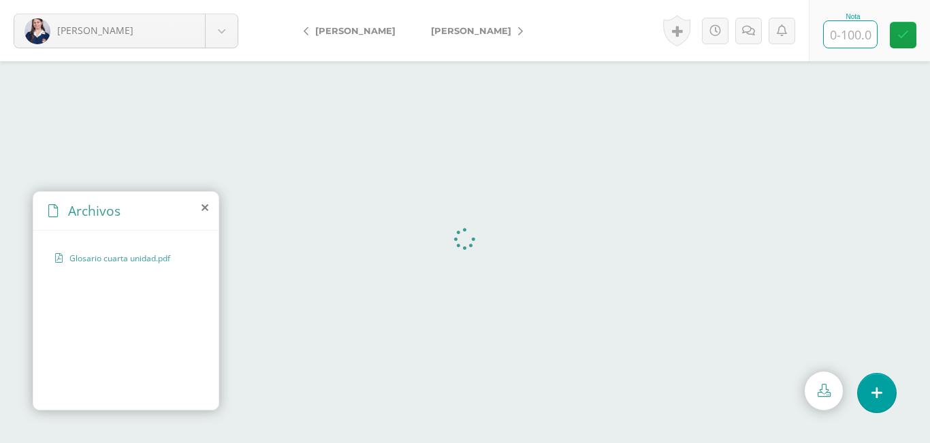
click at [831, 29] on input "text" at bounding box center [850, 34] width 53 height 27
type input "100"
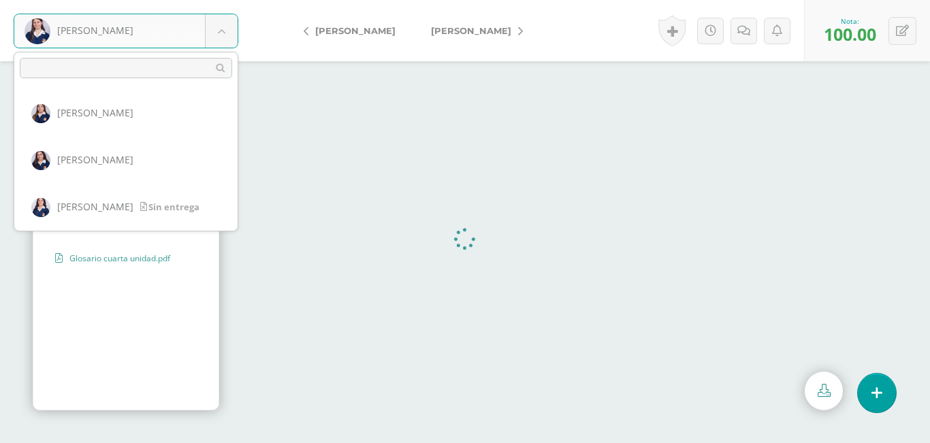
click at [227, 0] on body "Monroy, Maria Alvarado, Camila Calito, María Carrera, Jimena Coronado, Andrea C…" at bounding box center [465, 0] width 930 height 0
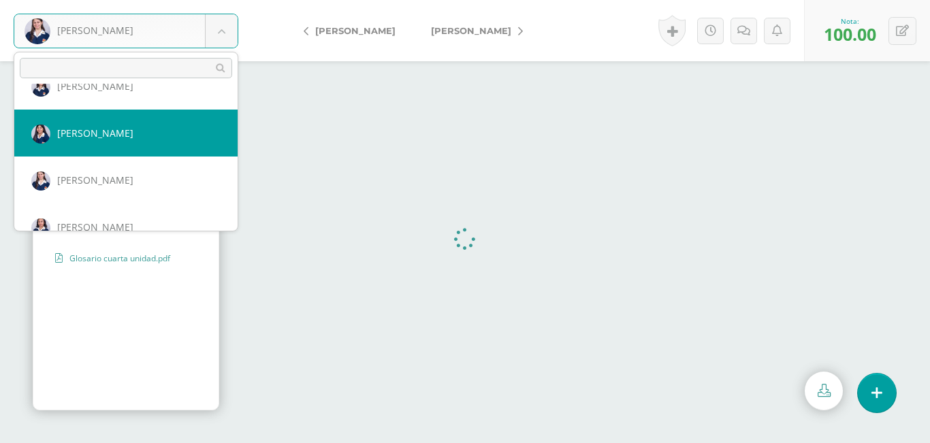
scroll to position [894, 0]
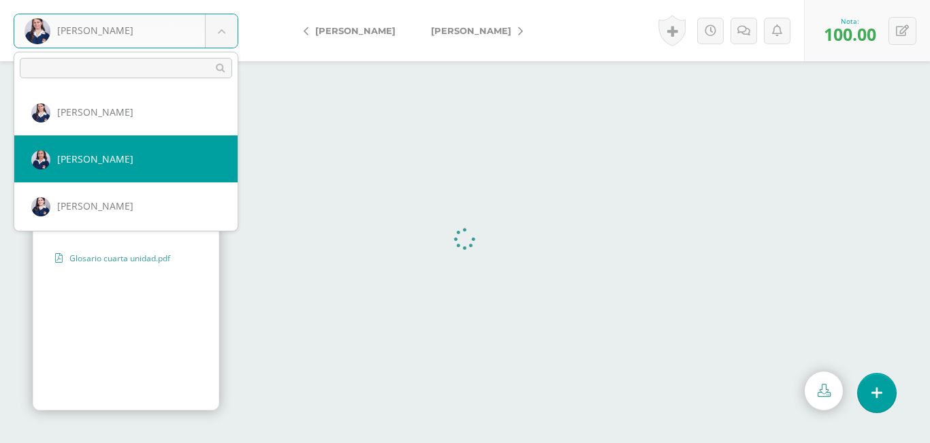
select select "2222"
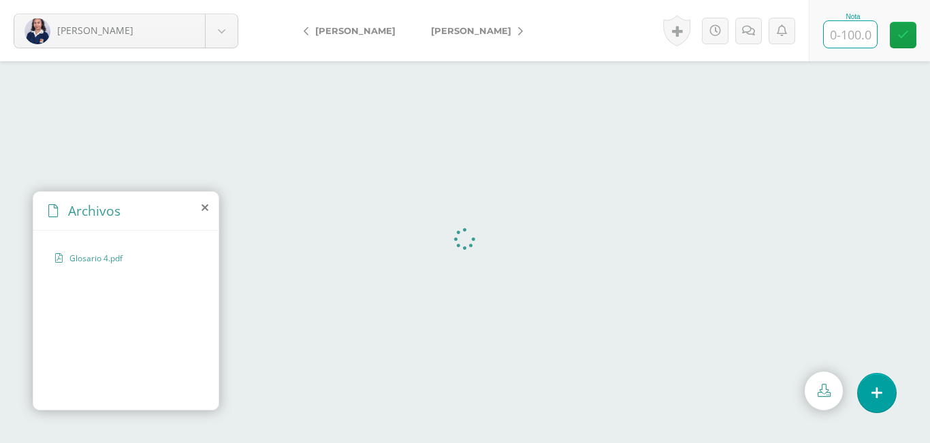
click at [841, 35] on input "text" at bounding box center [850, 34] width 53 height 27
type input "100"
click at [222, 0] on body "Morales, Sara Alvarado, Camila Calito, María Carrera, Jimena Coronado, Andrea C…" at bounding box center [465, 0] width 930 height 0
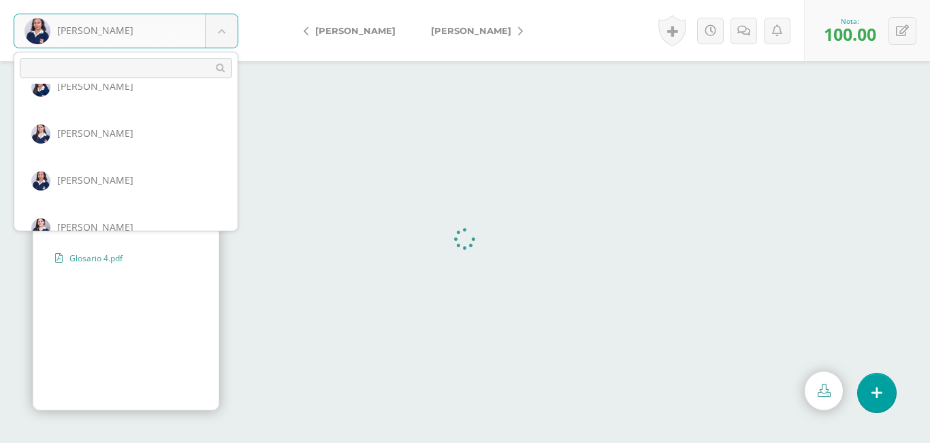
scroll to position [941, 0]
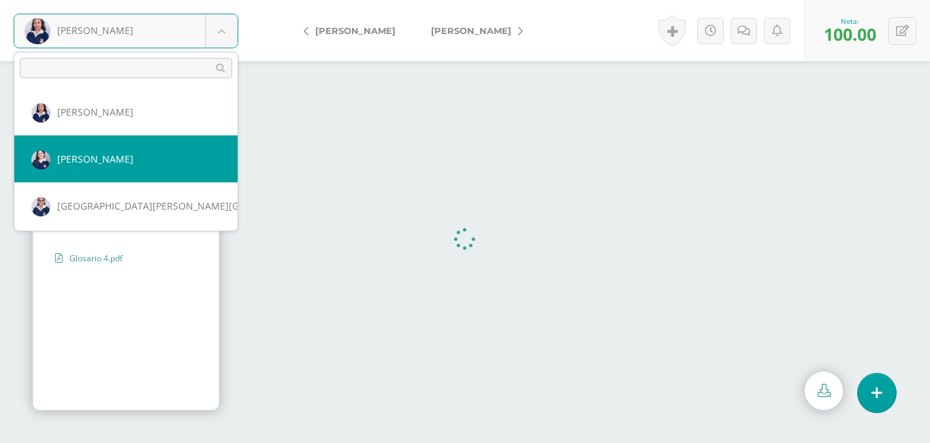
select select "2223"
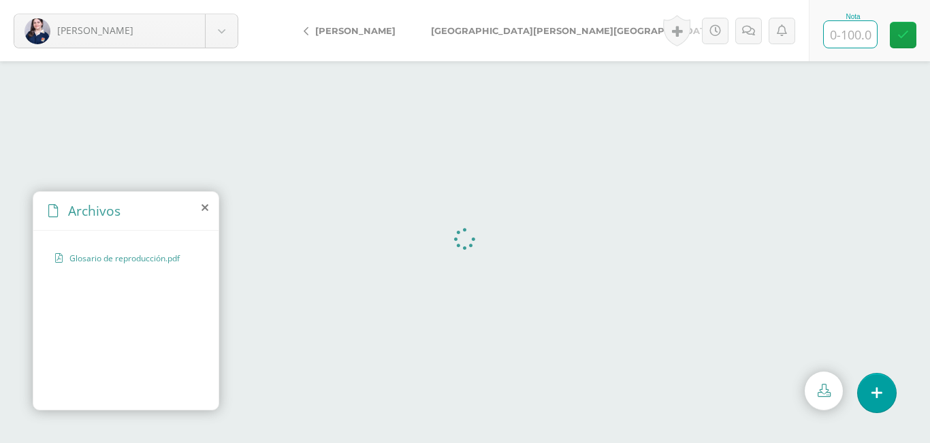
drag, startPoint x: 838, startPoint y: 39, endPoint x: 831, endPoint y: 42, distance: 7.3
click at [833, 42] on input "text" at bounding box center [850, 34] width 53 height 27
type input "100"
click at [223, 0] on body "[PERSON_NAME] [PERSON_NAME][GEOGRAPHIC_DATA] [PERSON_NAME] [PERSON_NAME] [PERSO…" at bounding box center [465, 0] width 930 height 0
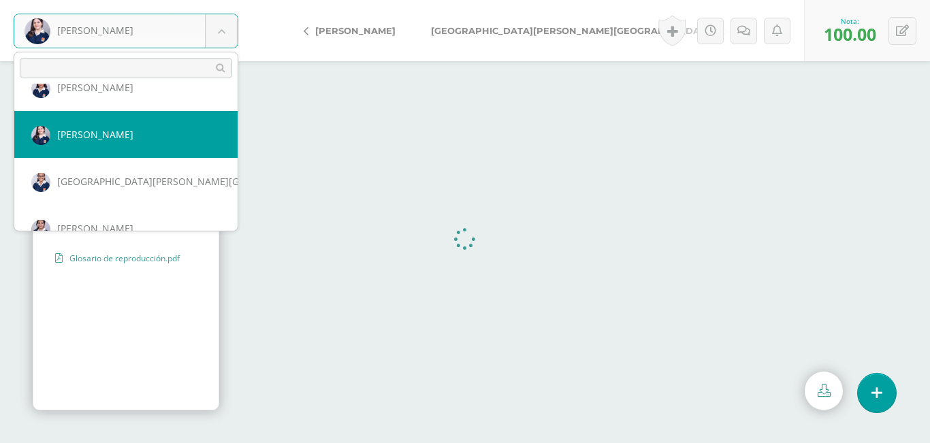
scroll to position [988, 0]
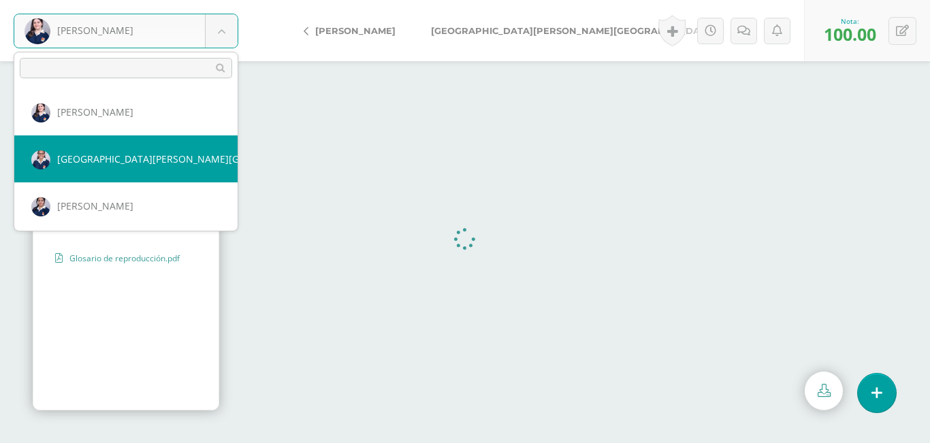
select select "2224"
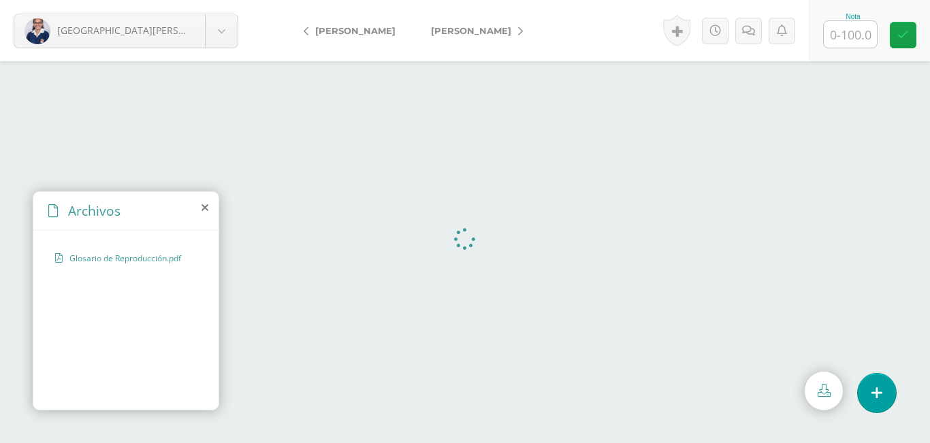
click at [837, 36] on input "text" at bounding box center [850, 34] width 53 height 27
type input "100"
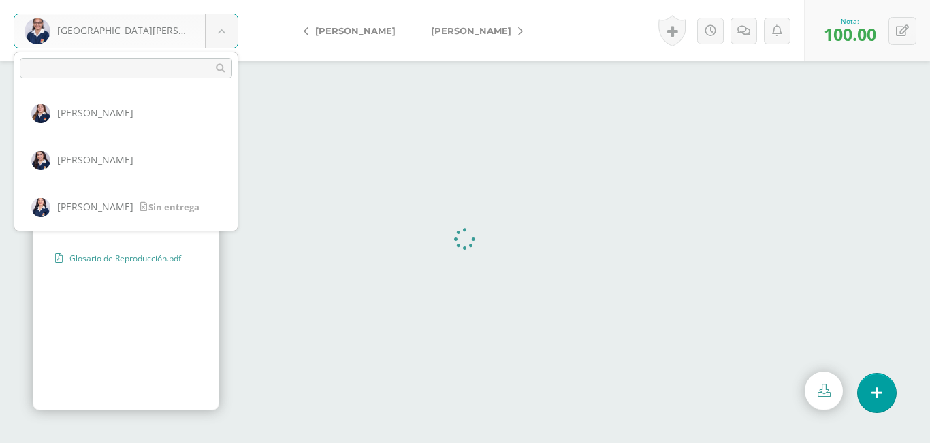
click at [221, 0] on body "Morataya, Estefanny Alvarado, Camila Calito, María Carrera, Jimena Coronado, An…" at bounding box center [465, 0] width 930 height 0
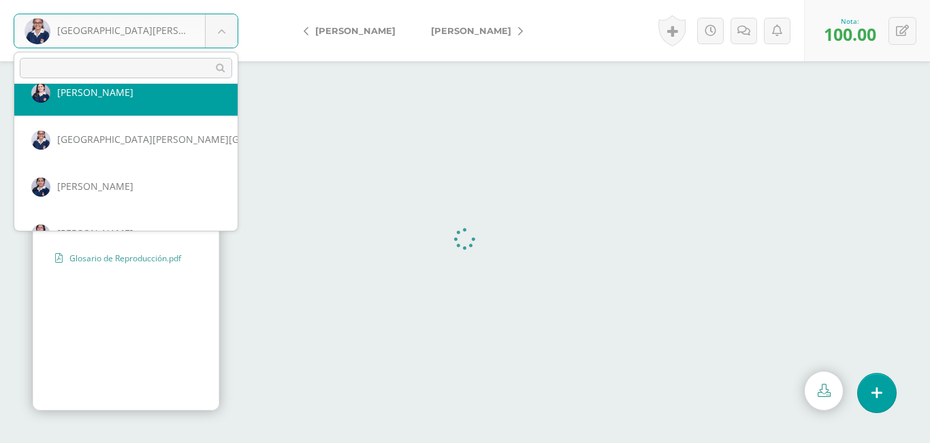
scroll to position [1076, 0]
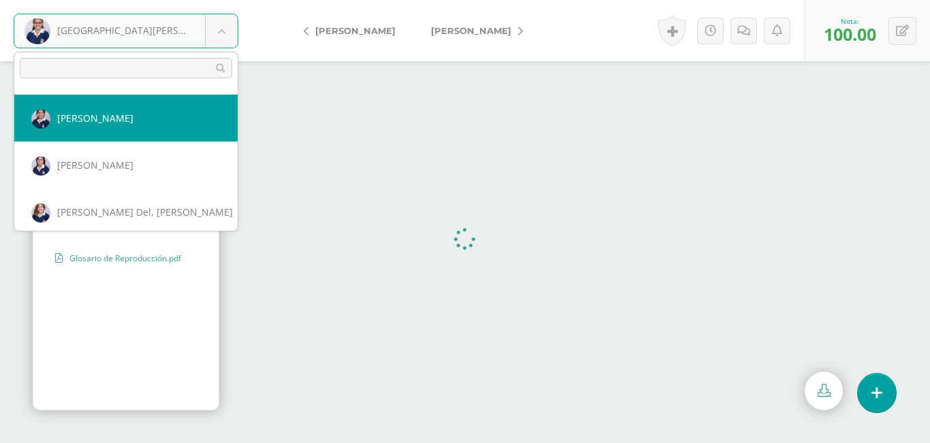
select select "2231"
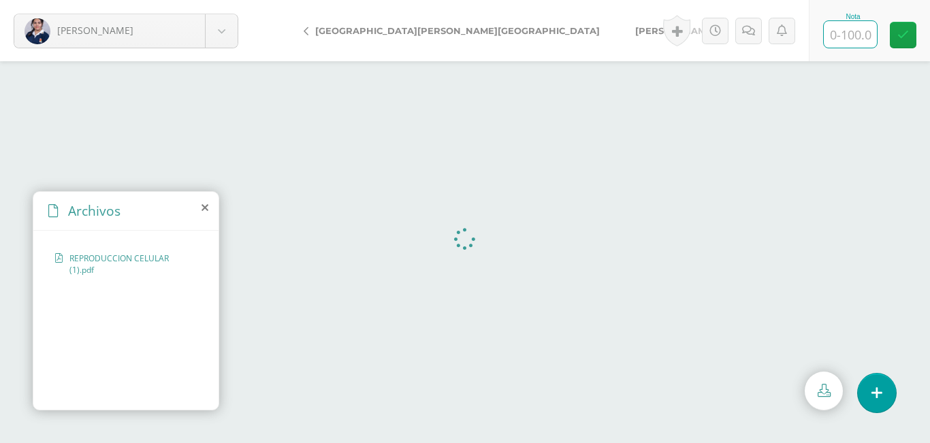
click at [850, 42] on input "text" at bounding box center [850, 34] width 53 height 27
type input "100"
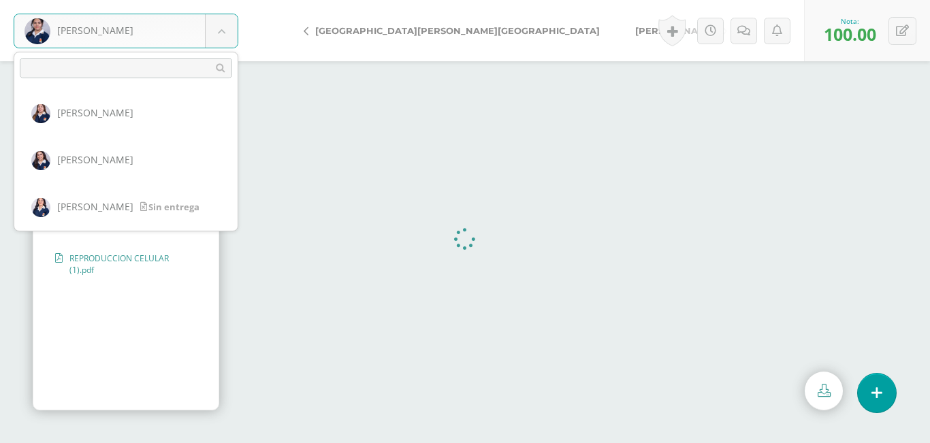
click at [218, 0] on body "Pérez, Angela Alvarado, Camila Calito, María Carrera, Jimena Coronado, Andrea C…" at bounding box center [465, 0] width 930 height 0
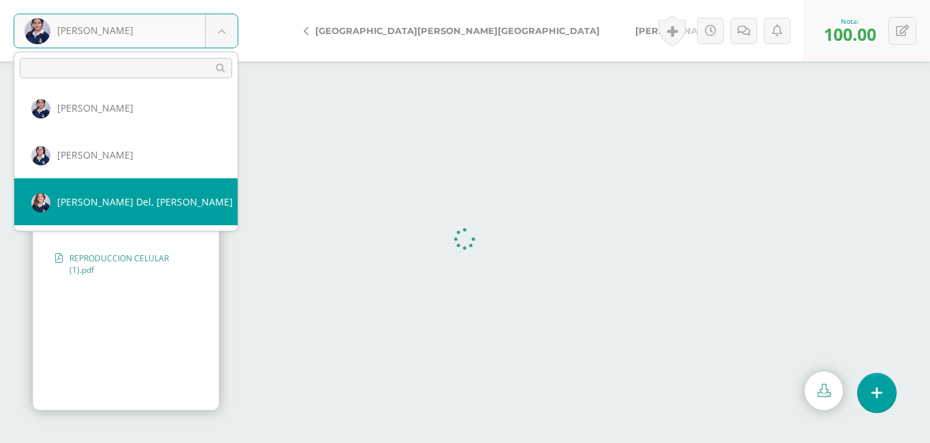
scroll to position [1085, 0]
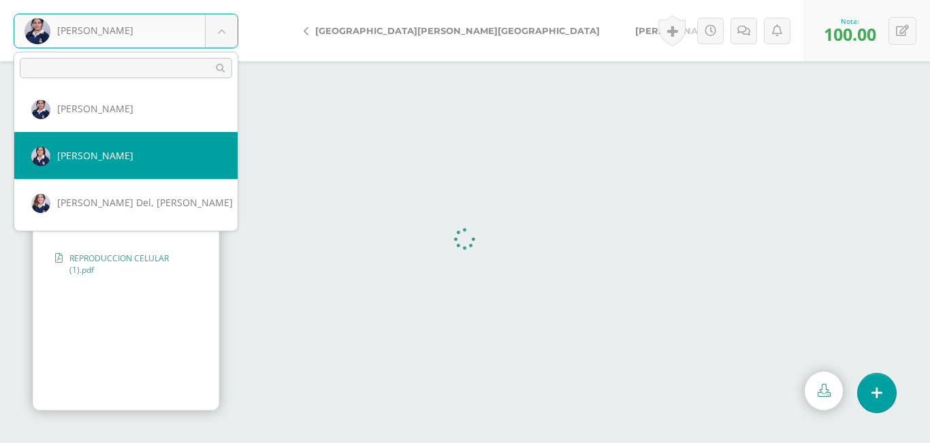
select select "2261"
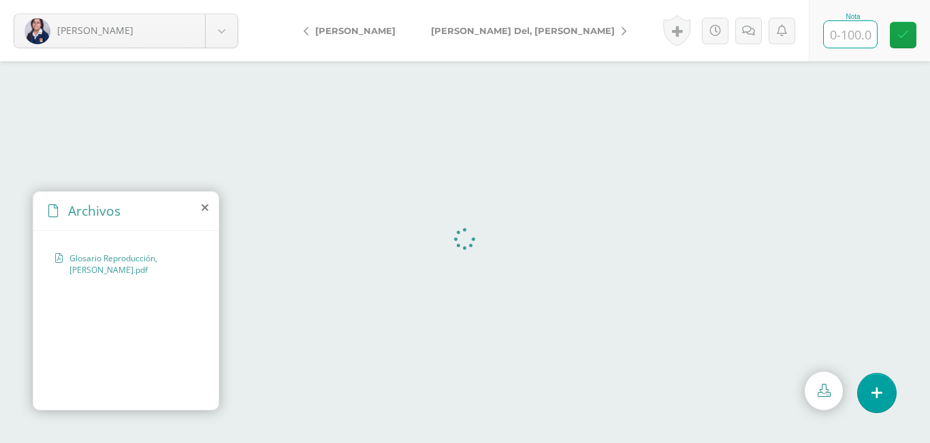
click at [845, 34] on input "text" at bounding box center [850, 34] width 53 height 27
type input "100"
click at [216, 0] on body "[PERSON_NAME] [PERSON_NAME][GEOGRAPHIC_DATA] [PERSON_NAME] [PERSON_NAME] [PERSO…" at bounding box center [465, 0] width 930 height 0
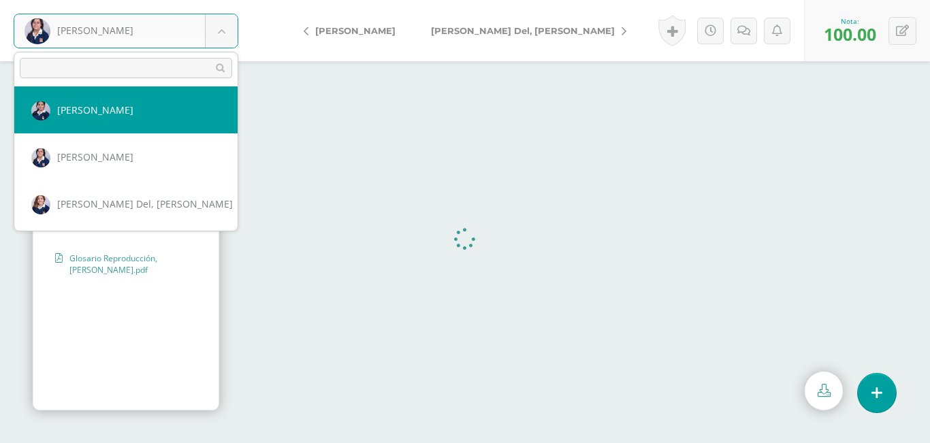
scroll to position [1102, 0]
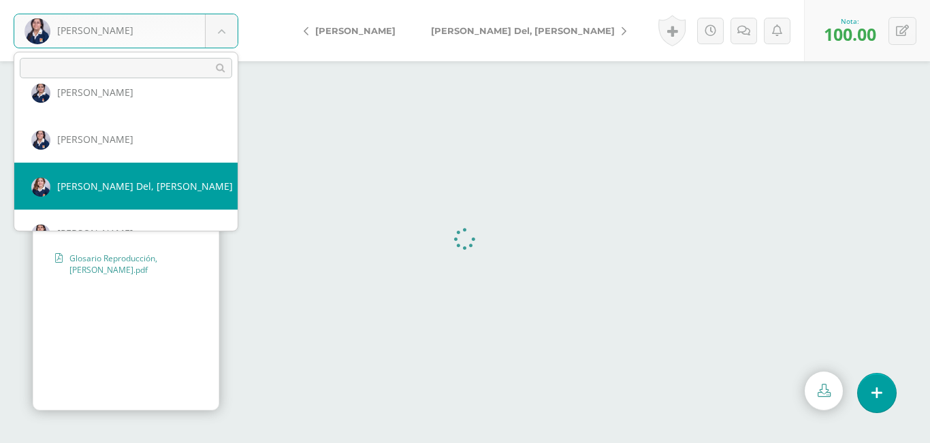
select select "2263"
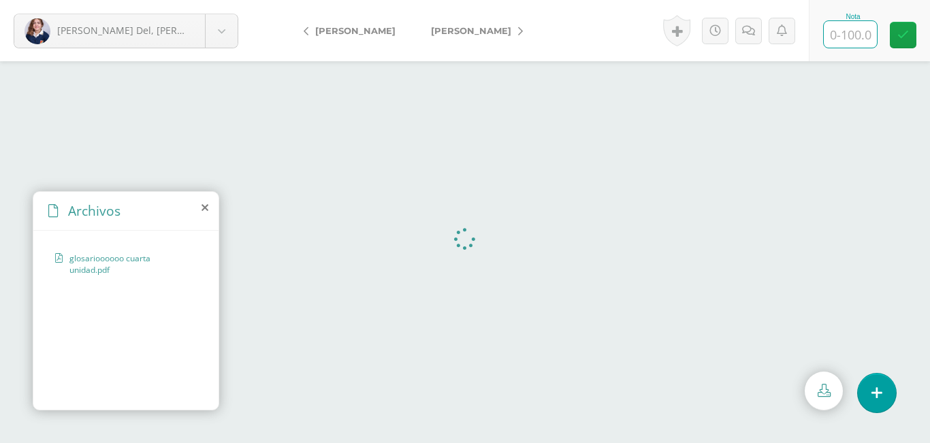
click at [857, 39] on input "text" at bounding box center [850, 34] width 53 height 27
type input "100"
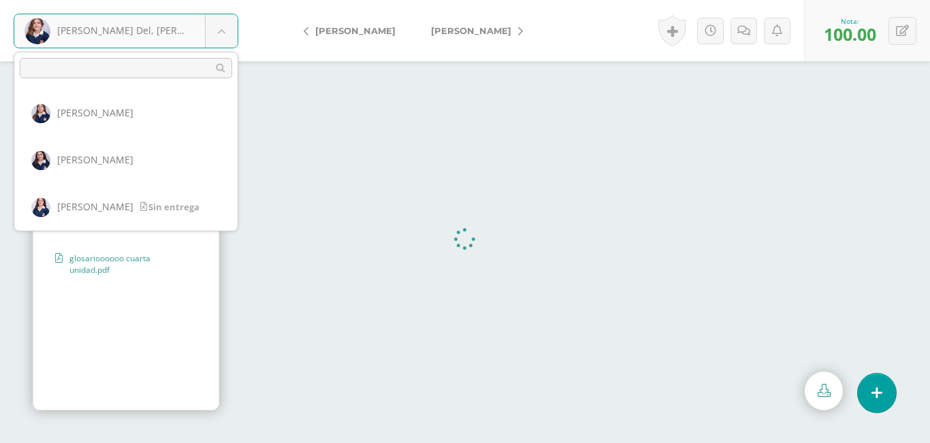
click at [222, 0] on body "[PERSON_NAME] Del, [PERSON_NAME], [GEOGRAPHIC_DATA][PERSON_NAME], [PERSON_NAME]…" at bounding box center [465, 0] width 930 height 0
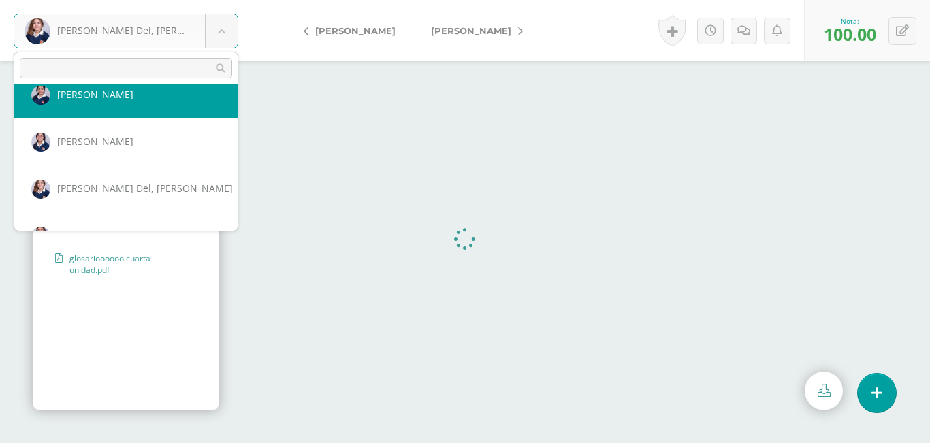
scroll to position [1176, 0]
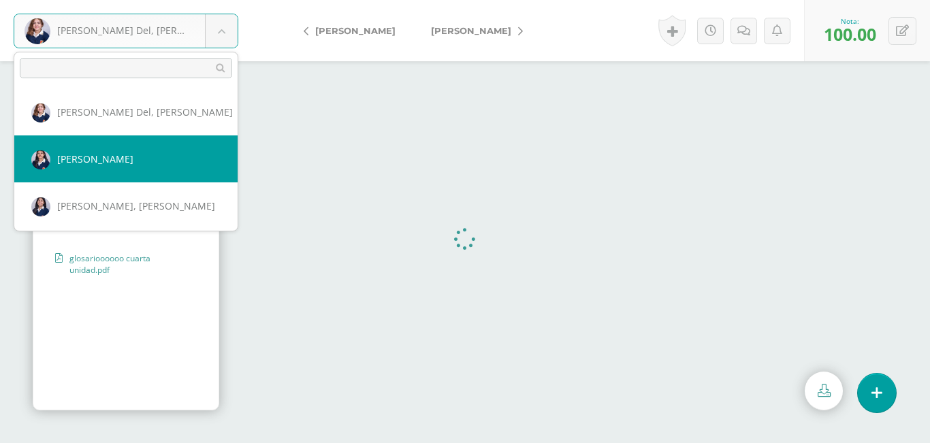
select select "2668"
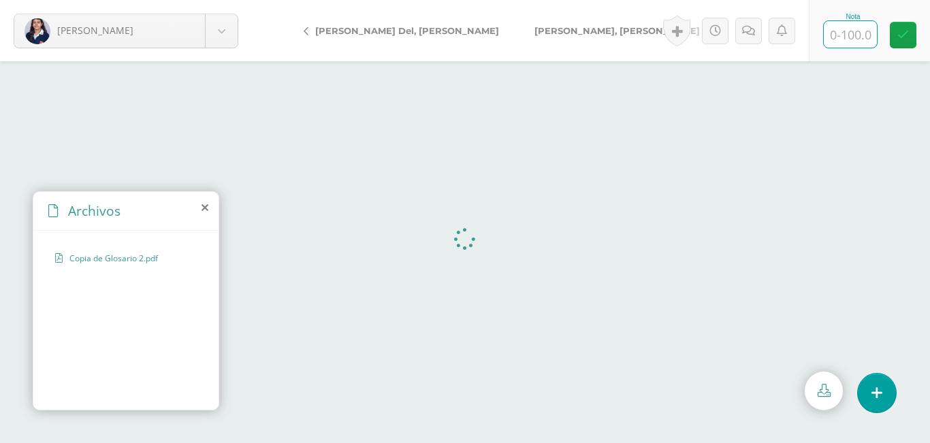
click at [853, 42] on input "text" at bounding box center [850, 34] width 53 height 27
type input "100"
click at [222, 0] on body "Rosales, Emely Alvarado, Camila Calito, María Carrera, Jimena Coronado, Andrea …" at bounding box center [465, 0] width 930 height 0
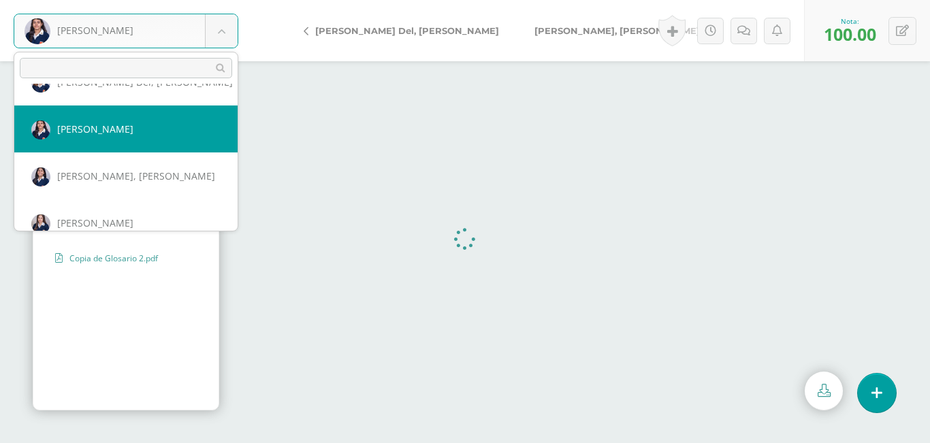
scroll to position [1223, 0]
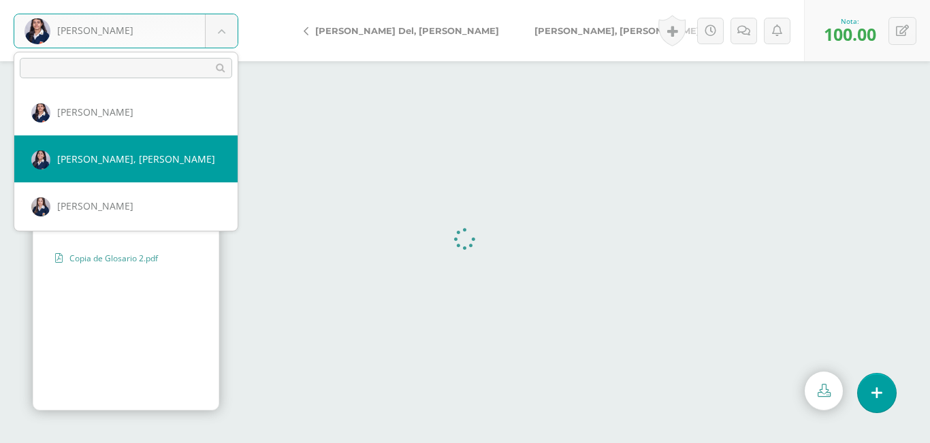
select select "2975"
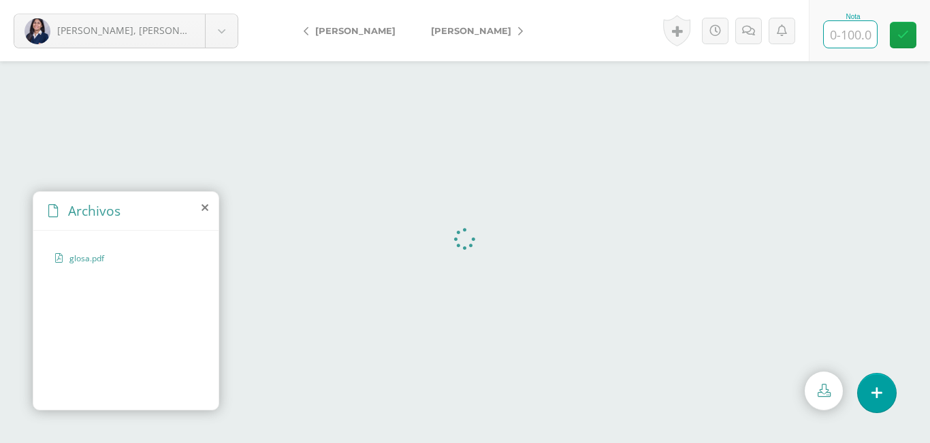
click at [850, 30] on input "text" at bounding box center [850, 34] width 53 height 27
type input "100"
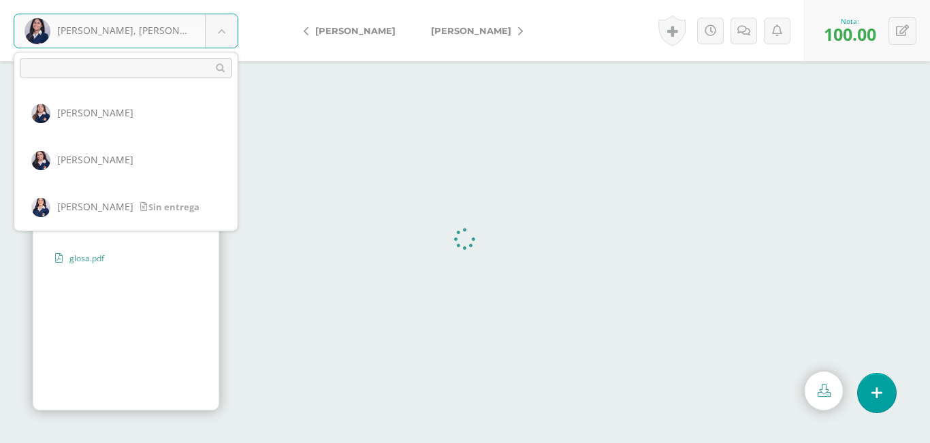
click at [222, 0] on body "Yutaka, Sofia Alvarado, Camila Calito, María Carrera, Jimena Coronado, Andrea C…" at bounding box center [465, 0] width 930 height 0
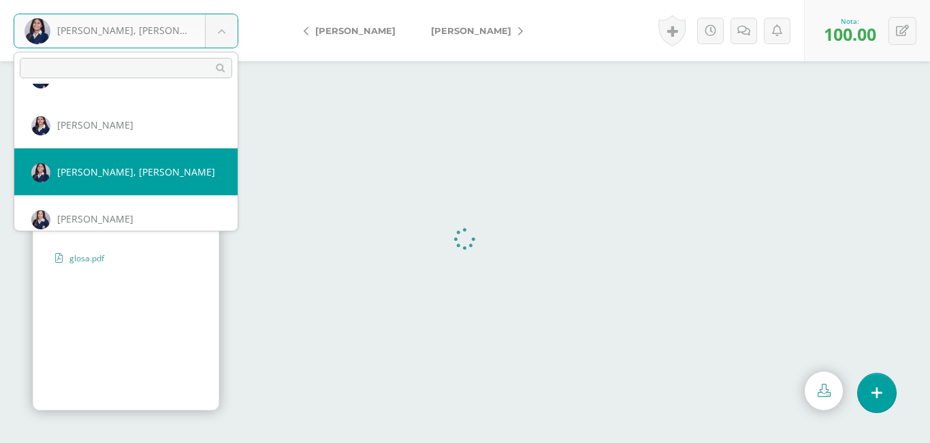
scroll to position [1227, 0]
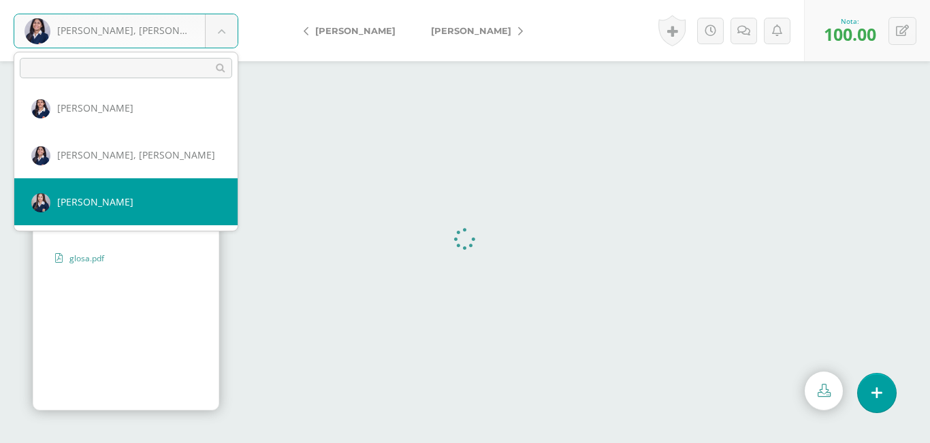
select select "2235"
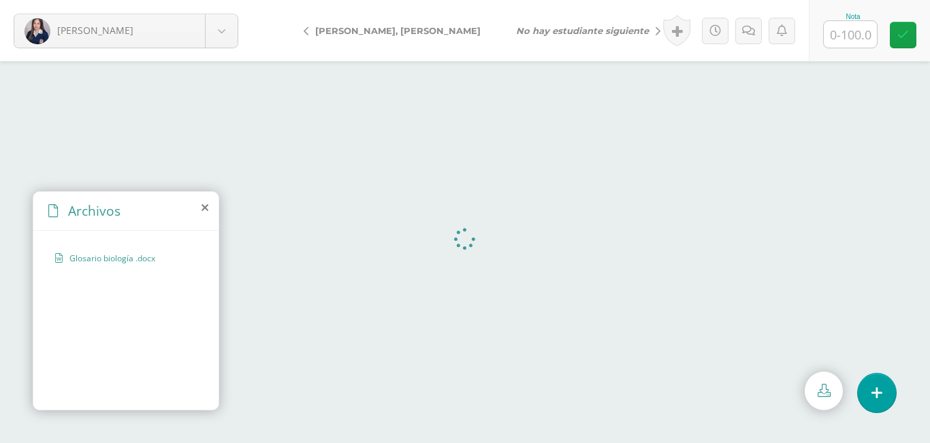
click at [837, 39] on input "text" at bounding box center [850, 34] width 53 height 27
type input "100"
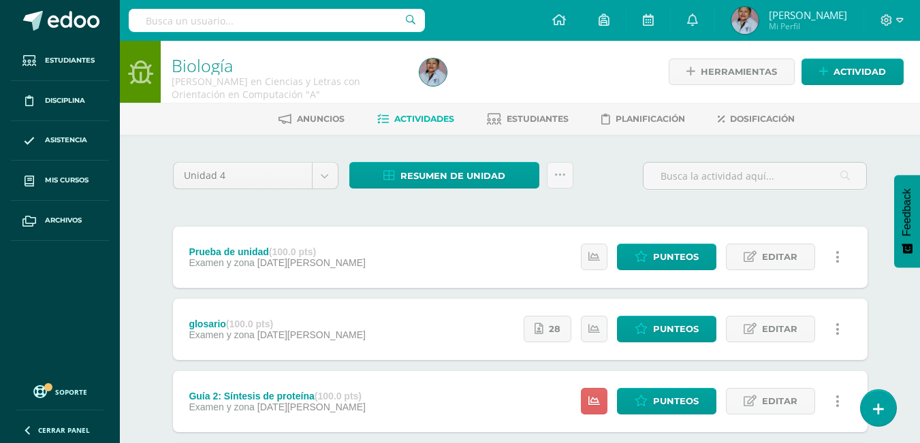
scroll to position [136, 0]
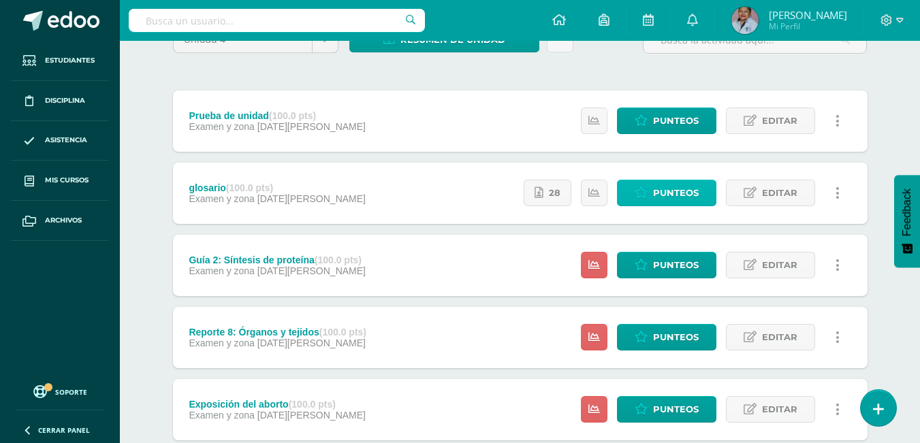
click at [668, 198] on span "Punteos" at bounding box center [676, 192] width 46 height 25
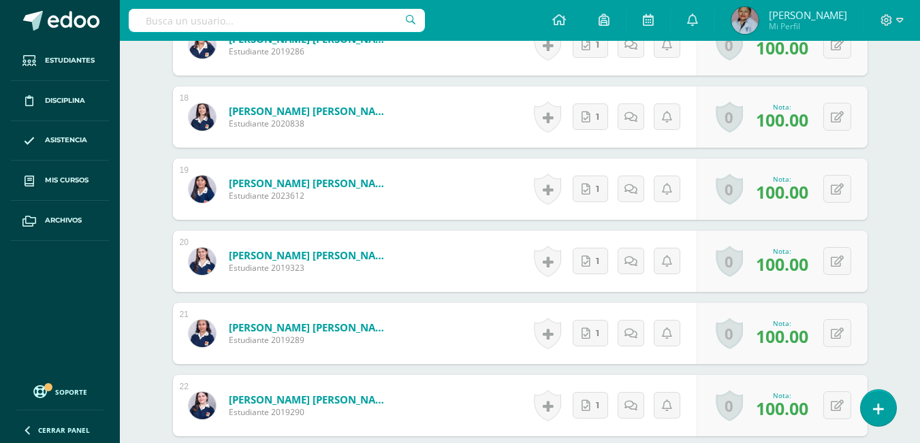
scroll to position [1627, 0]
